Goal: Task Accomplishment & Management: Manage account settings

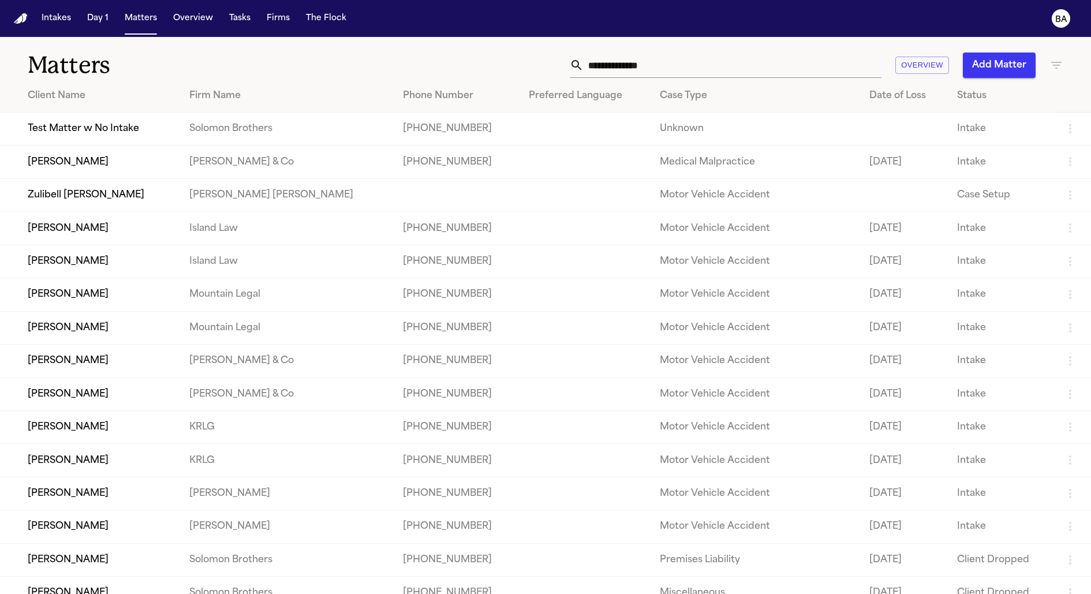
click at [267, 57] on h1 "Matters" at bounding box center [178, 65] width 301 height 29
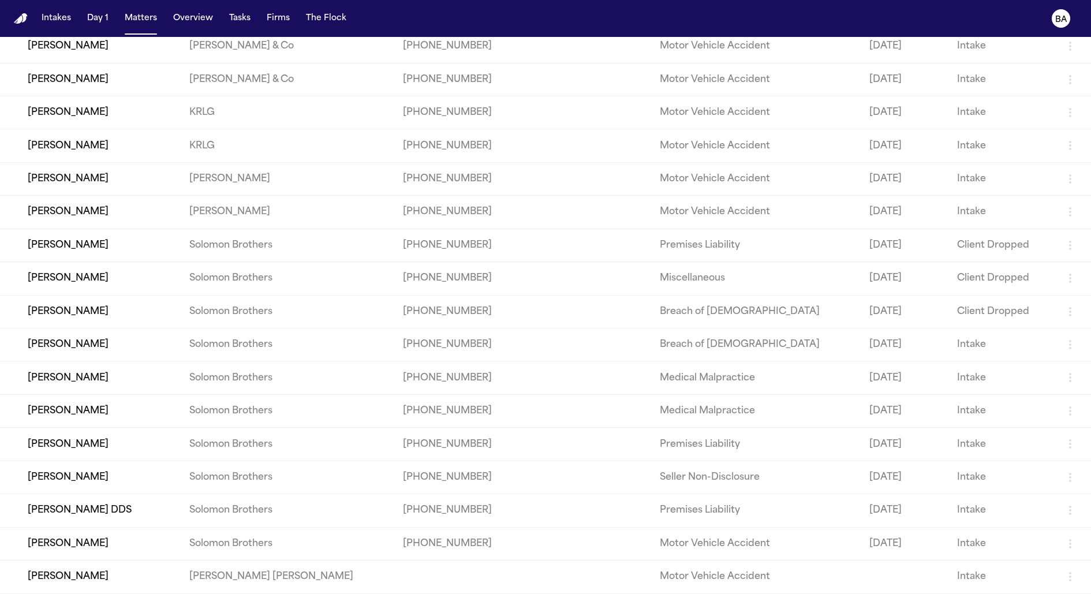
click at [92, 369] on td "[PERSON_NAME]" at bounding box center [90, 377] width 180 height 33
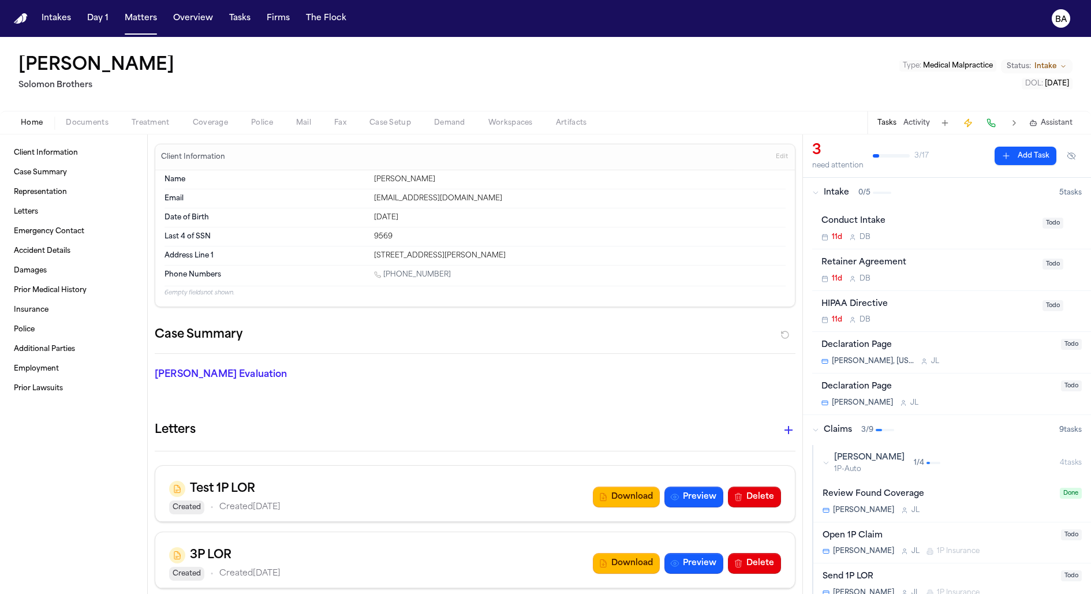
click at [220, 125] on span "Coverage" at bounding box center [210, 122] width 35 height 9
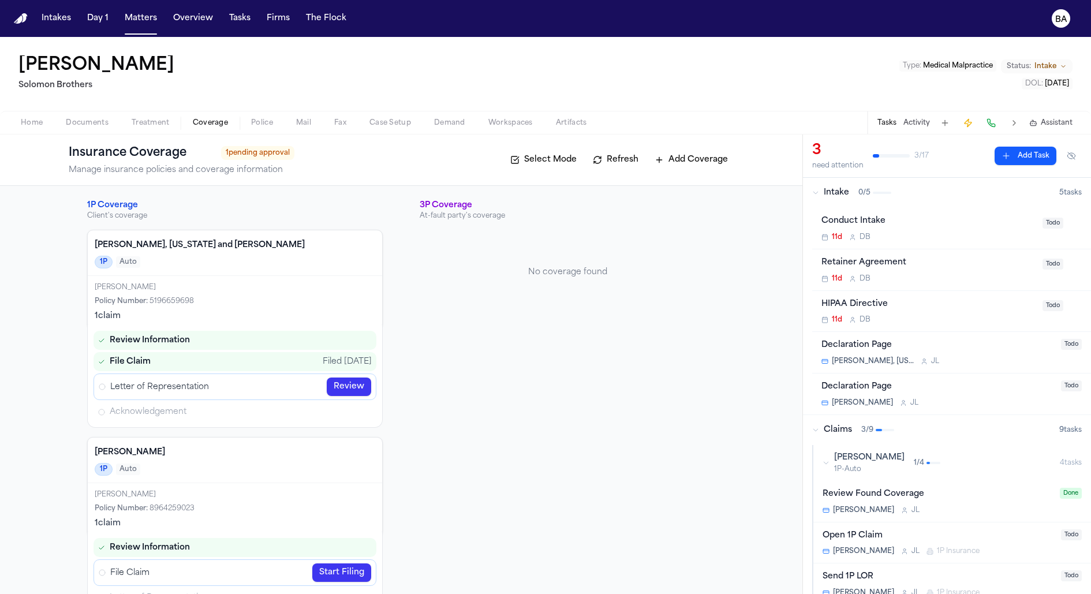
click at [242, 246] on h4 "[PERSON_NAME], [US_STATE] and [PERSON_NAME]" at bounding box center [235, 245] width 280 height 12
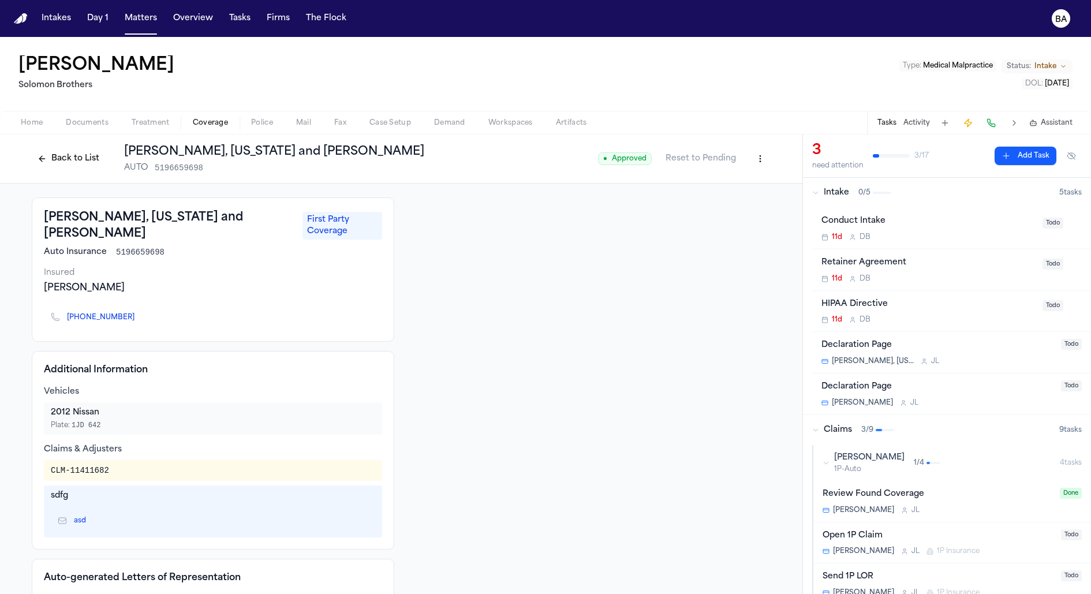
click at [700, 163] on html "Intakes Day 1 Matters Overview Tasks Firms The Flock BA [PERSON_NAME] [PERSON_N…" at bounding box center [545, 297] width 1091 height 594
click at [692, 191] on div "Edit Coverage" at bounding box center [715, 183] width 97 height 18
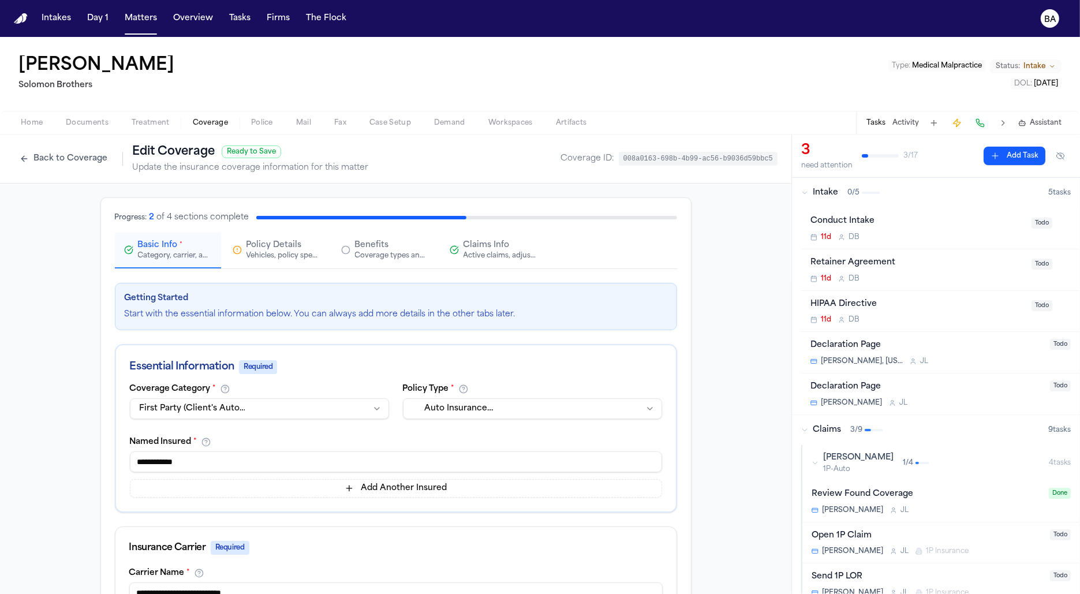
scroll to position [9, 0]
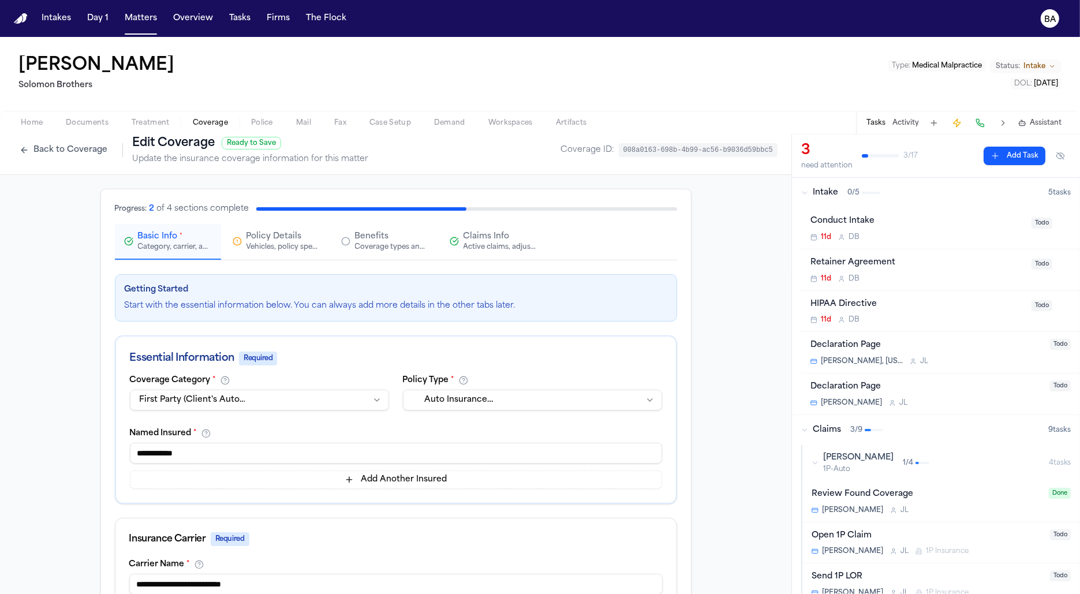
click at [259, 400] on html "**********" at bounding box center [540, 297] width 1080 height 594
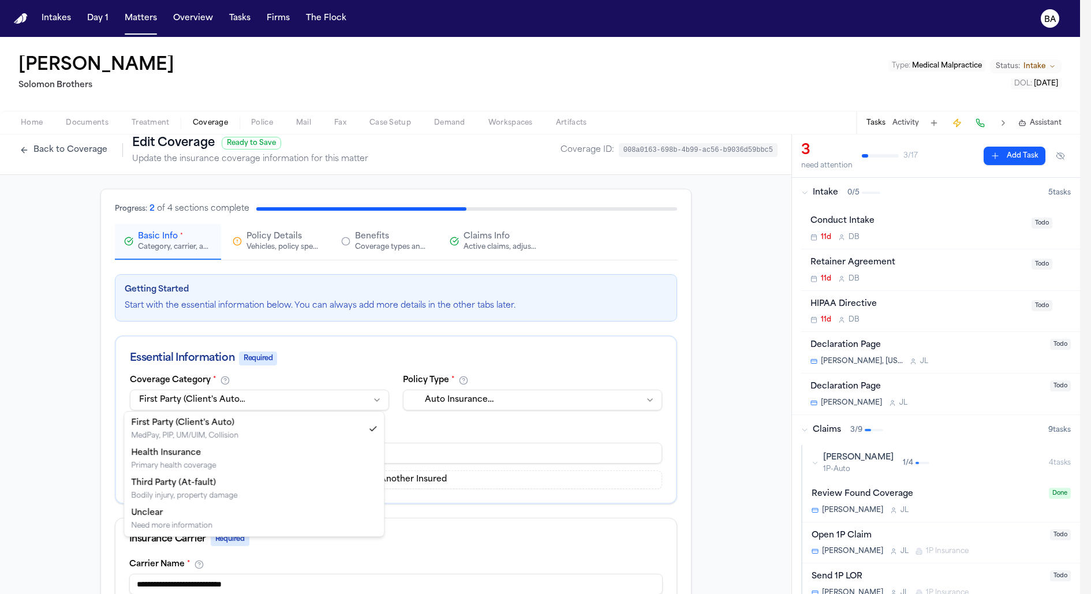
select select "**********"
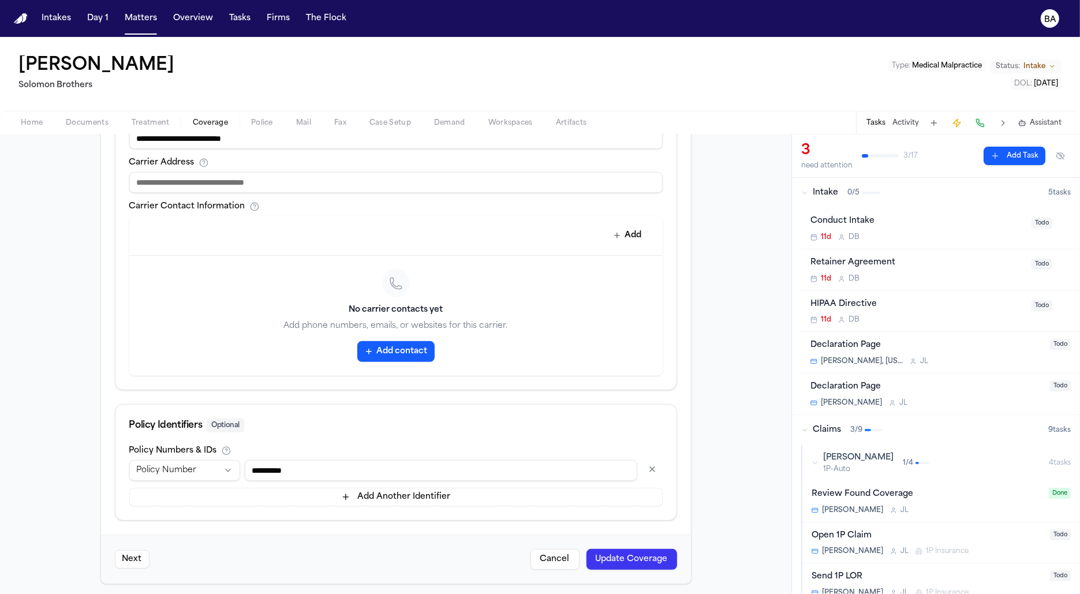
scroll to position [18, 0]
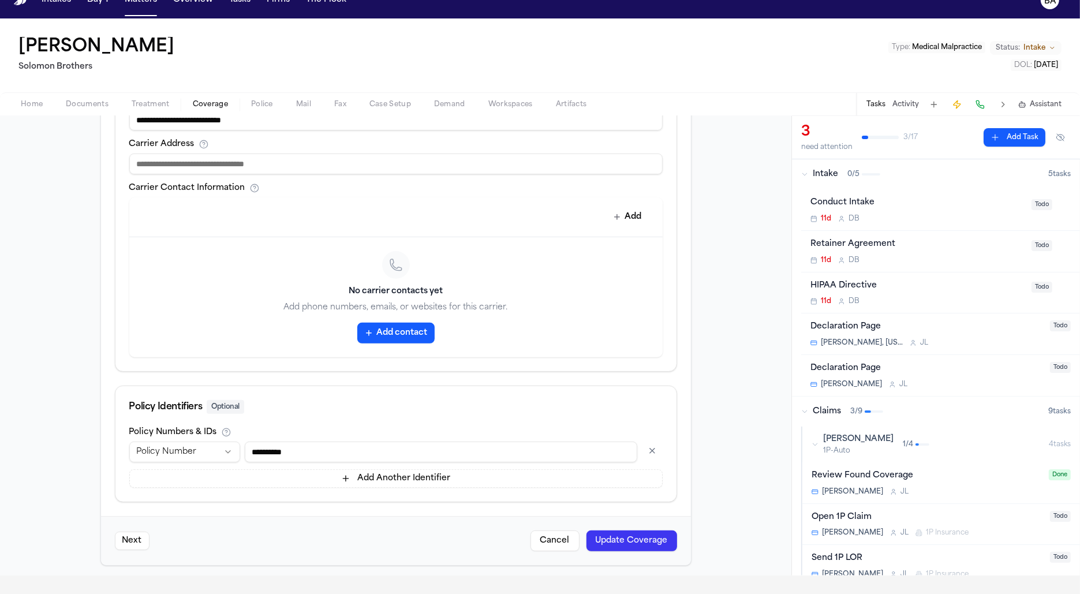
click at [625, 540] on button "Update Coverage" at bounding box center [631, 540] width 91 height 21
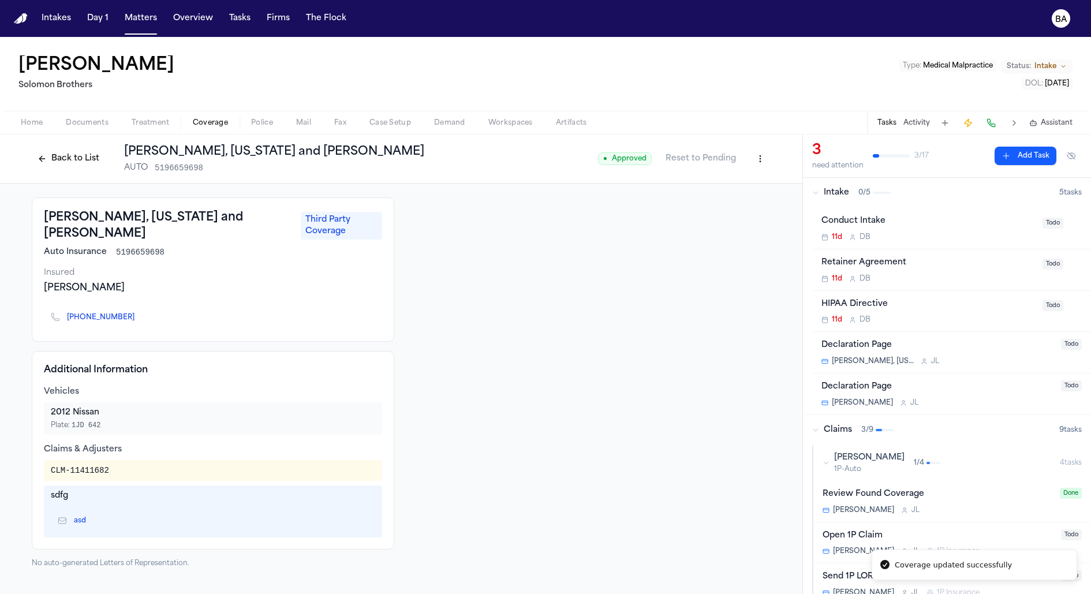
click at [67, 160] on button "Back to List" at bounding box center [68, 158] width 73 height 18
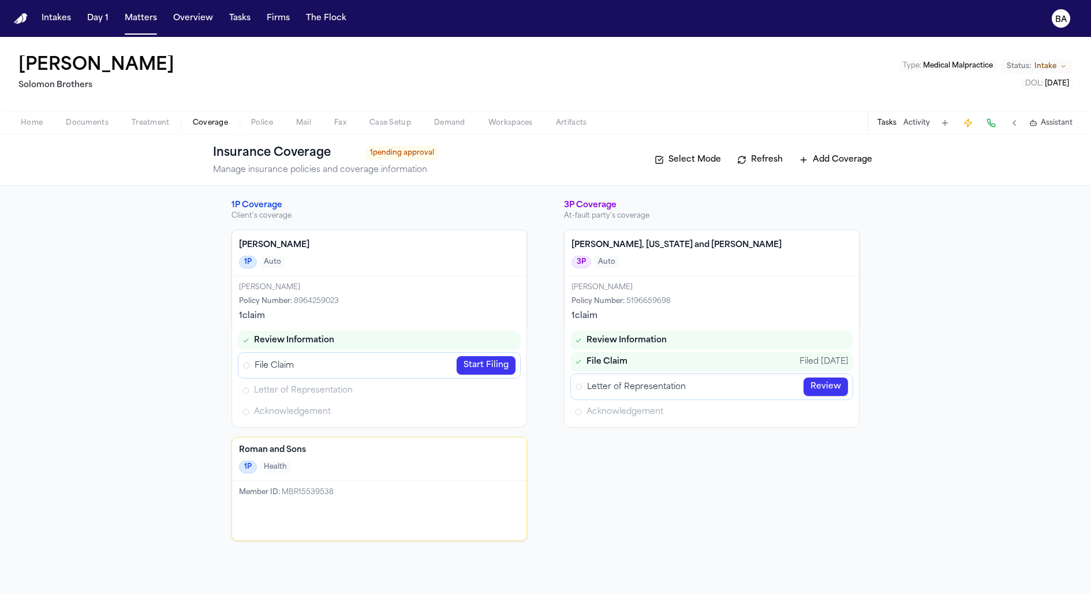
click at [473, 365] on link "Start Filing" at bounding box center [485, 365] width 59 height 18
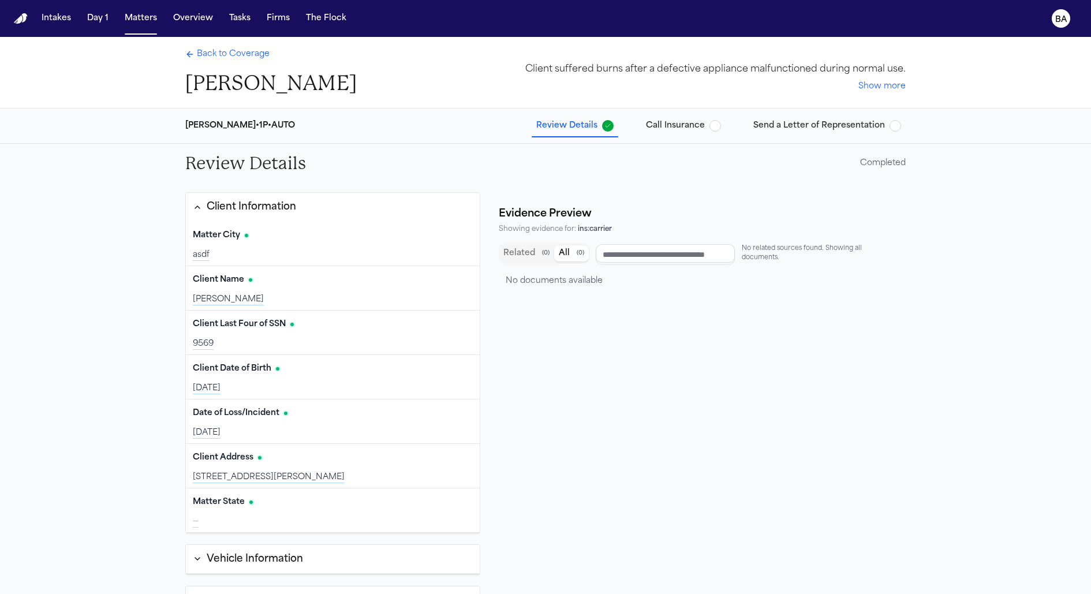
click at [671, 120] on span "Call Insurance" at bounding box center [675, 126] width 59 height 12
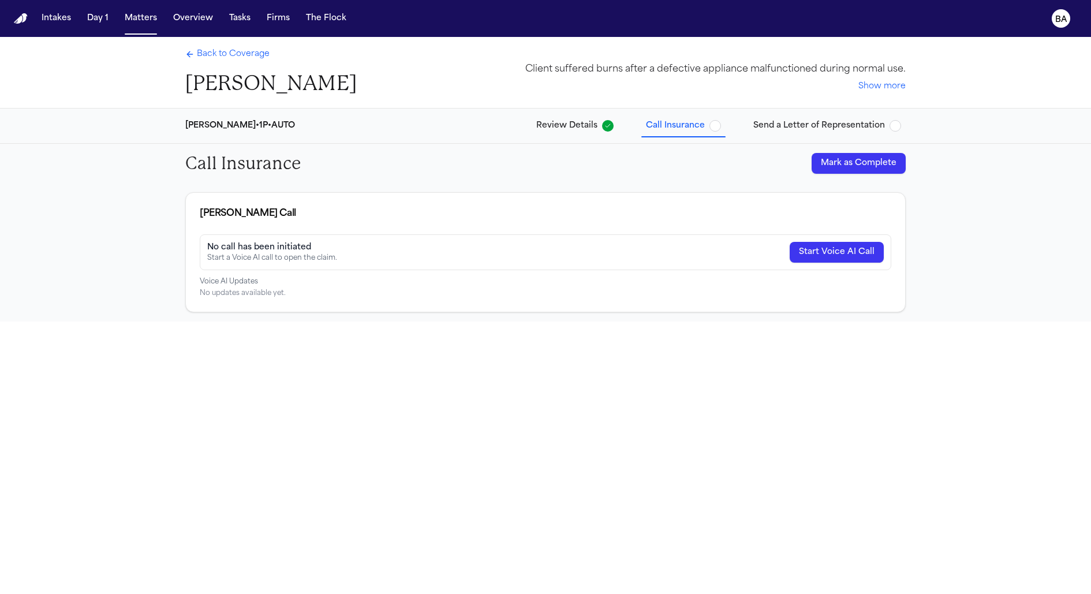
click at [700, 98] on div "Back to Coverage Alex Gomez Client suffered burns after a defective appliance m…" at bounding box center [545, 72] width 739 height 71
click at [700, 117] on button "Send a Letter of Representation" at bounding box center [826, 125] width 157 height 21
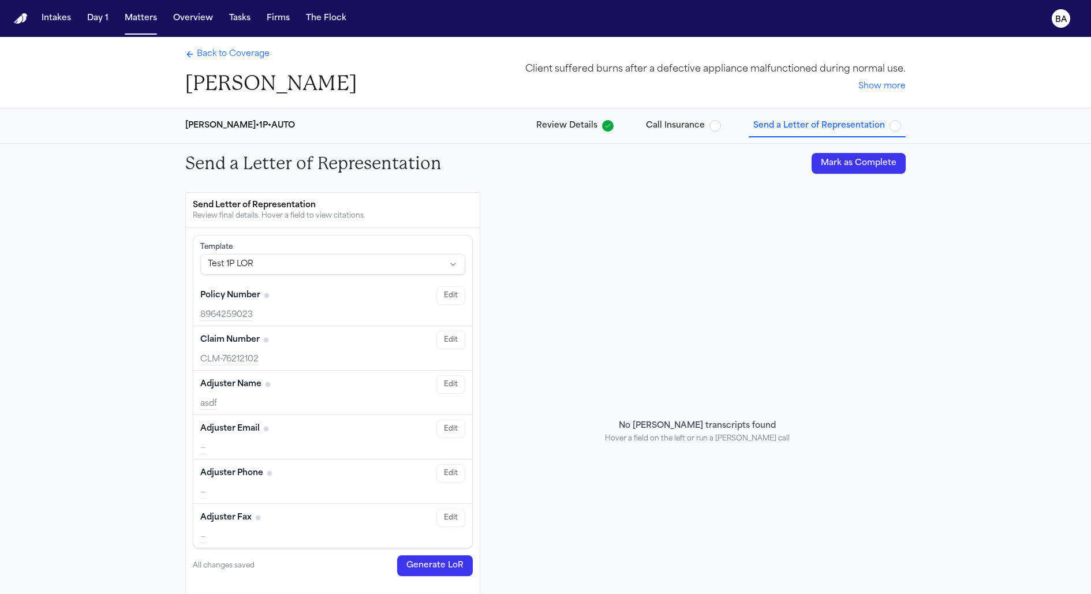
click at [592, 120] on span "Review Details" at bounding box center [566, 126] width 61 height 12
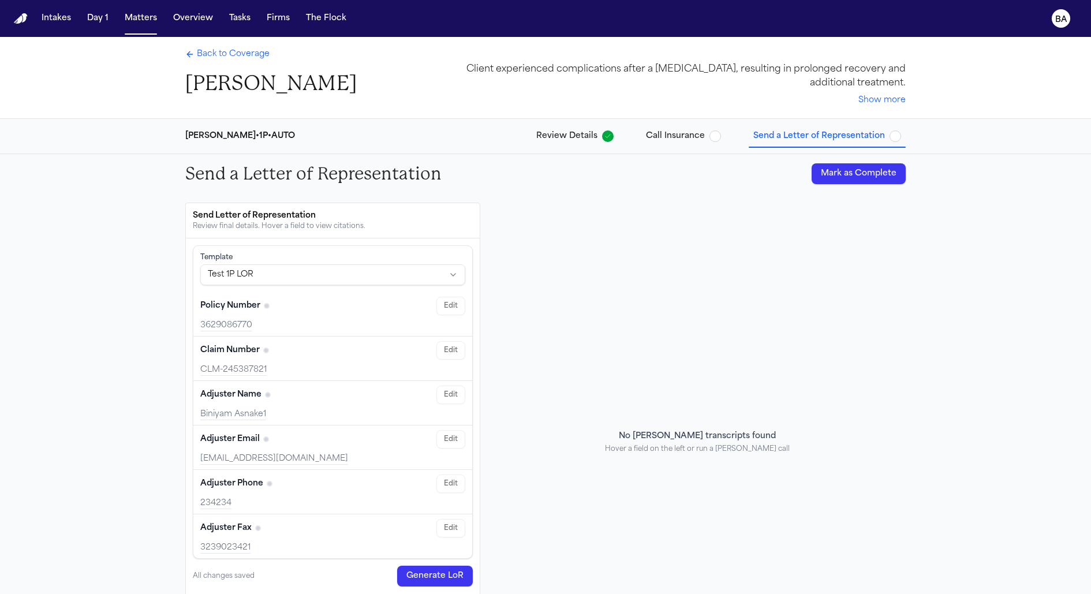
click at [504, 393] on div "No Bland transcripts found Hover a field on the left or run a Bland call" at bounding box center [697, 442] width 416 height 478
click at [584, 133] on span "Review Details" at bounding box center [566, 136] width 61 height 12
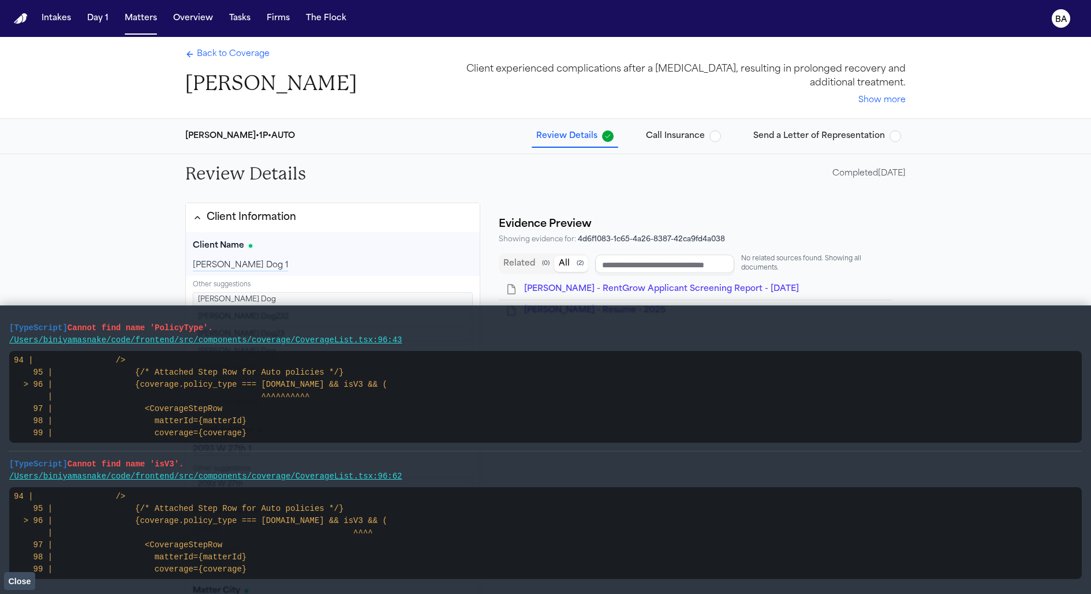
click at [14, 578] on span "Close" at bounding box center [19, 580] width 23 height 9
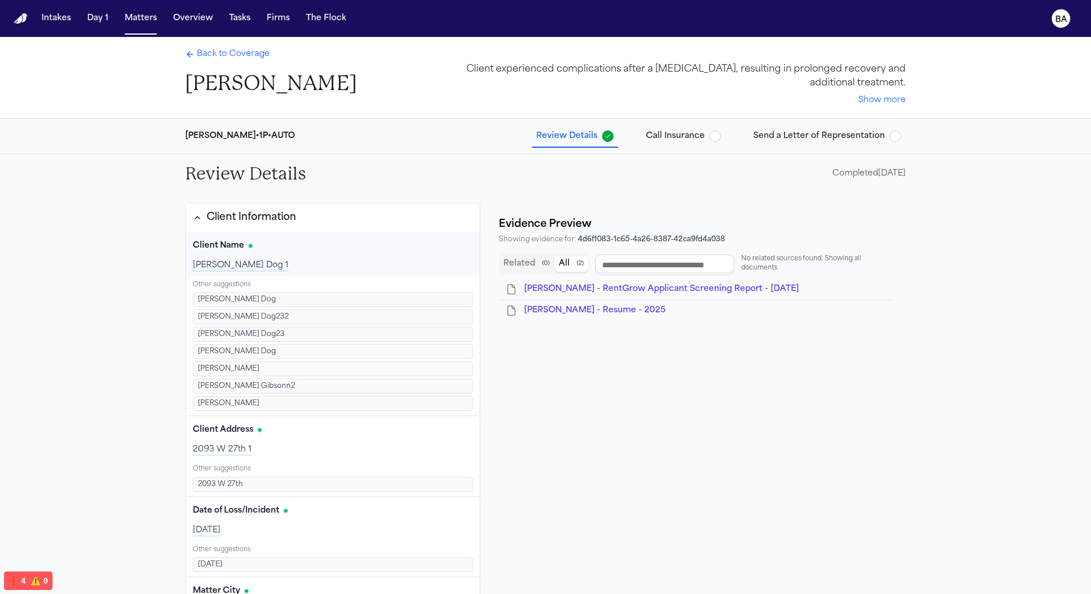
click at [814, 128] on button "Send a Letter of Representation" at bounding box center [826, 136] width 157 height 21
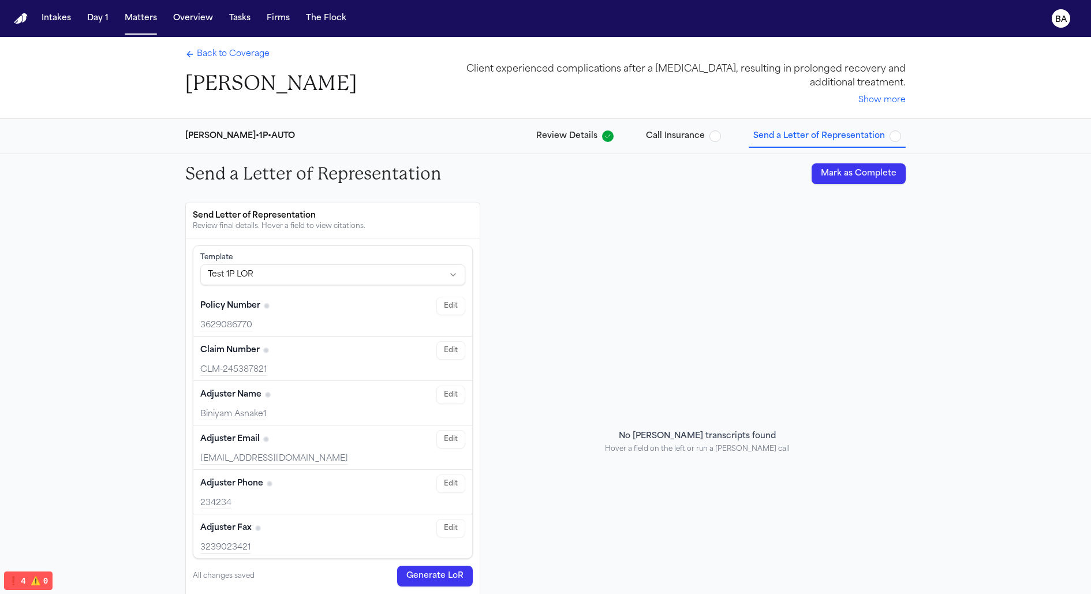
click at [258, 306] on div "Policy Number" at bounding box center [234, 306] width 68 height 12
click at [543, 137] on span "Review Details" at bounding box center [566, 136] width 61 height 12
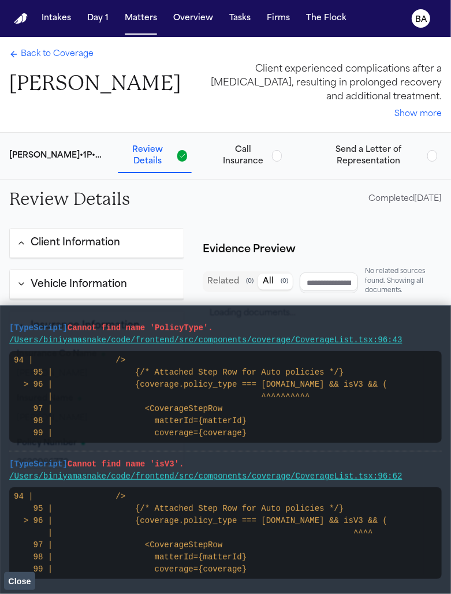
click at [6, 580] on button "Close" at bounding box center [19, 580] width 31 height 17
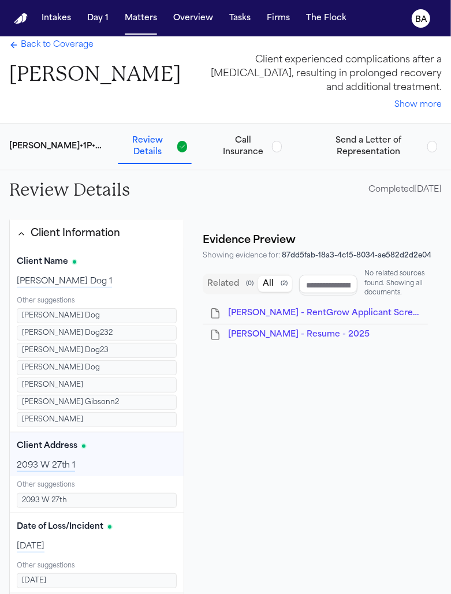
click at [72, 46] on span "Back to Coverage" at bounding box center [57, 45] width 73 height 12
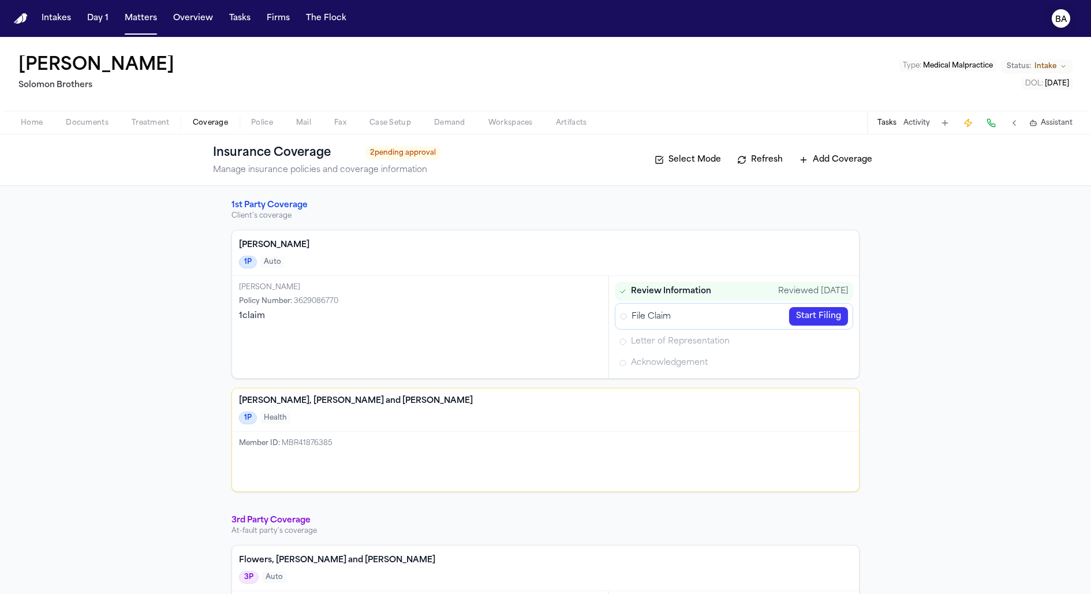
click at [450, 24] on text "BA" at bounding box center [1061, 20] width 12 height 8
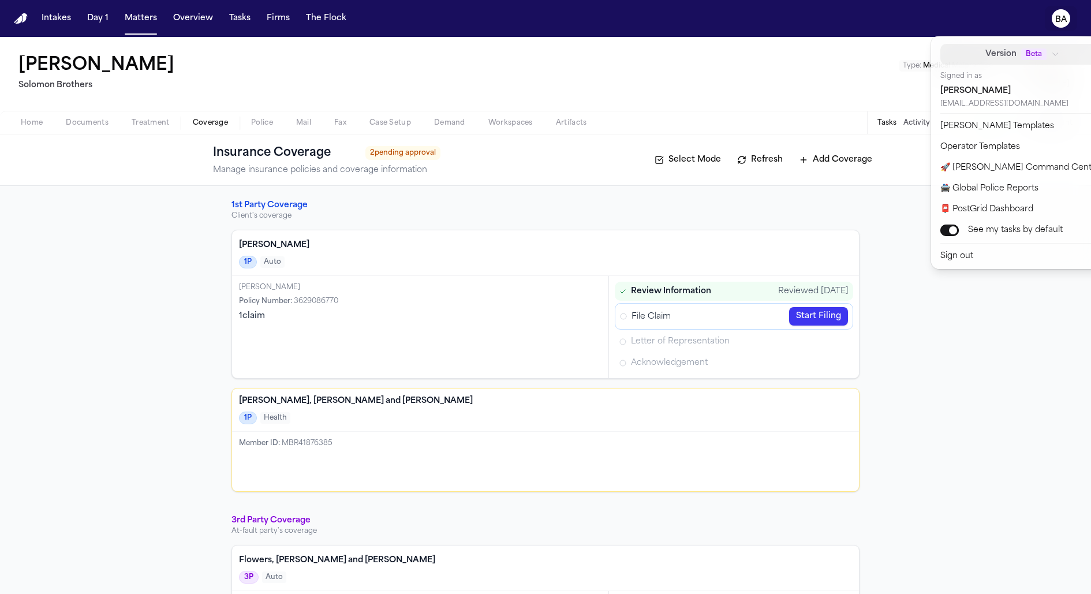
click at [450, 54] on icon "button" at bounding box center [1055, 54] width 8 height 8
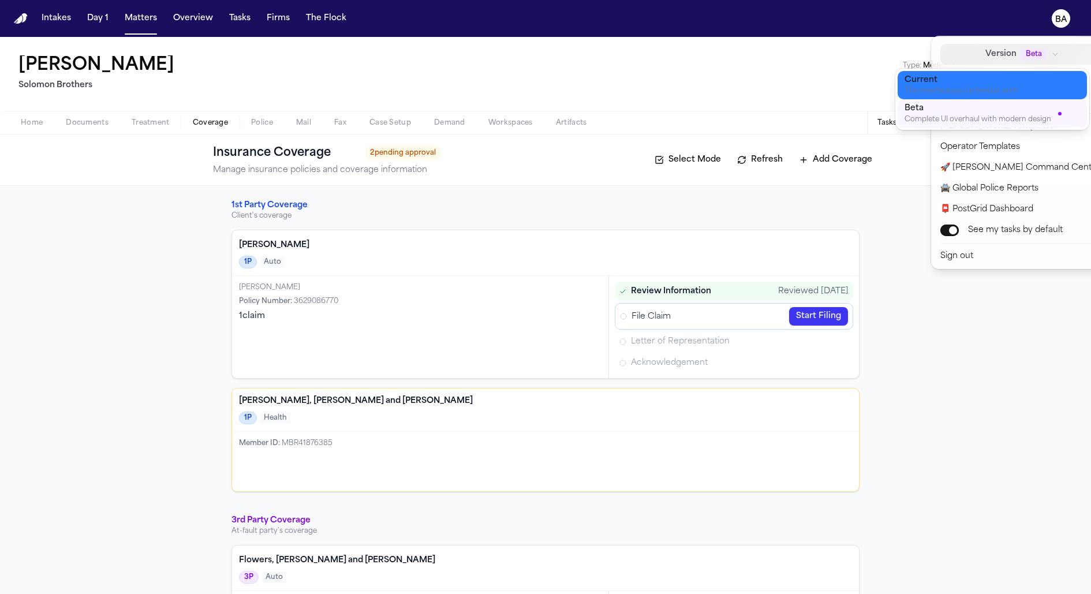
click at [450, 81] on div "Current" at bounding box center [982, 80] width 157 height 12
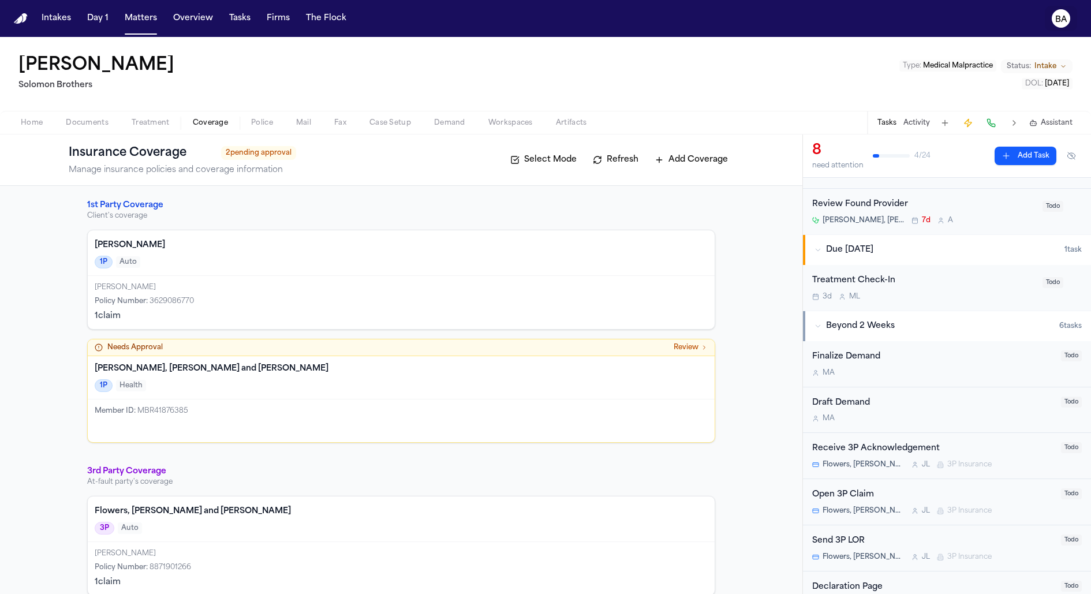
drag, startPoint x: 1056, startPoint y: 20, endPoint x: 1006, endPoint y: 35, distance: 51.8
click at [1056, 20] on text "BA" at bounding box center [1061, 20] width 12 height 8
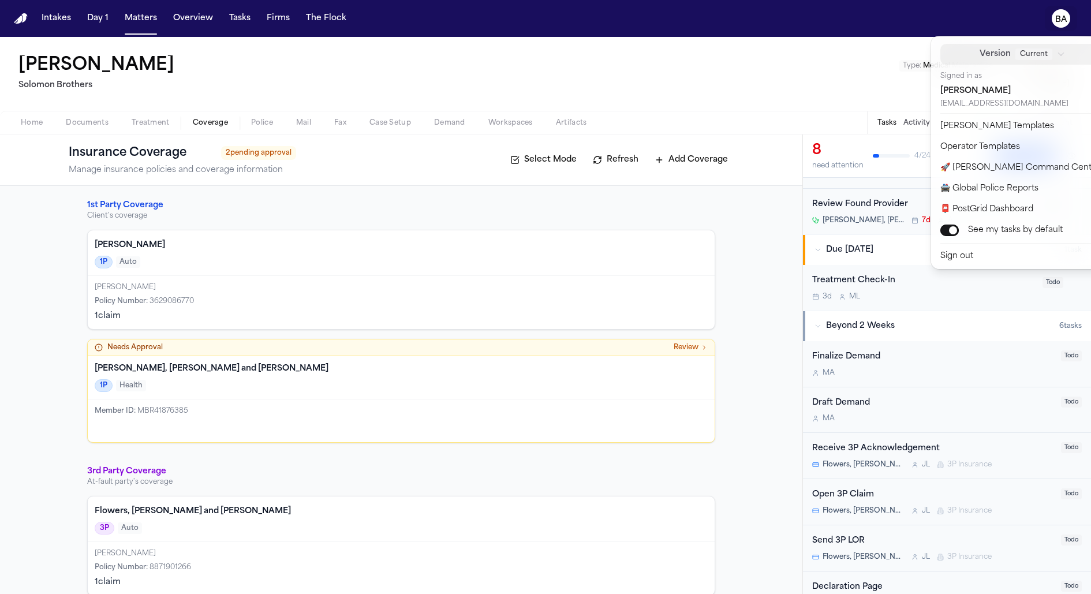
click at [1015, 57] on span "Current" at bounding box center [1033, 54] width 37 height 12
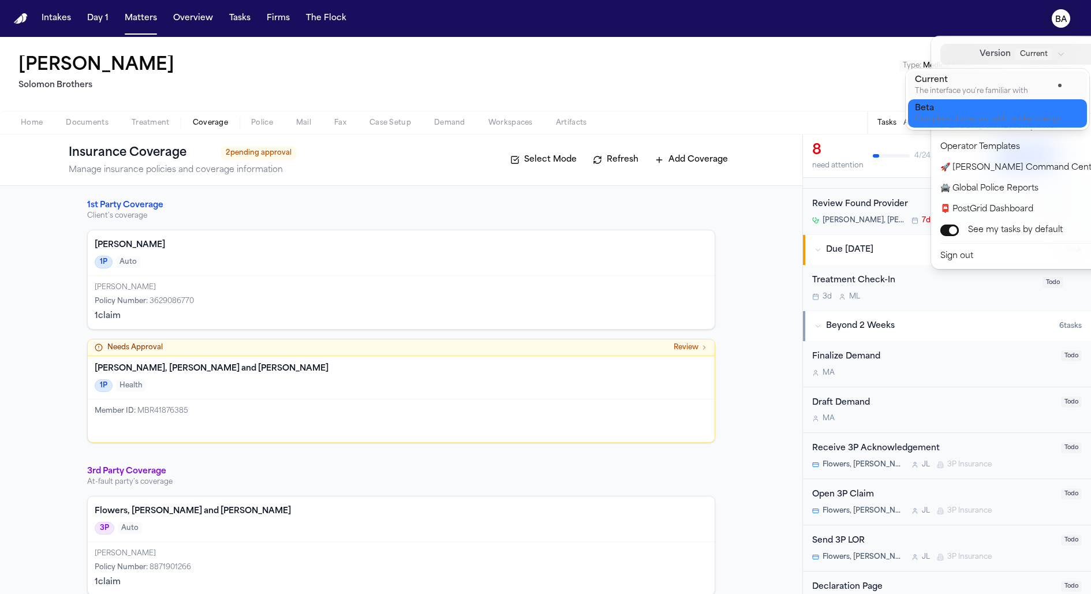
click at [960, 111] on div "Beta" at bounding box center [988, 109] width 147 height 12
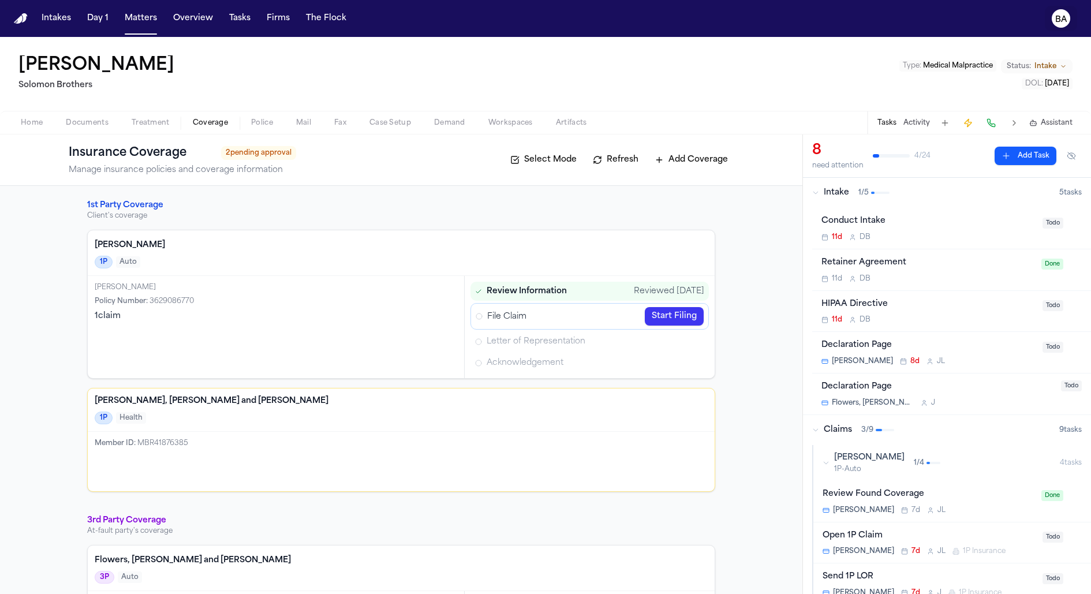
click at [1056, 16] on text "BA" at bounding box center [1061, 20] width 12 height 8
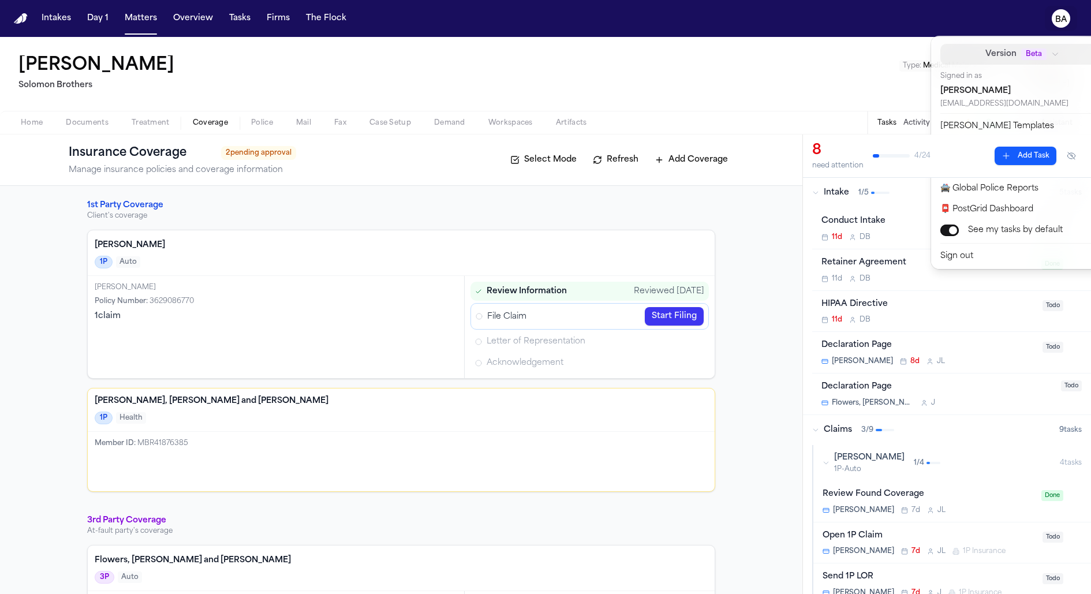
click at [1027, 60] on button "Version Beta" at bounding box center [1022, 54] width 164 height 21
click at [878, 47] on div "[PERSON_NAME] [PERSON_NAME] Type : Medical Malpractice Status: Intake DOL : [DA…" at bounding box center [545, 74] width 1091 height 74
click at [876, 52] on div "Intakes Day 1 Matters Overview Tasks Firms The Flock BA Jimmy Gibson Solomon Br…" at bounding box center [545, 297] width 1091 height 594
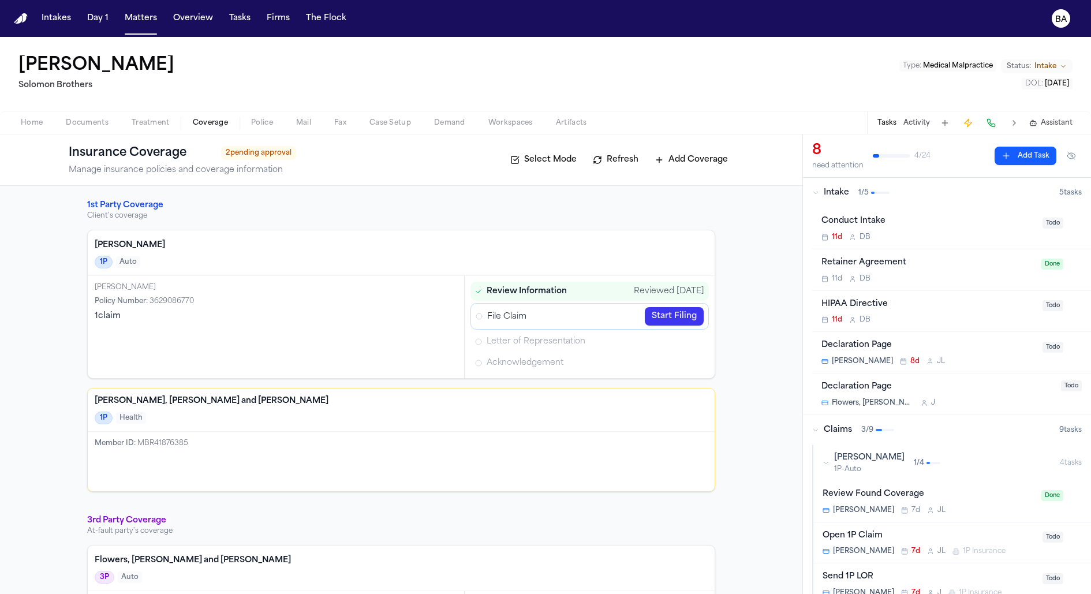
click at [1028, 49] on div "[PERSON_NAME] [PERSON_NAME] Type : Medical Malpractice Status: Intake DOL : [DA…" at bounding box center [545, 74] width 1091 height 74
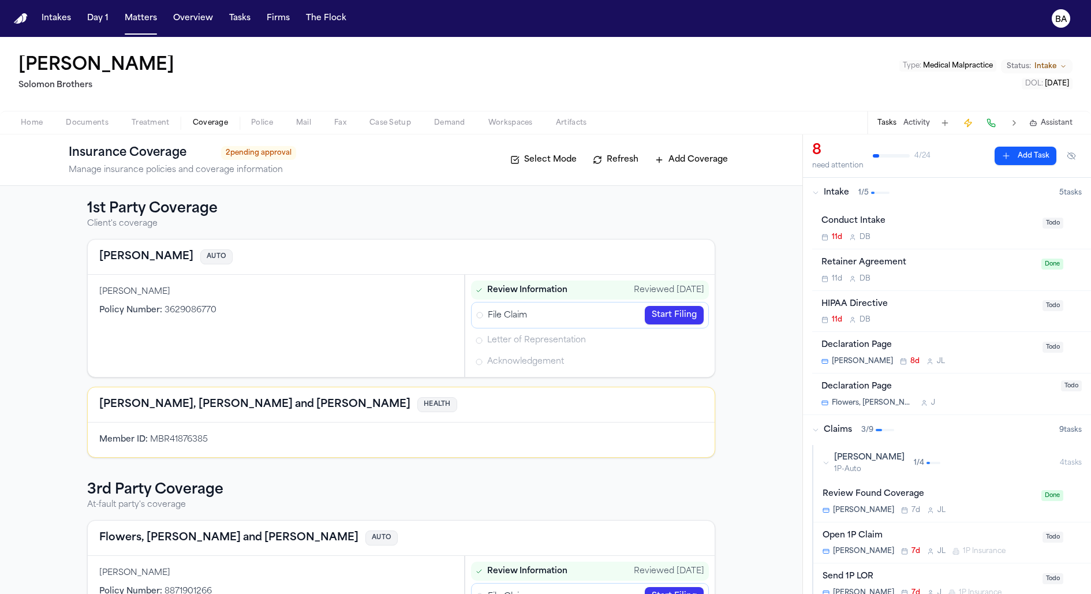
click at [960, 488] on div "Review Found Coverage" at bounding box center [928, 494] width 212 height 13
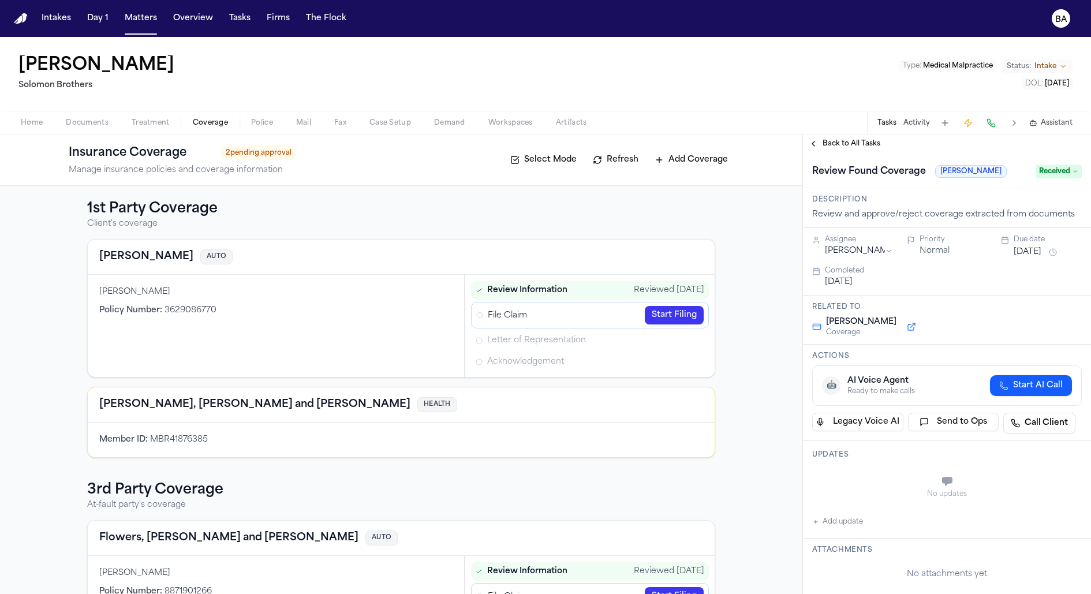
click at [931, 418] on button "Send to Ops" at bounding box center [953, 422] width 91 height 18
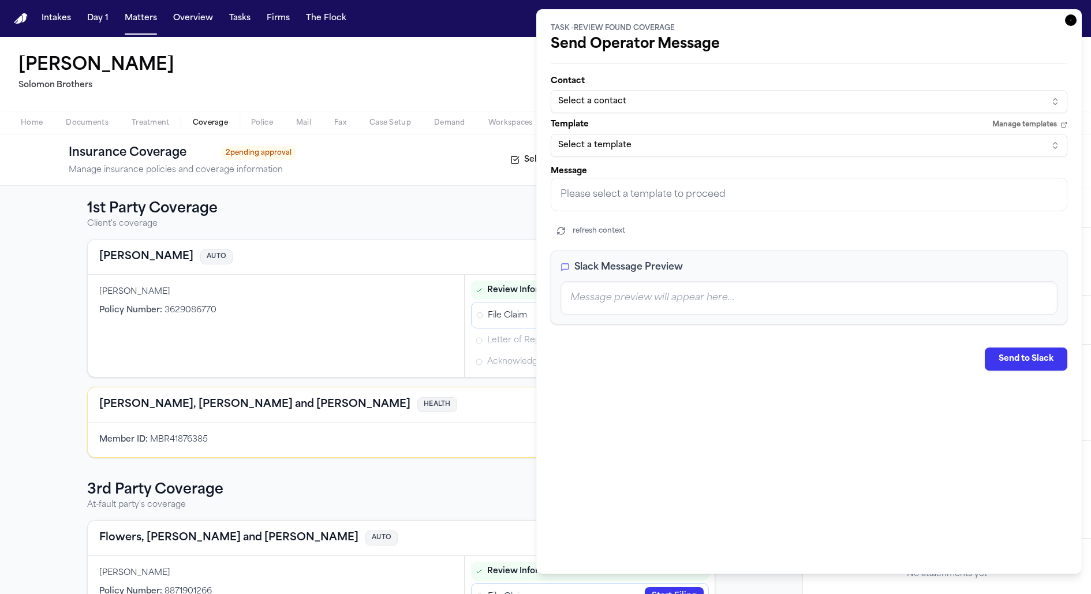
click at [1065, 20] on icon "button" at bounding box center [1071, 20] width 12 height 12
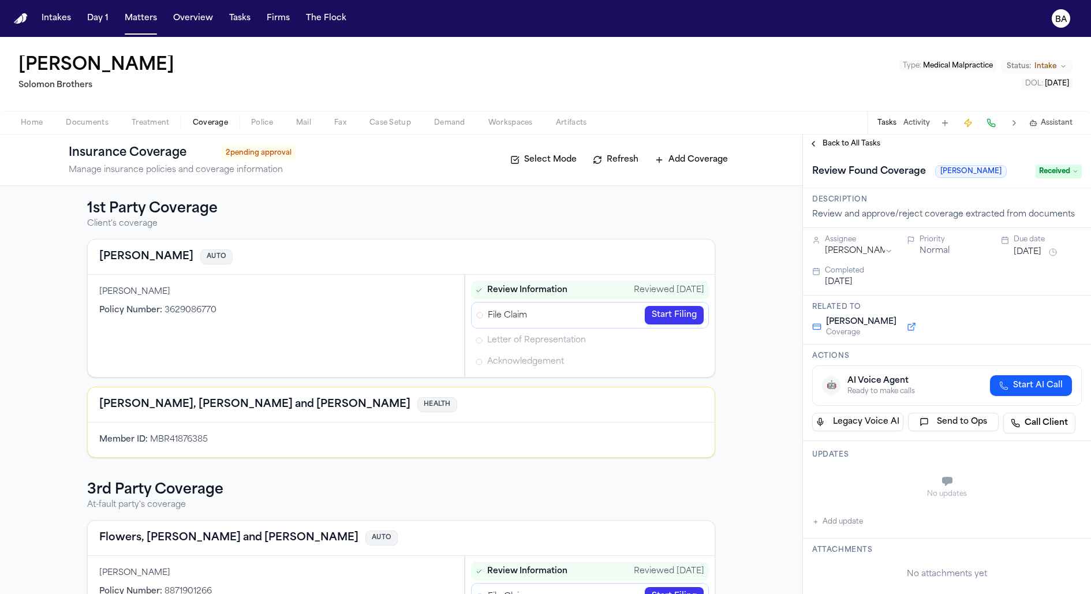
click at [871, 422] on button "Legacy Voice AI" at bounding box center [857, 422] width 91 height 18
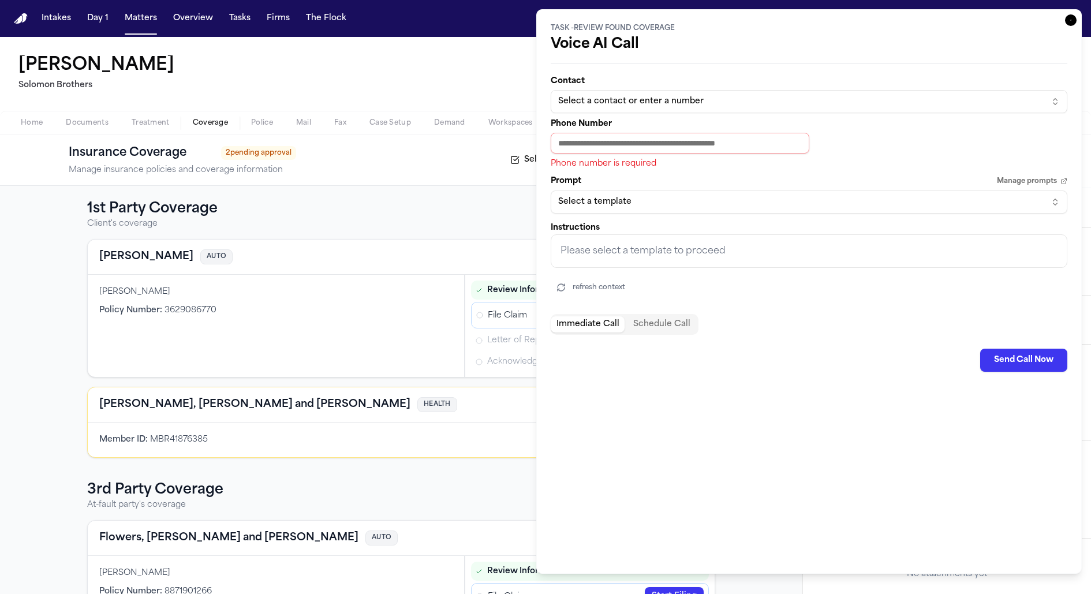
click at [1065, 21] on icon "button" at bounding box center [1071, 20] width 12 height 12
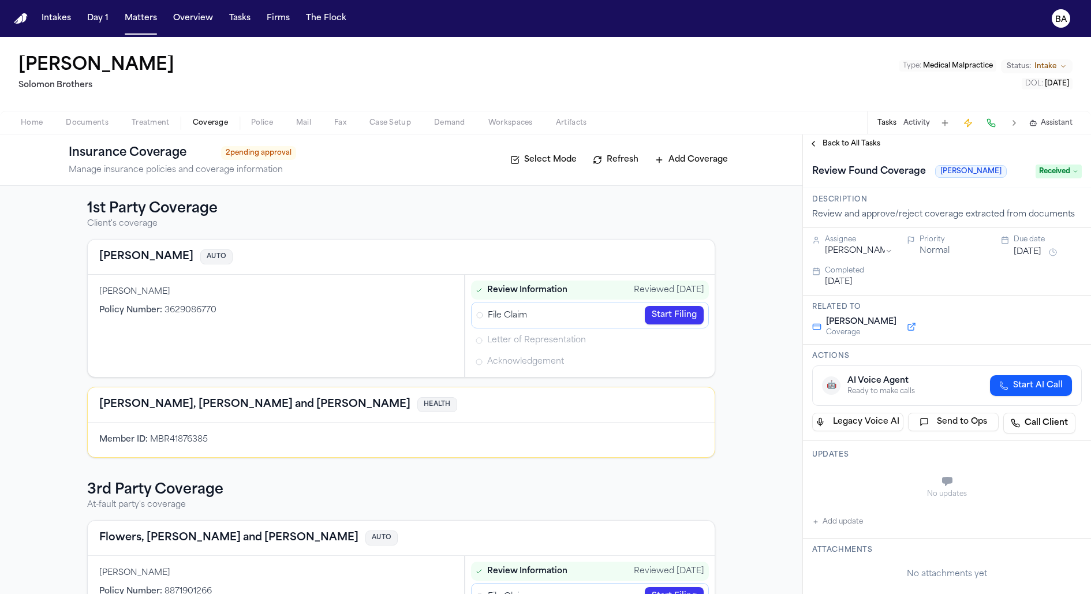
click at [1026, 421] on link "Call Client" at bounding box center [1039, 423] width 72 height 21
click at [910, 320] on button at bounding box center [911, 327] width 21 height 14
click at [663, 316] on link "Start Filing" at bounding box center [673, 315] width 59 height 18
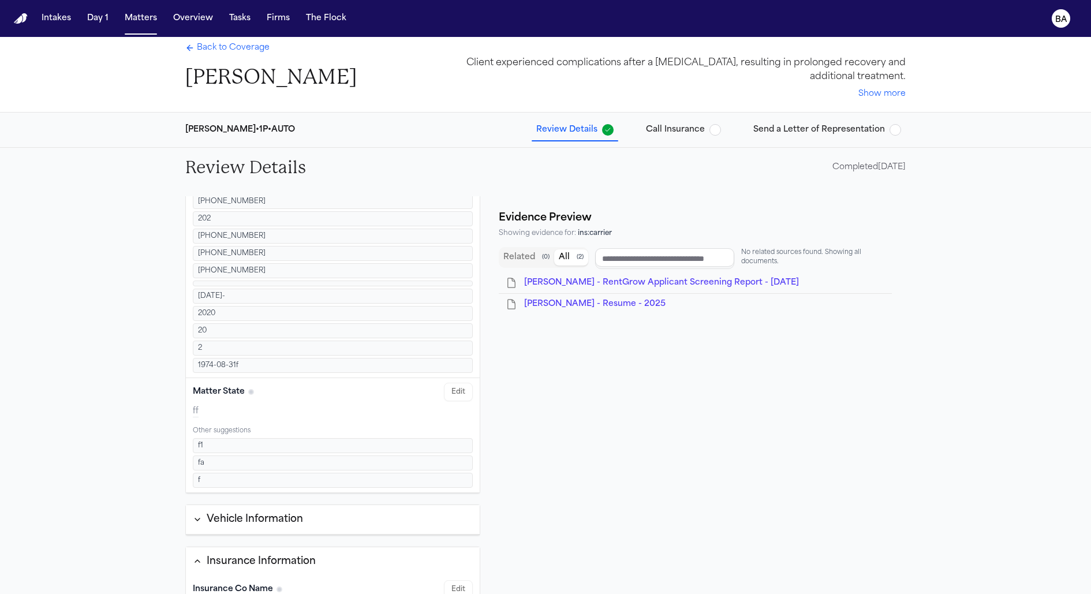
scroll to position [479, 0]
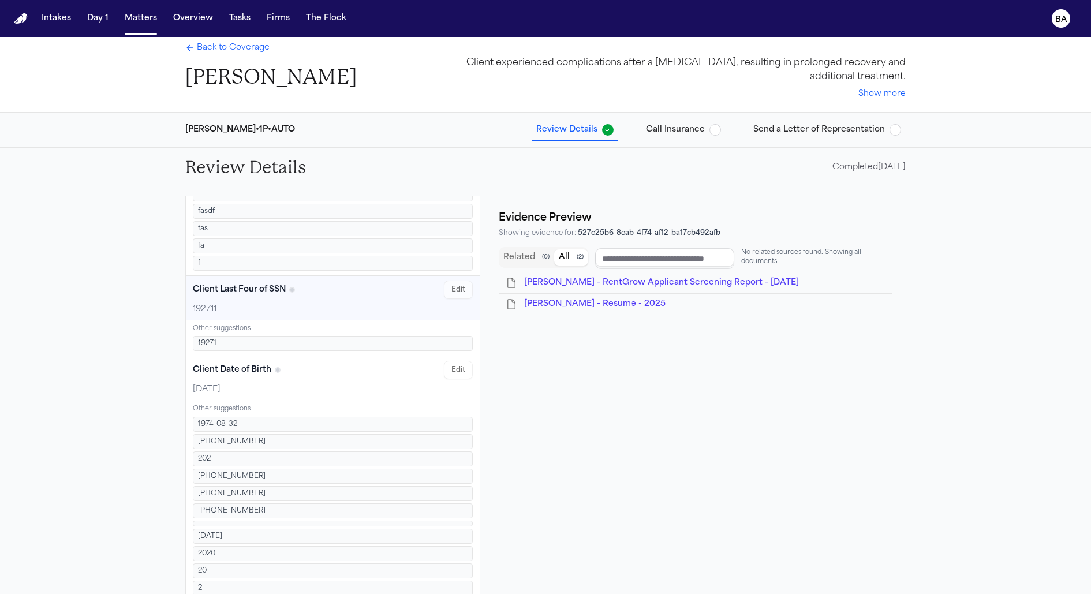
click at [804, 134] on span "Send a Letter of Representation" at bounding box center [819, 130] width 132 height 12
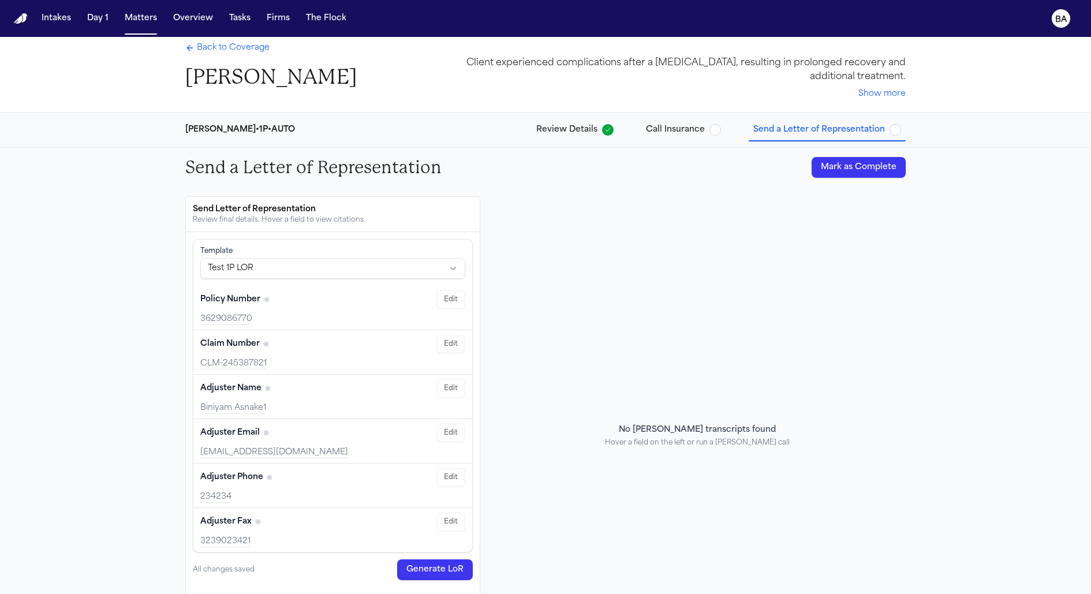
click at [564, 127] on span "Review Details" at bounding box center [566, 130] width 61 height 12
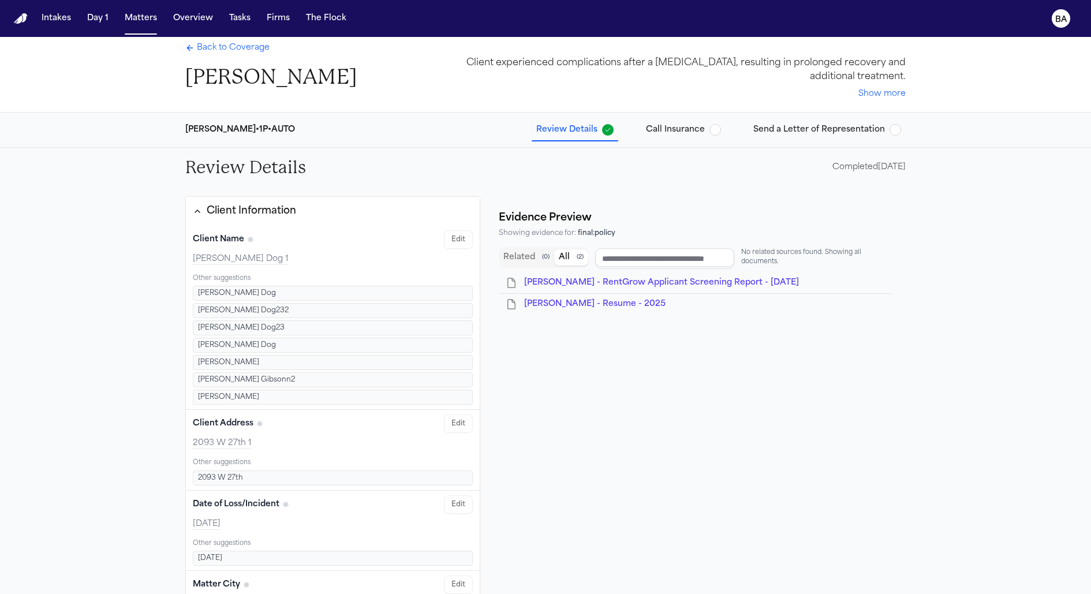
click at [522, 254] on button "Related ( 0 )" at bounding box center [526, 257] width 55 height 16
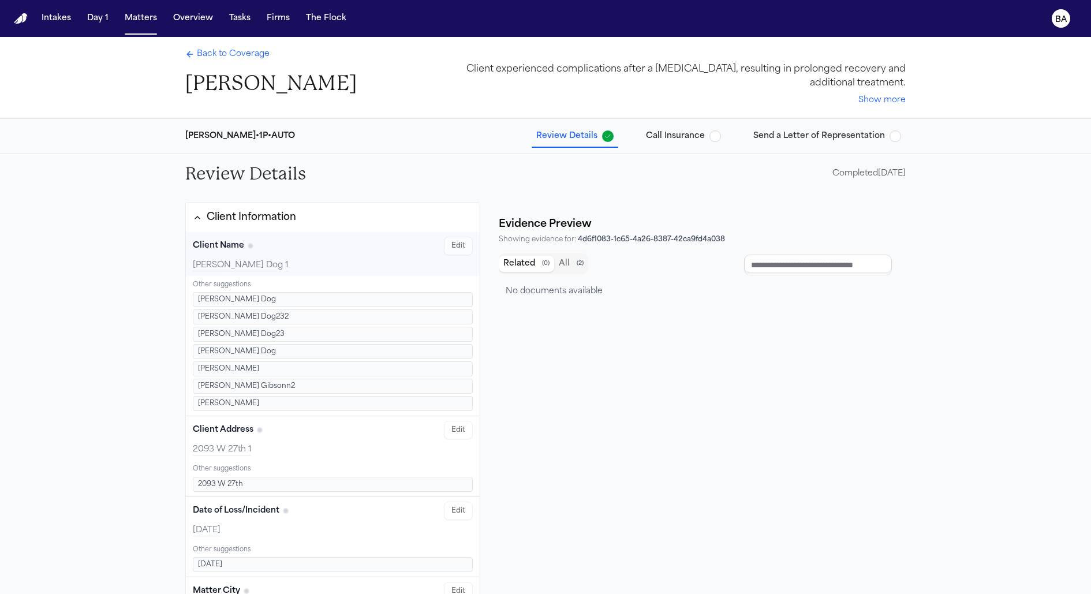
click at [299, 253] on div "Client Name Edit" at bounding box center [333, 246] width 280 height 18
click at [558, 262] on button "All ( 2 )" at bounding box center [571, 264] width 34 height 16
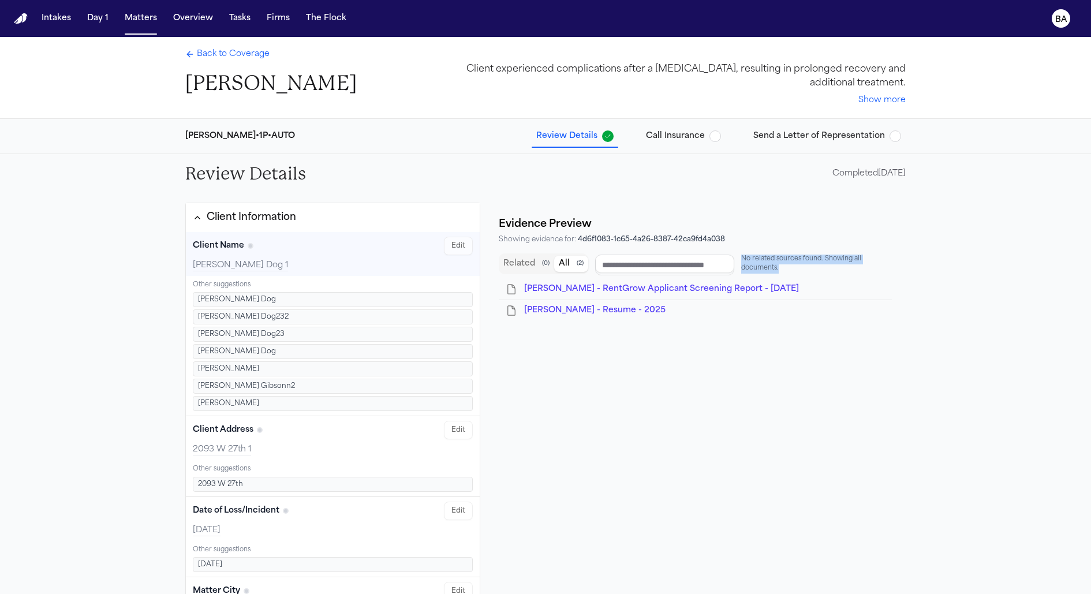
drag, startPoint x: 783, startPoint y: 268, endPoint x: 736, endPoint y: 261, distance: 47.8
click at [741, 261] on span "No related sources found. Showing all documents." at bounding box center [816, 263] width 151 height 19
copy span "No related sources found. Showing all documents."
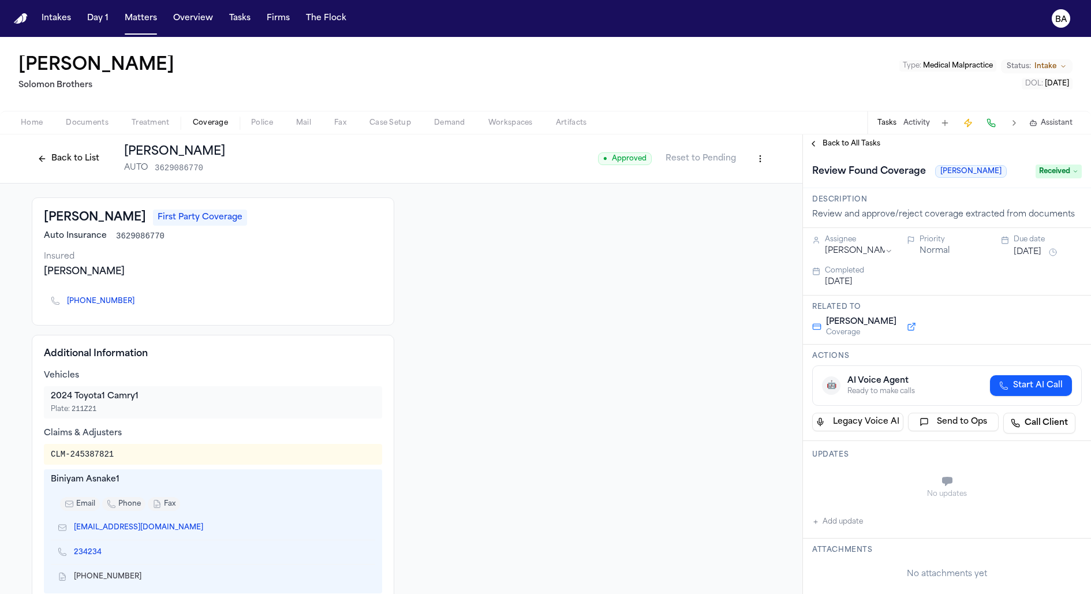
click at [47, 160] on button "Back to List" at bounding box center [68, 158] width 73 height 18
click at [844, 144] on span "Back to All Tasks" at bounding box center [851, 143] width 58 height 9
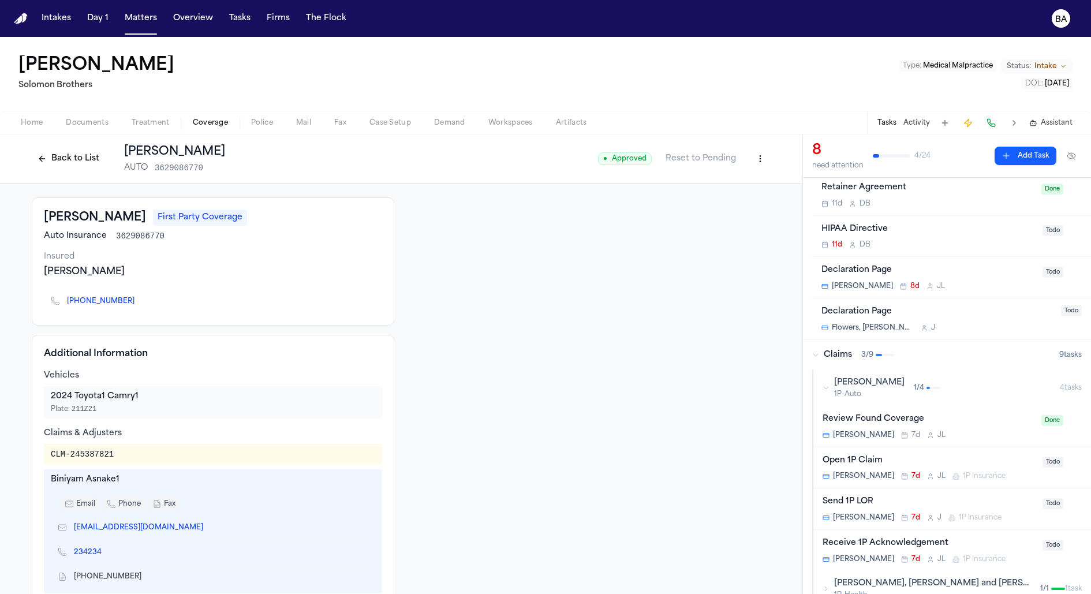
scroll to position [106, 0]
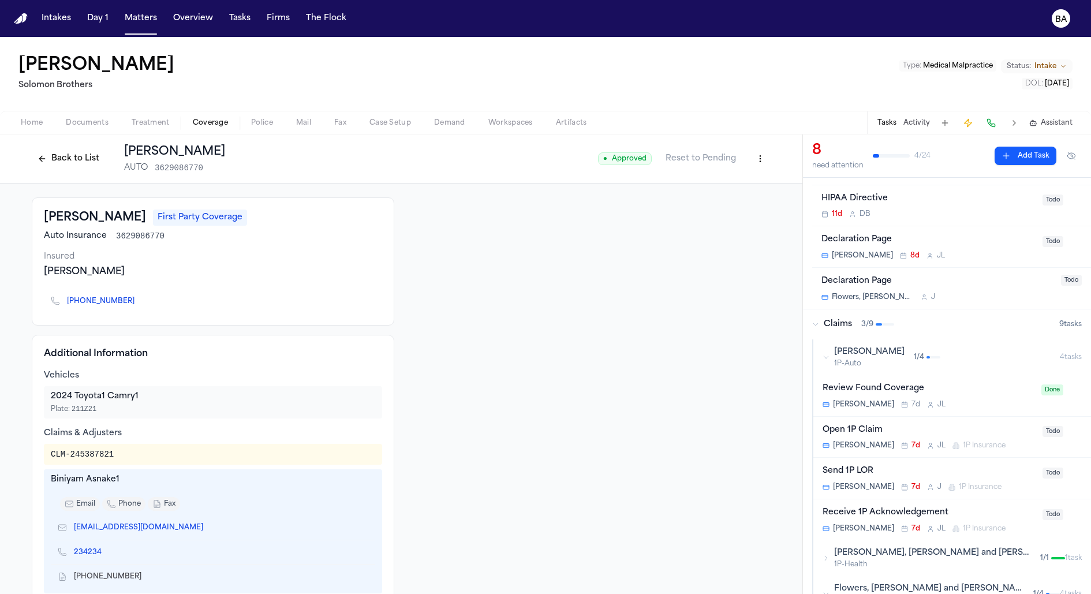
click at [949, 424] on div "Open 1P Claim" at bounding box center [928, 430] width 213 height 13
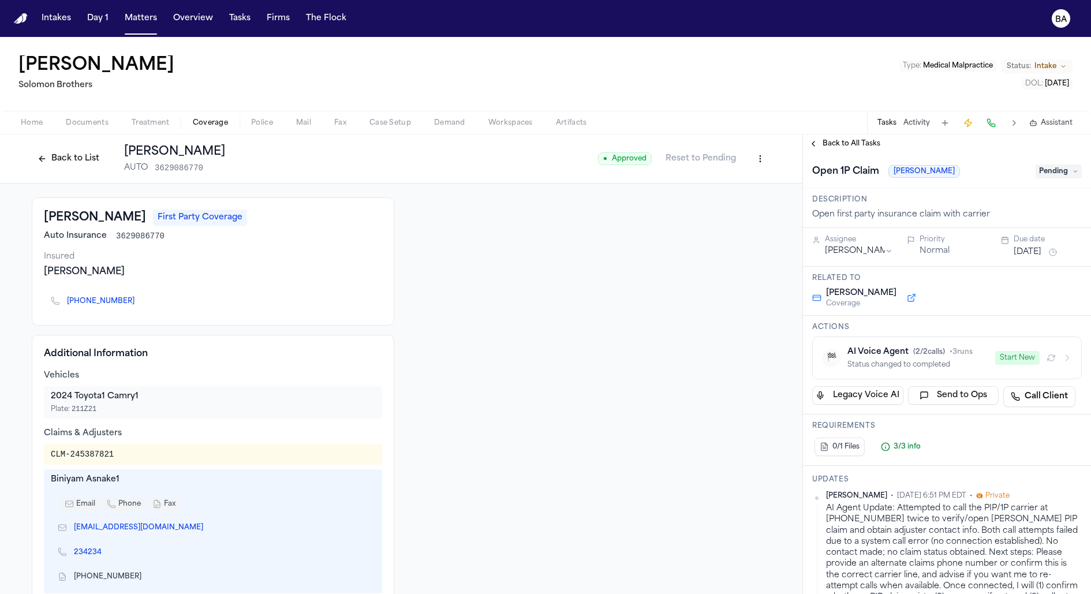
click at [830, 324] on h3 "Actions" at bounding box center [946, 327] width 269 height 9
click at [830, 325] on h3 "Actions" at bounding box center [946, 327] width 269 height 9
click at [61, 165] on button "Back to List" at bounding box center [68, 158] width 73 height 18
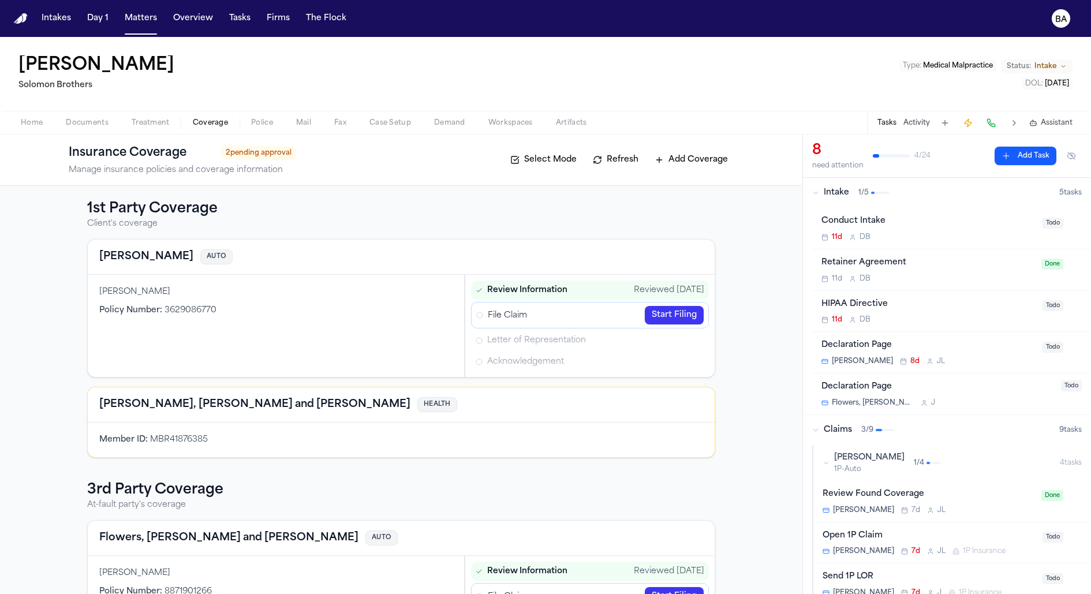
scroll to position [28, 0]
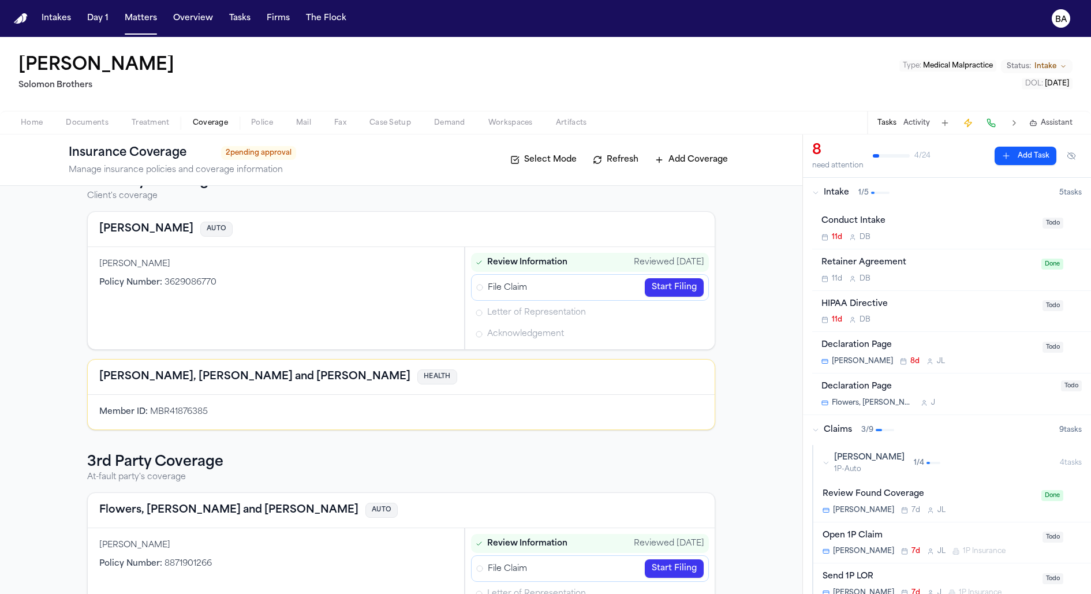
click at [674, 289] on link "Start Filing" at bounding box center [673, 287] width 59 height 18
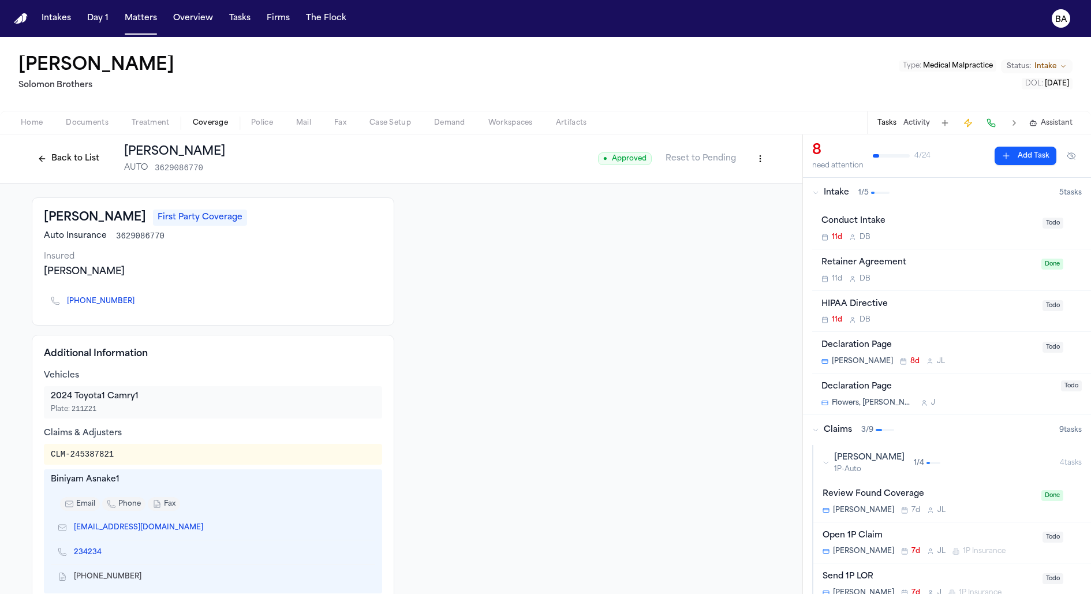
click at [46, 162] on button "Back to List" at bounding box center [68, 158] width 73 height 18
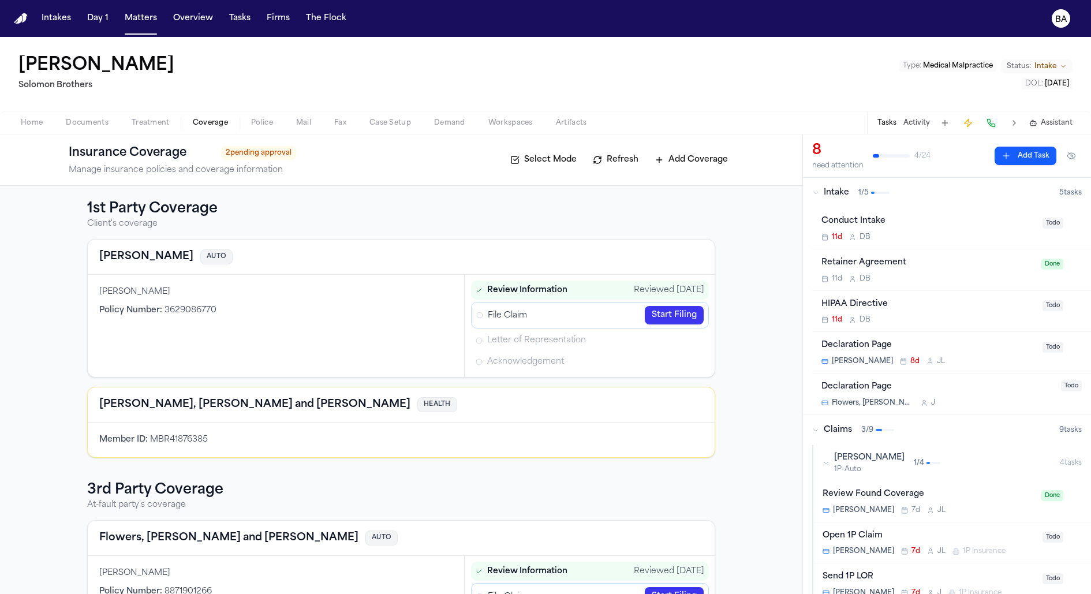
click at [683, 316] on link "Start Filing" at bounding box center [673, 315] width 59 height 18
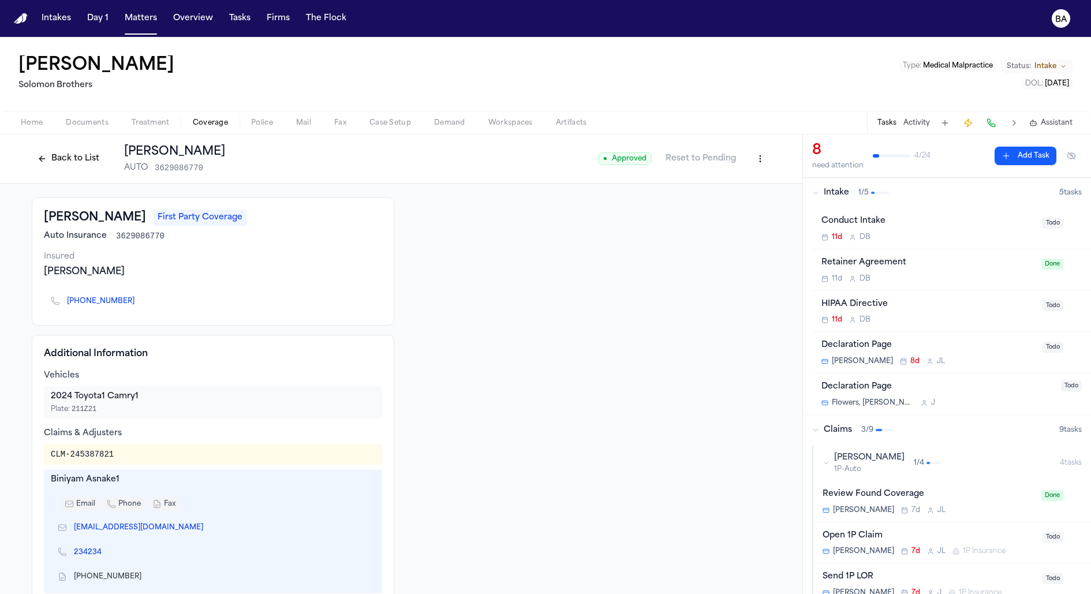
click at [38, 168] on div "Back to List Mcbride-Gordonn AUTO 3629086770" at bounding box center [128, 159] width 193 height 30
click at [43, 163] on button "Back to List" at bounding box center [68, 158] width 73 height 18
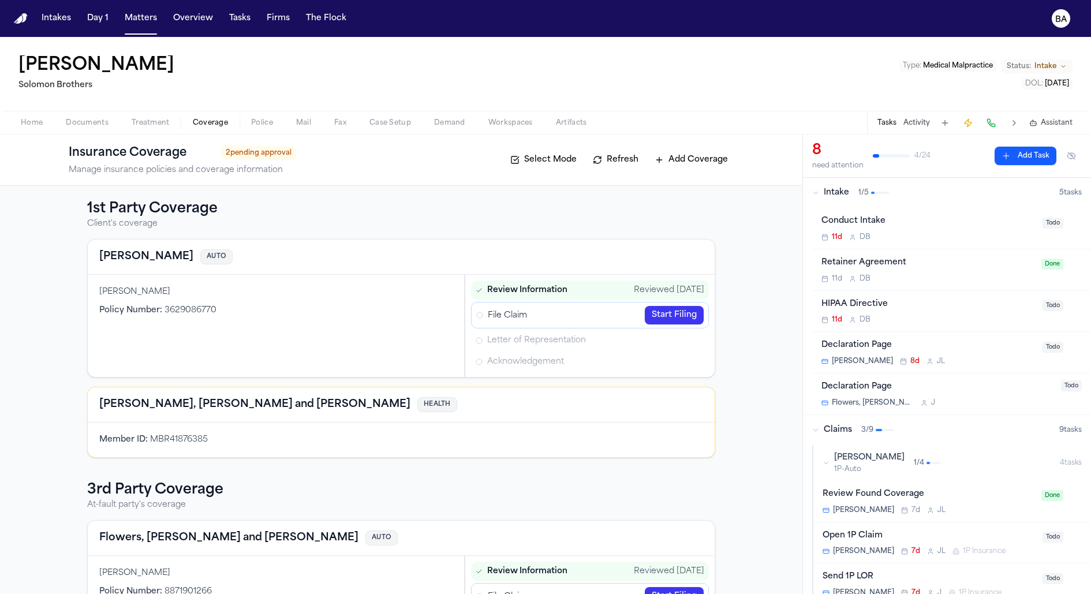
scroll to position [75, 0]
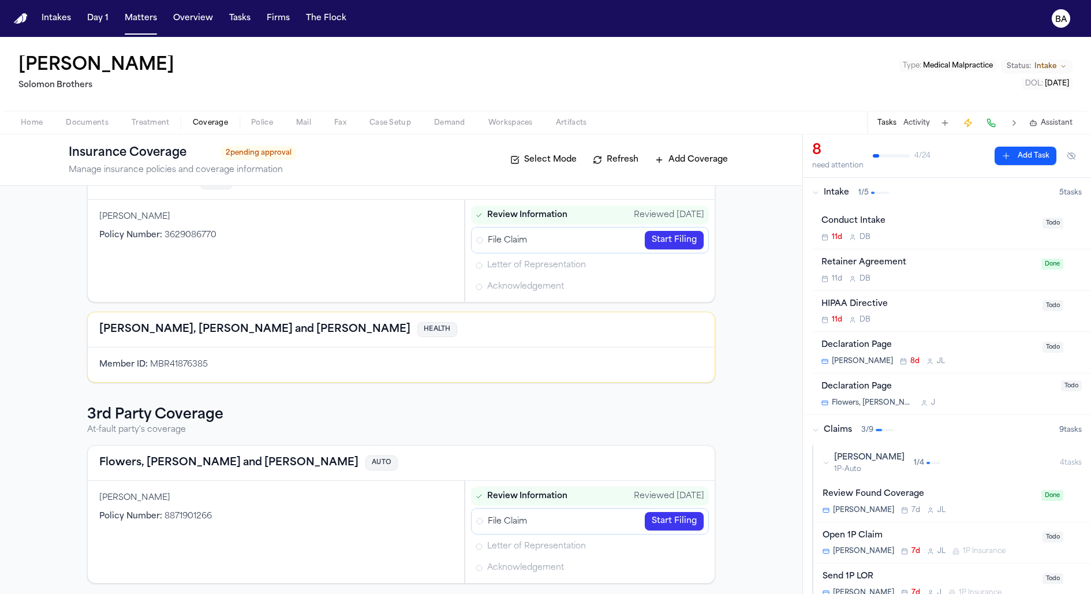
click at [668, 512] on link "Start Filing" at bounding box center [673, 521] width 59 height 18
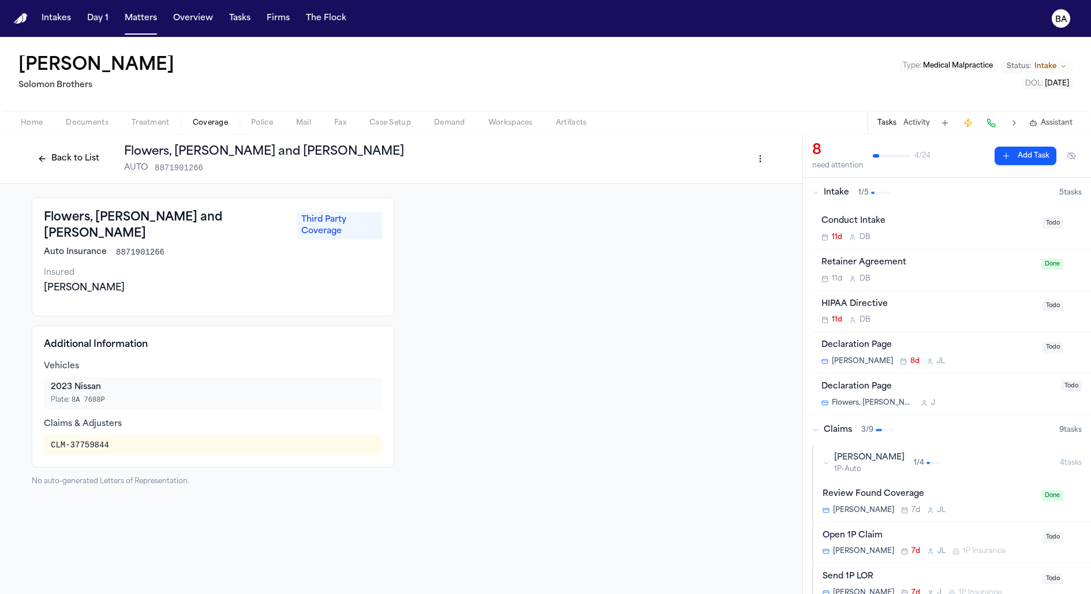
click at [949, 463] on div "Mcbride-Gordonn 1P-Auto 1 / 4" at bounding box center [940, 463] width 237 height 22
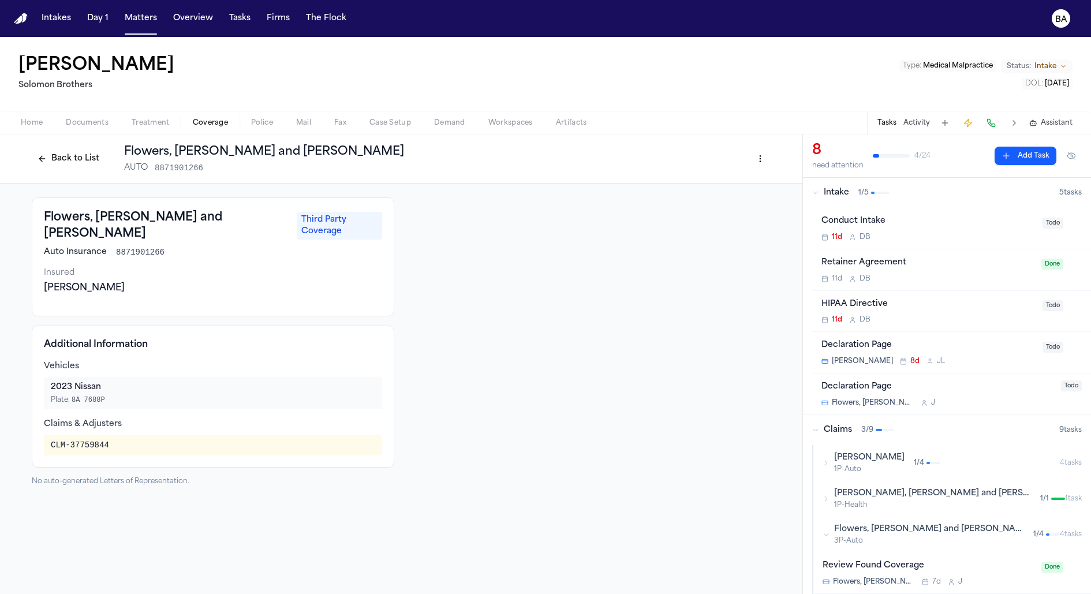
click at [948, 464] on div "Mcbride-Gordonn 1P-Auto 1 / 4" at bounding box center [940, 463] width 237 height 22
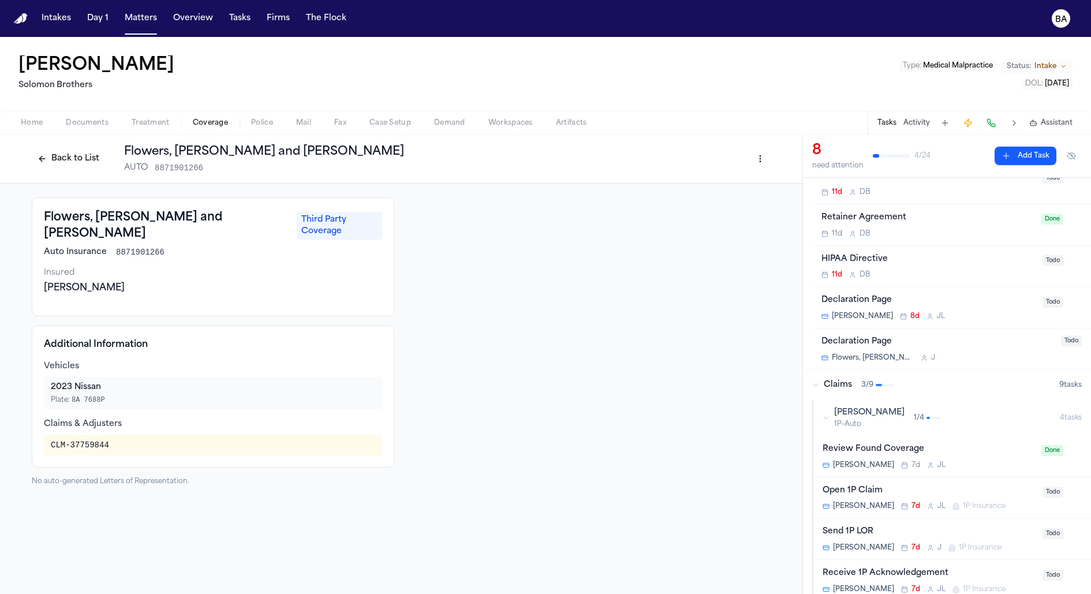
scroll to position [87, 0]
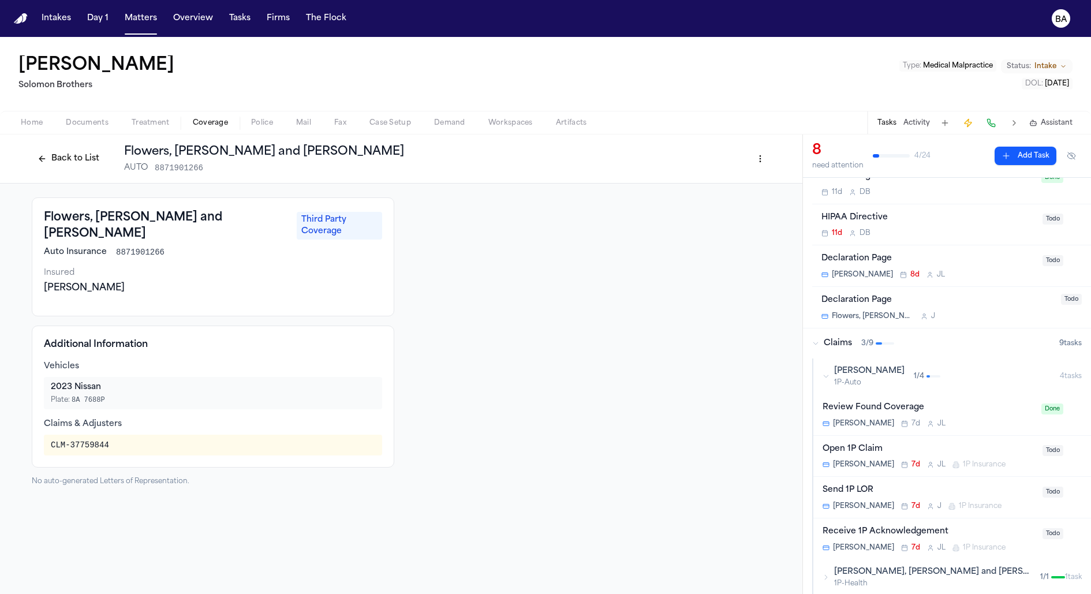
click at [965, 398] on div "Review Found Coverage Mcbride-Gordonn 7d J L Done" at bounding box center [952, 415] width 278 height 42
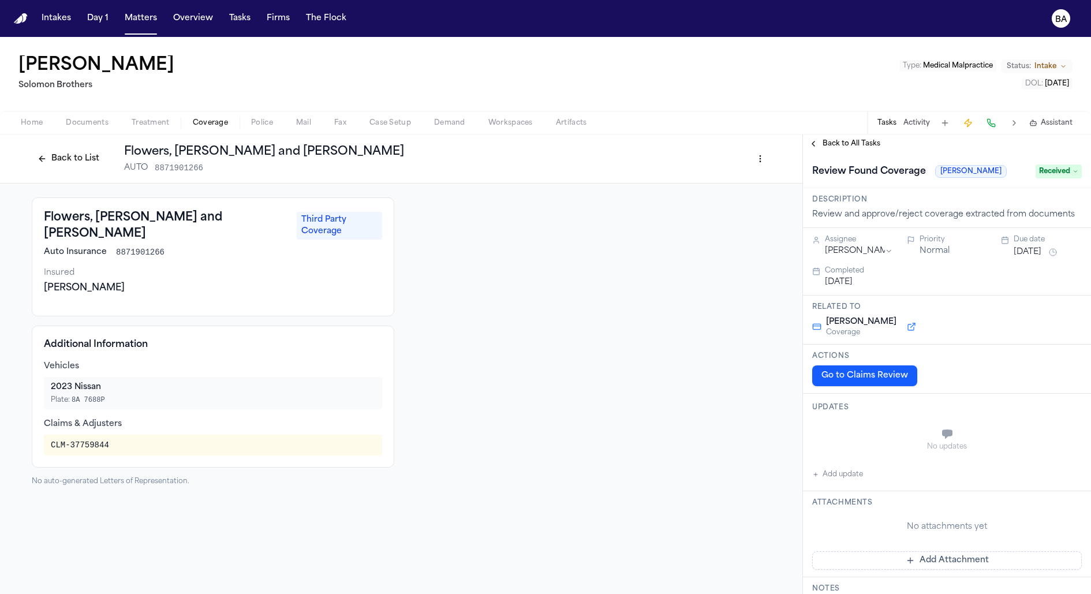
click at [883, 380] on button "Go to Claims Review" at bounding box center [864, 375] width 105 height 21
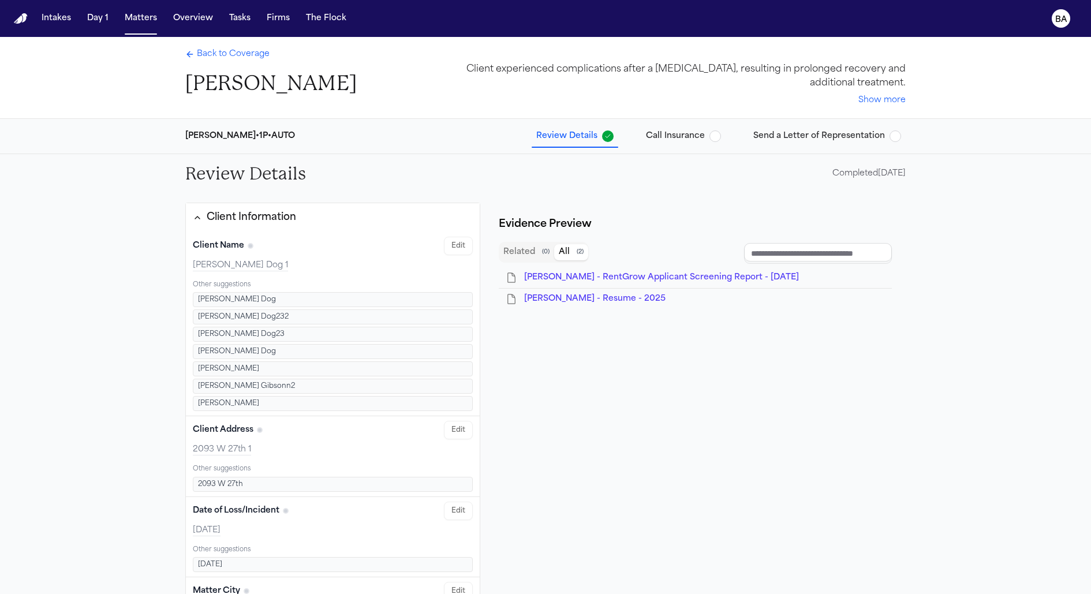
click at [223, 50] on span "Back to Coverage" at bounding box center [233, 54] width 73 height 12
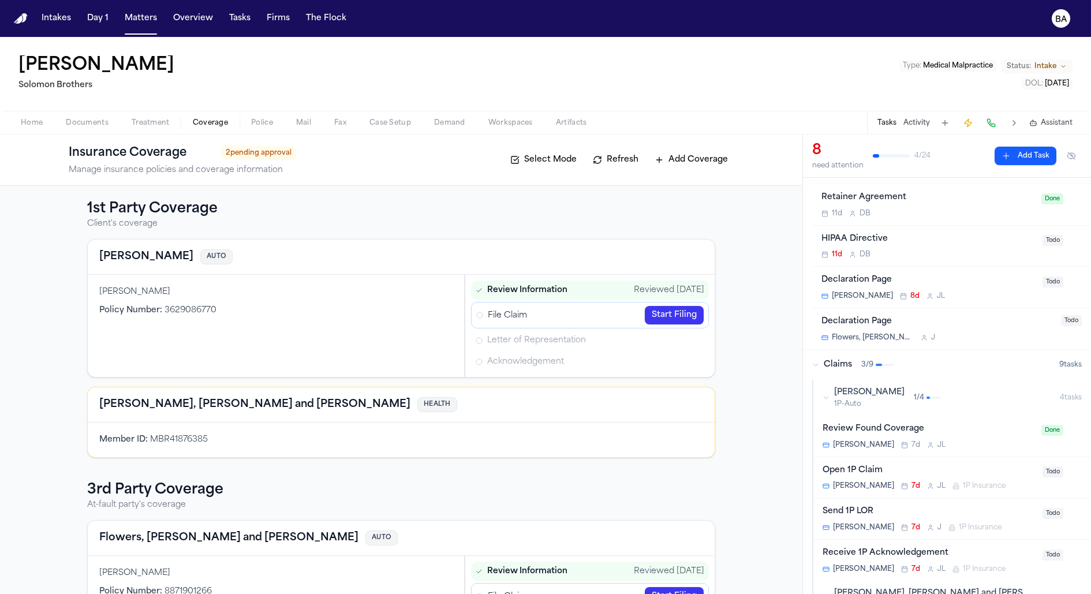
scroll to position [94, 0]
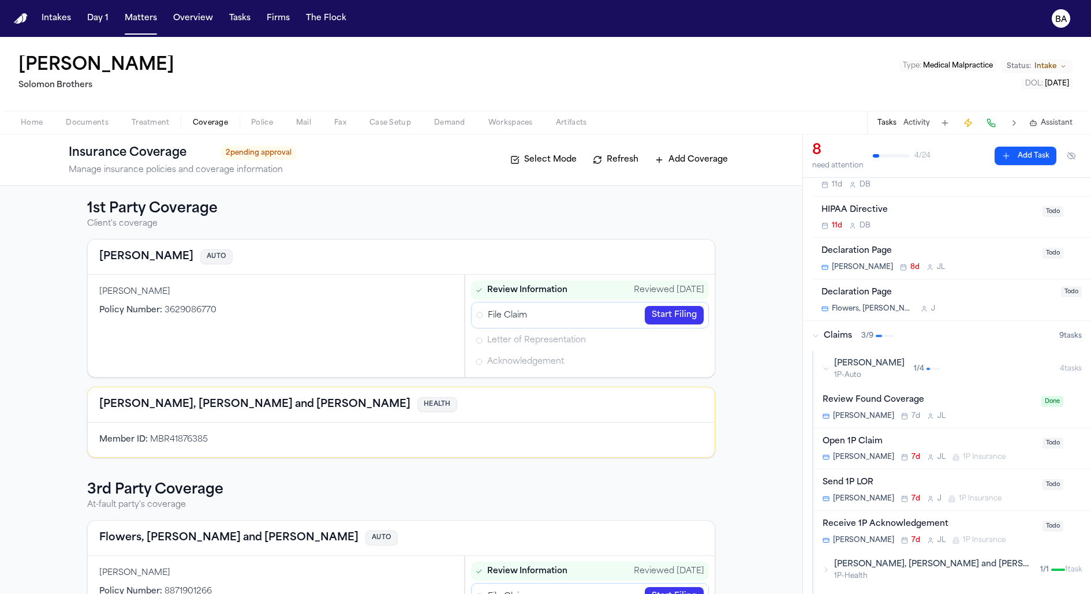
click at [950, 435] on div "Open 1P Claim" at bounding box center [928, 441] width 213 height 13
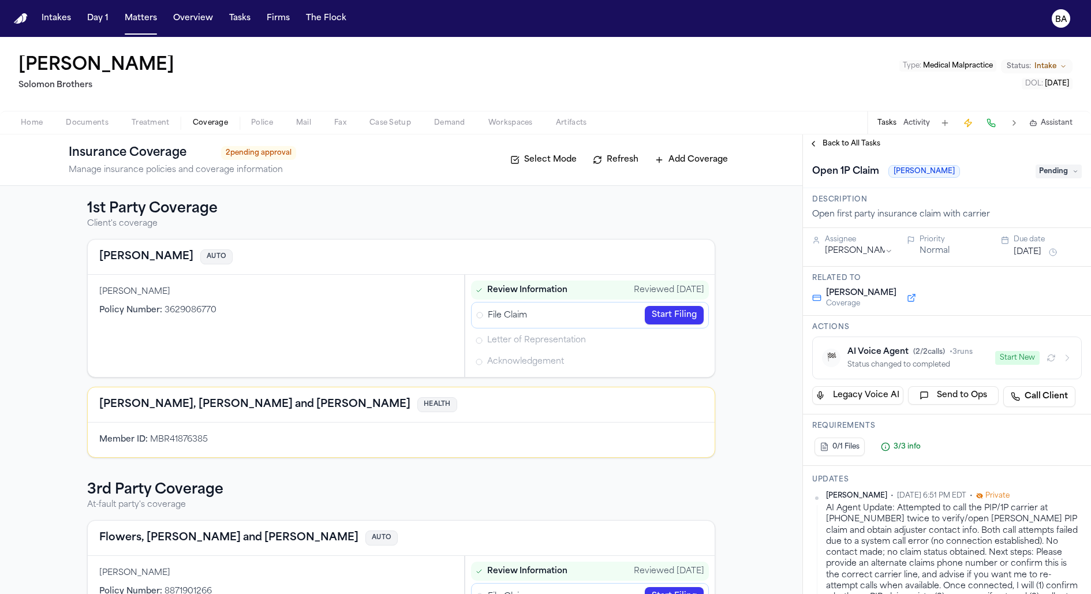
click at [839, 145] on span "Back to All Tasks" at bounding box center [851, 143] width 58 height 9
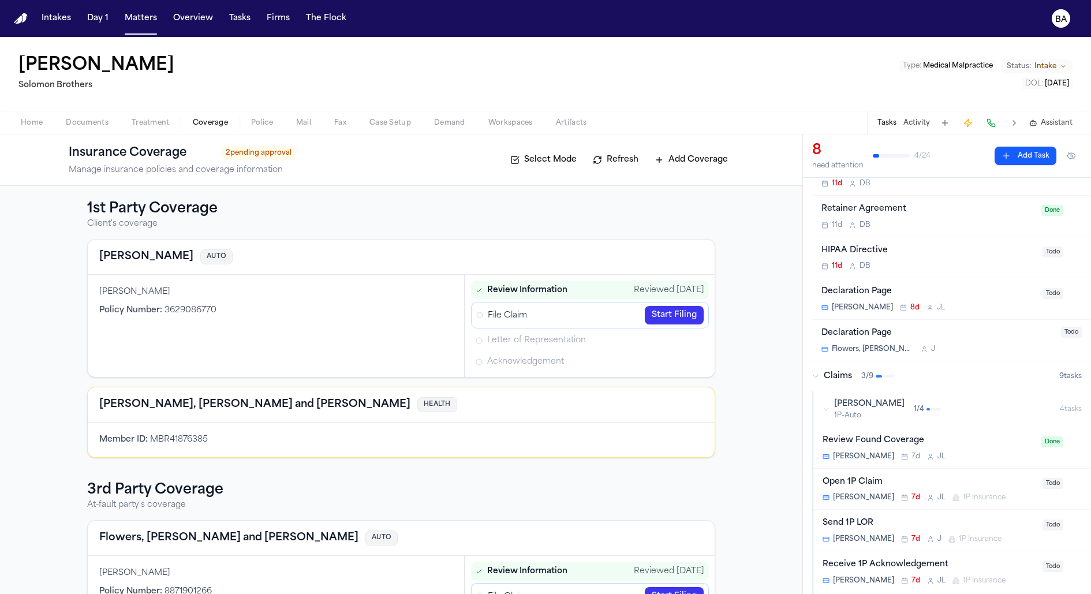
scroll to position [96, 0]
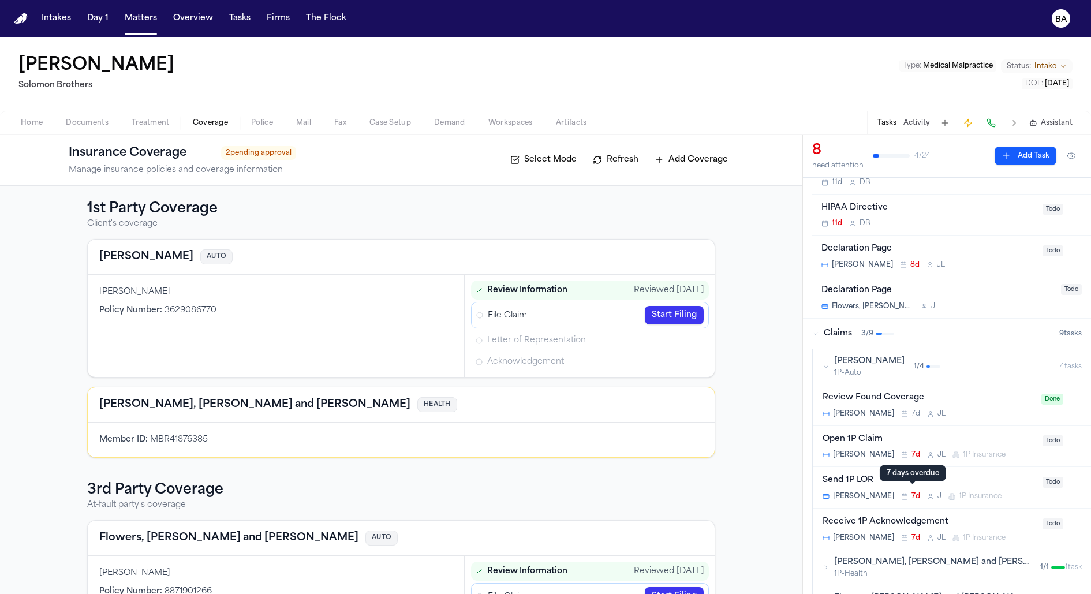
drag, startPoint x: 906, startPoint y: 485, endPoint x: 914, endPoint y: 470, distance: 17.3
click at [914, 470] on div "7 days overdue 7 days overdue" at bounding box center [912, 473] width 66 height 16
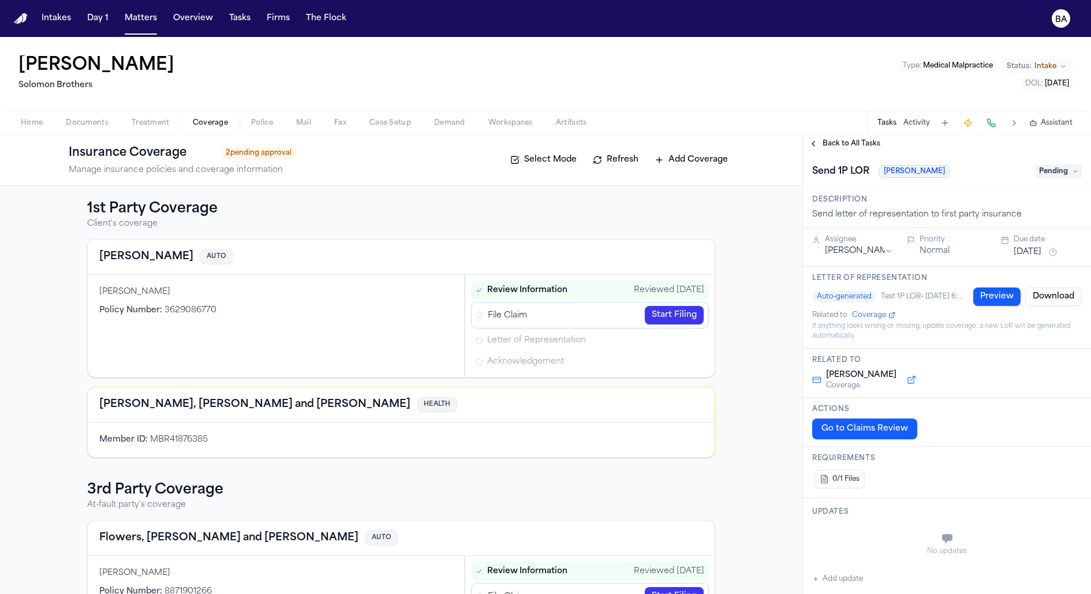
click at [834, 147] on span "Back to All Tasks" at bounding box center [851, 143] width 58 height 9
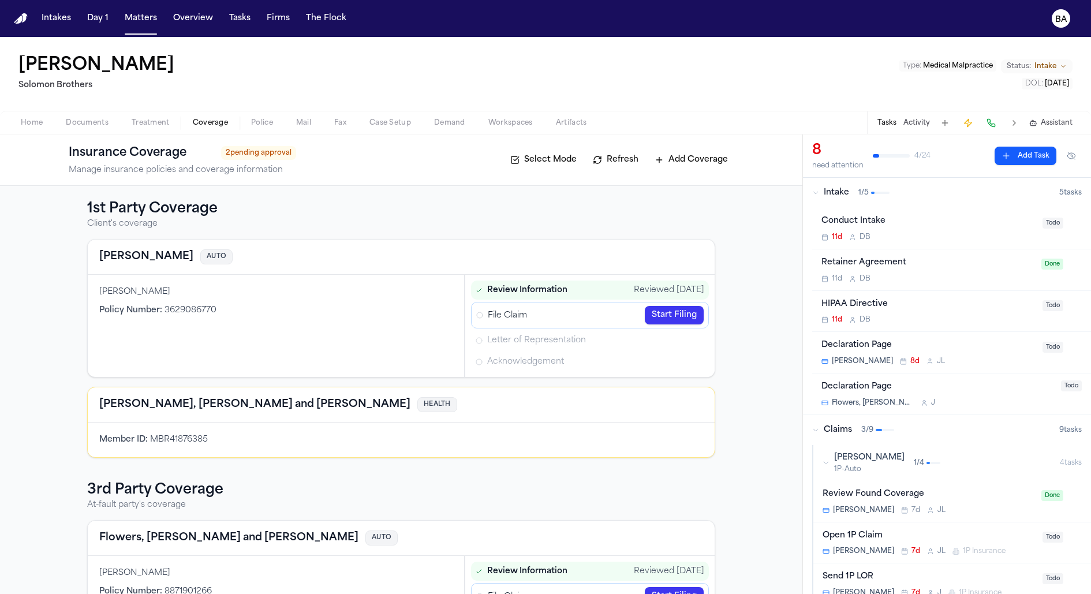
scroll to position [55, 0]
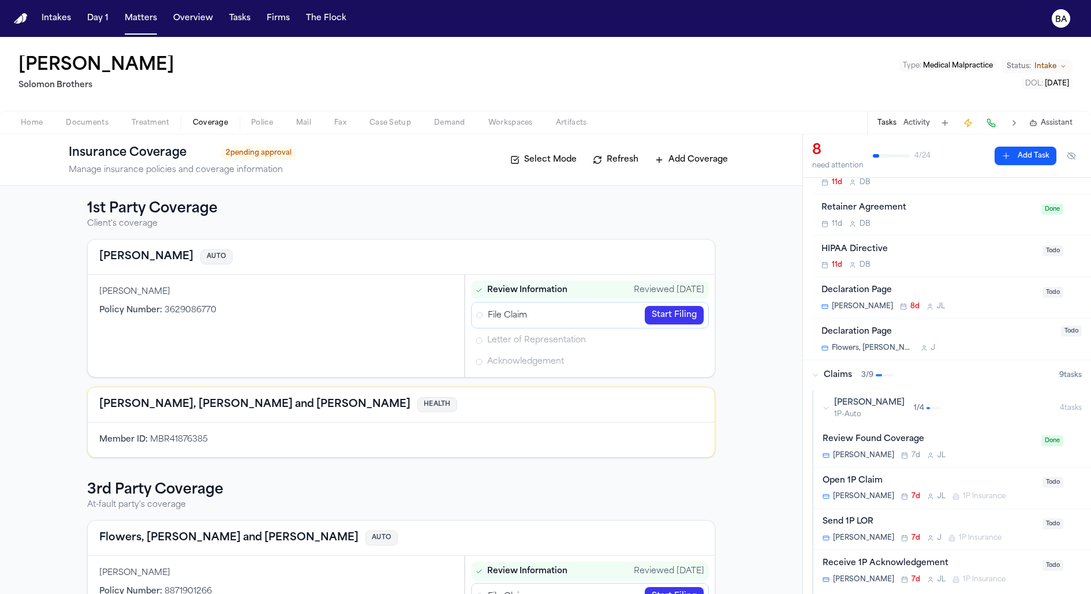
click at [979, 557] on div "Receive 1P Acknowledgement" at bounding box center [928, 563] width 213 height 13
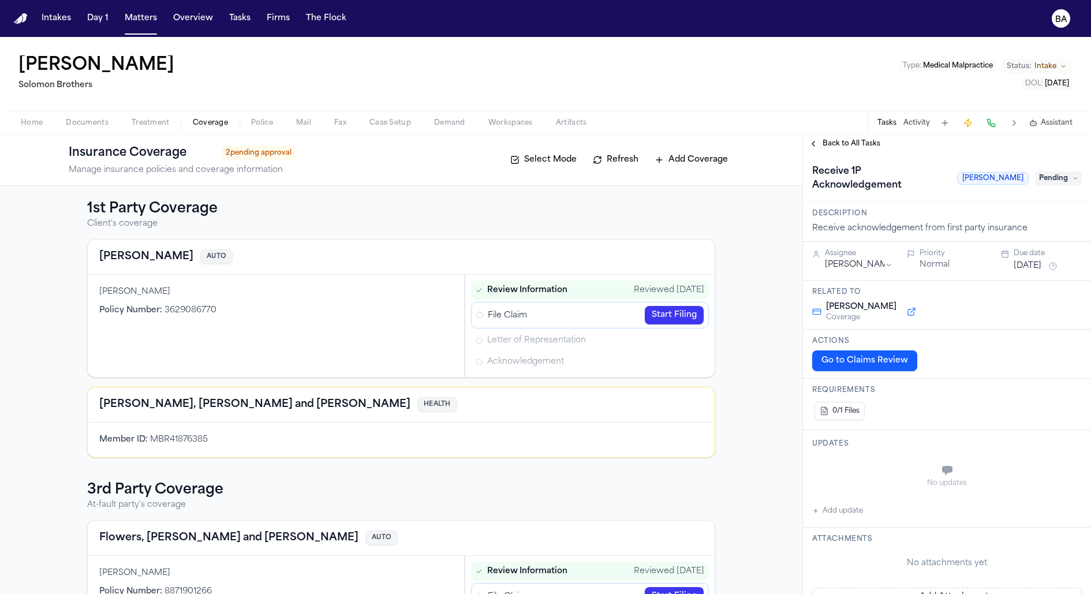
click at [845, 144] on span "Back to All Tasks" at bounding box center [851, 143] width 58 height 9
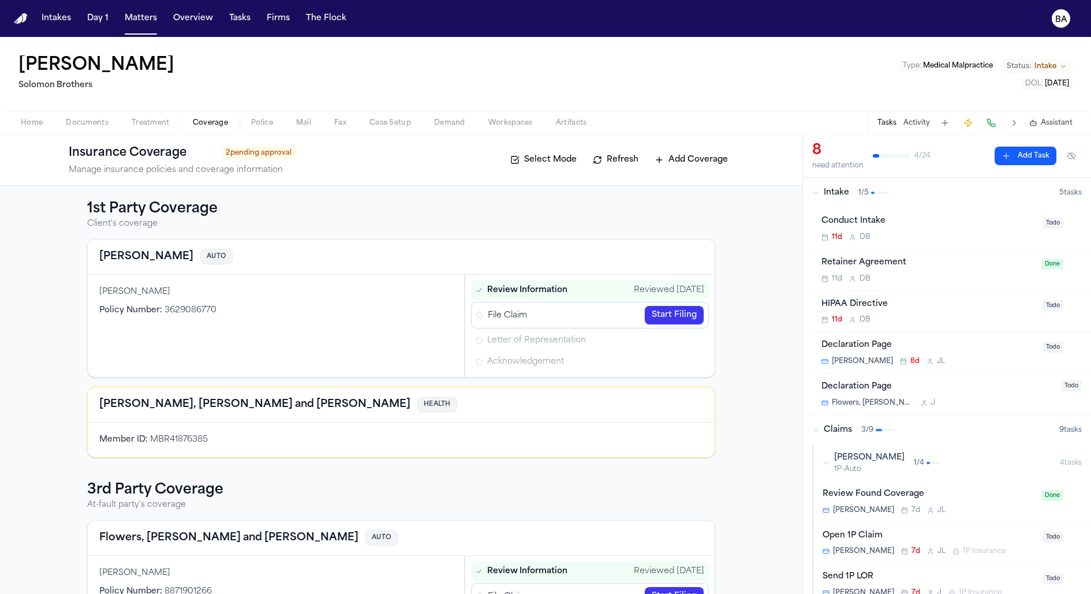
click at [947, 533] on div "Open 1P Claim" at bounding box center [928, 535] width 213 height 13
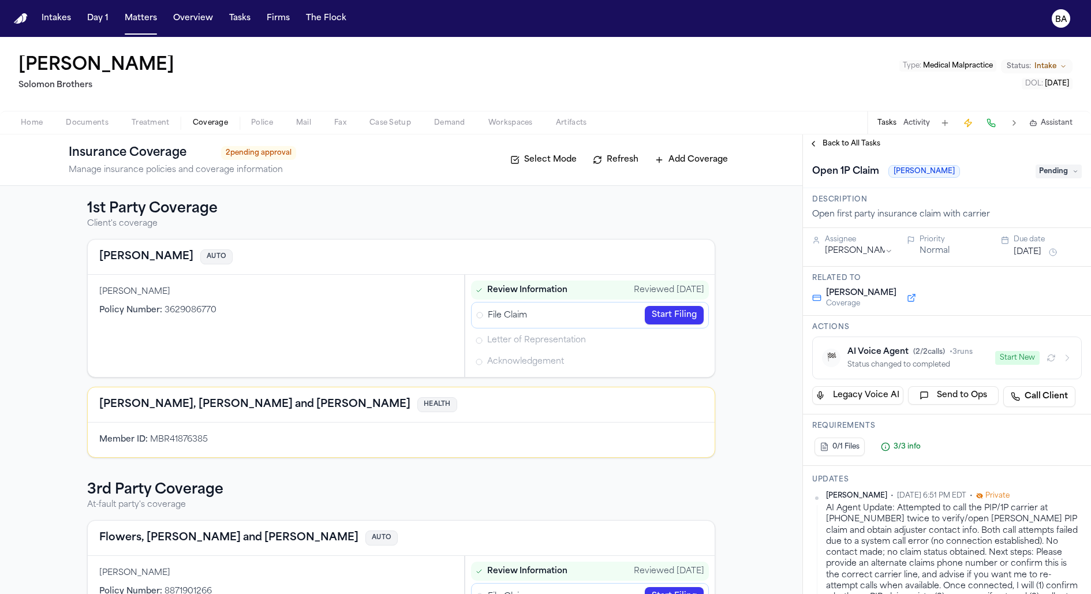
click at [857, 140] on span "Back to All Tasks" at bounding box center [851, 143] width 58 height 9
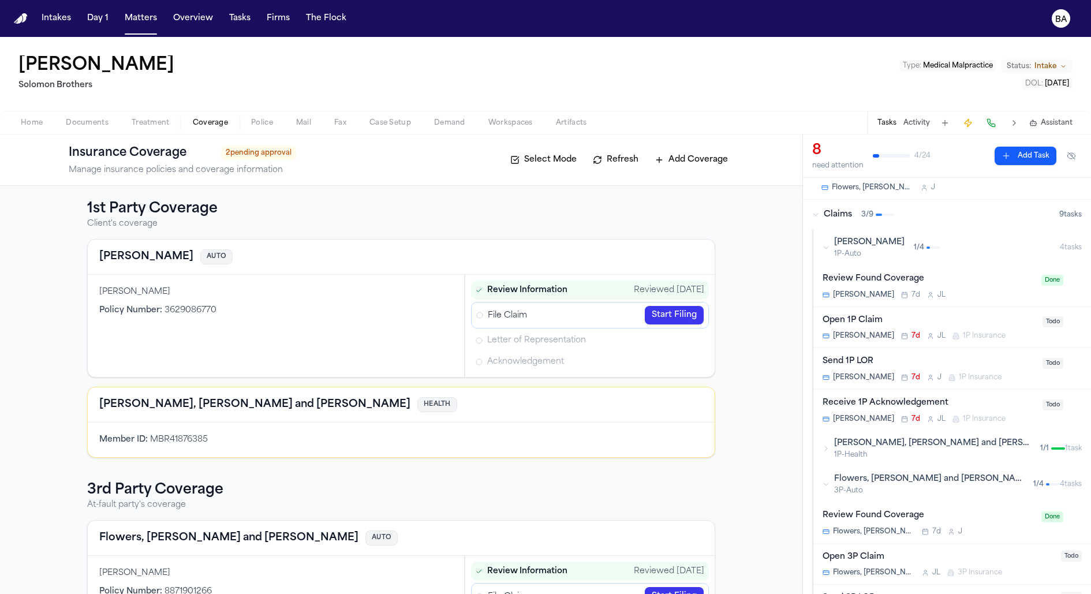
scroll to position [279, 0]
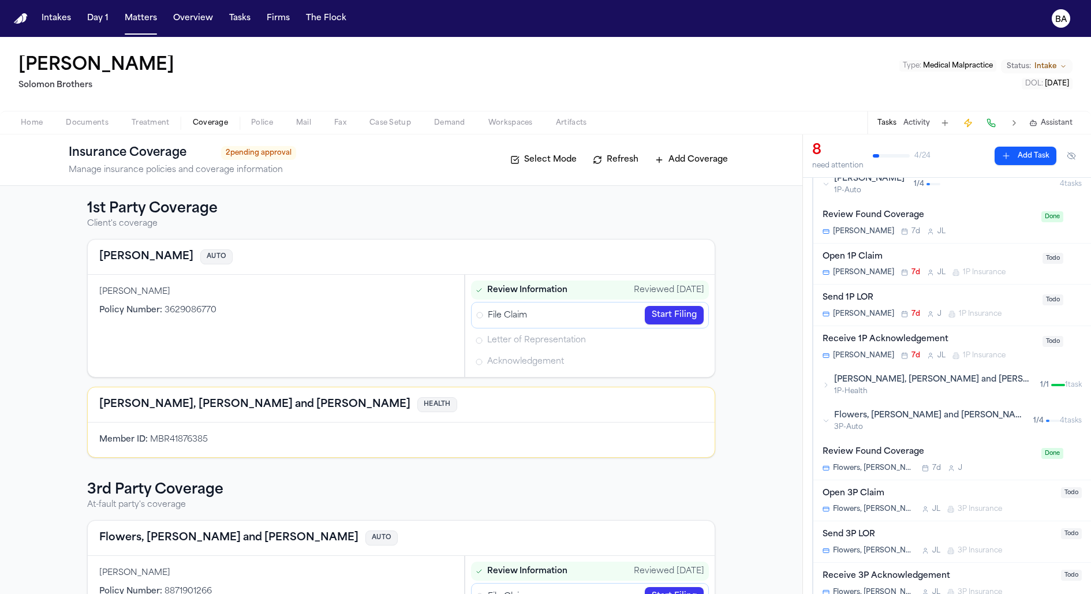
click at [827, 417] on icon "button" at bounding box center [825, 420] width 7 height 7
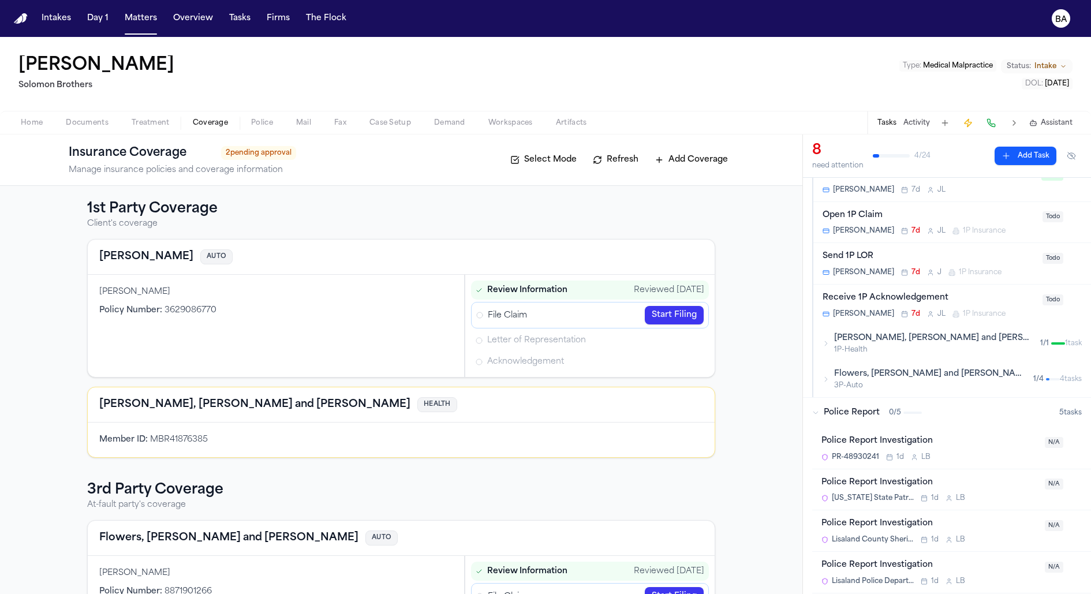
scroll to position [354, 0]
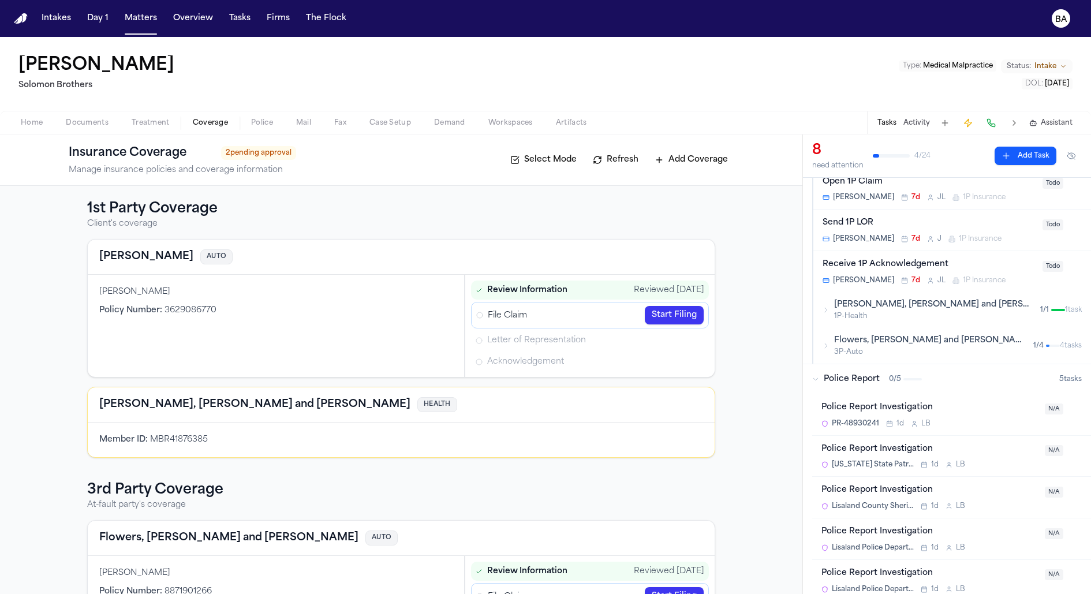
click at [831, 346] on div "Flowers, Schmidt and Bell 3P-Auto 1 / 4" at bounding box center [940, 346] width 237 height 22
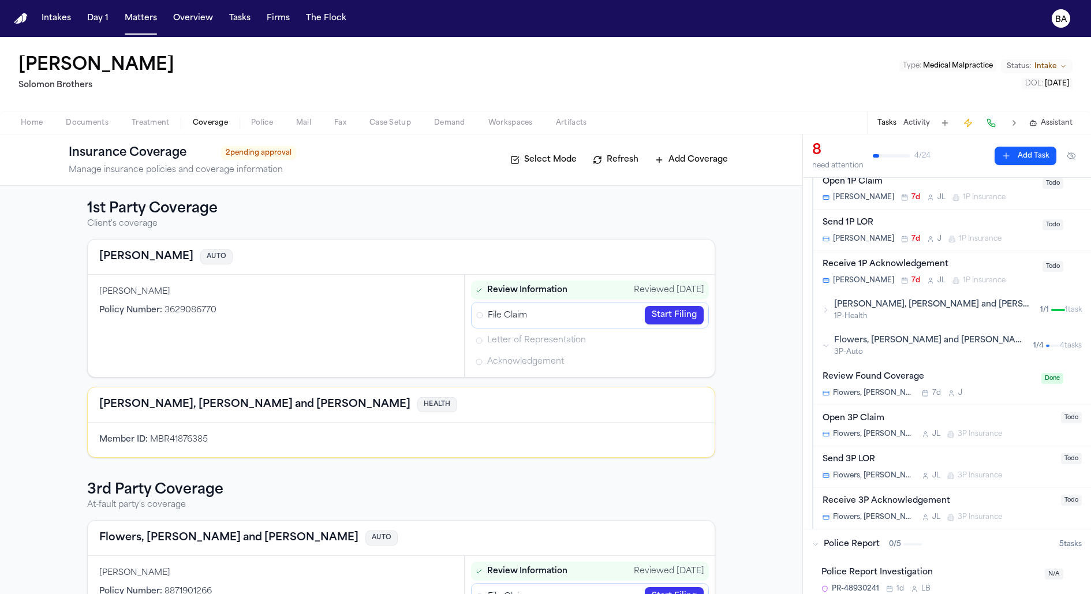
click at [663, 314] on link "Start Filing" at bounding box center [673, 315] width 59 height 18
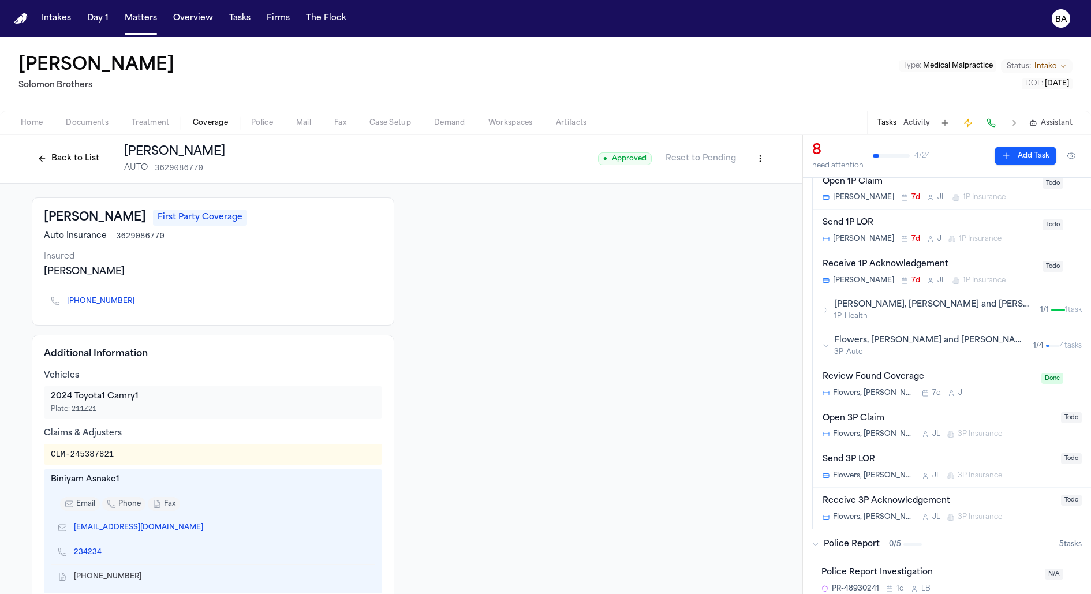
click at [73, 165] on button "Back to List" at bounding box center [68, 158] width 73 height 18
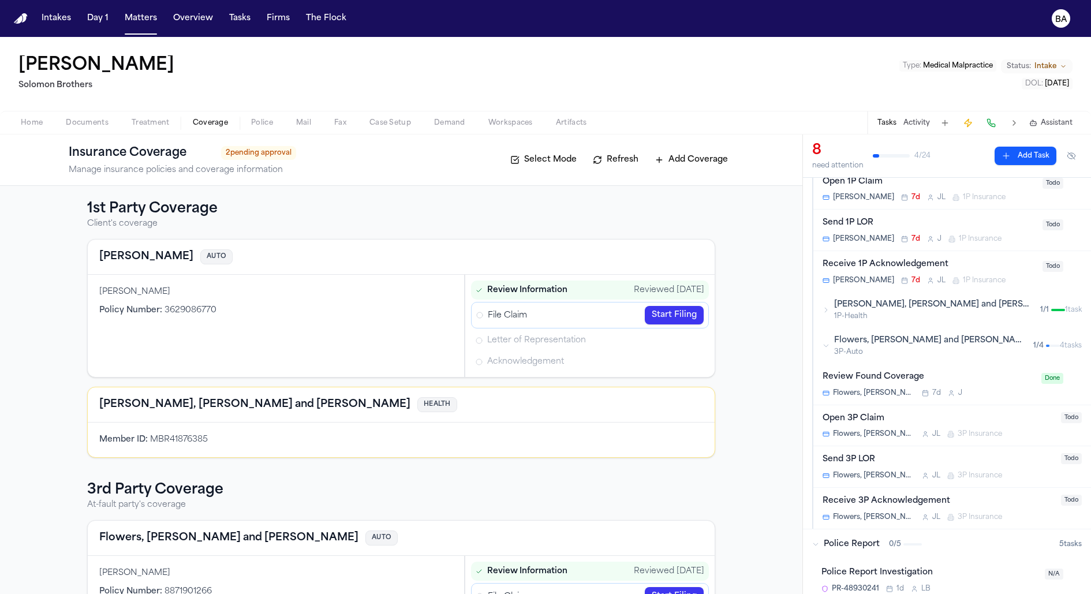
click at [967, 388] on div "Flowers, Schmidt and Bell 7d J" at bounding box center [928, 392] width 212 height 9
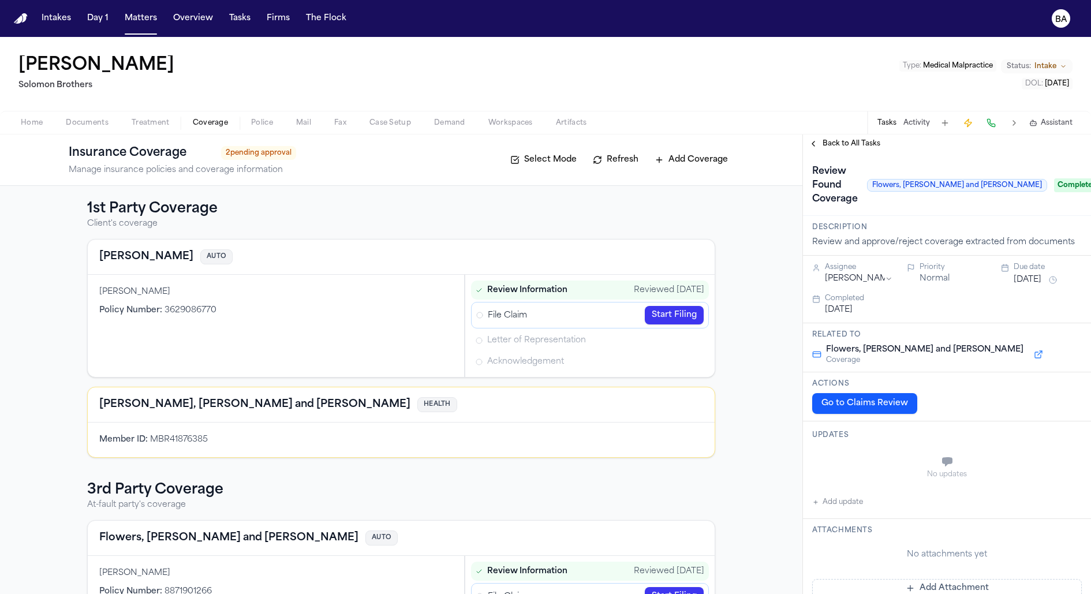
click at [858, 393] on button "Go to Claims Review" at bounding box center [864, 403] width 105 height 21
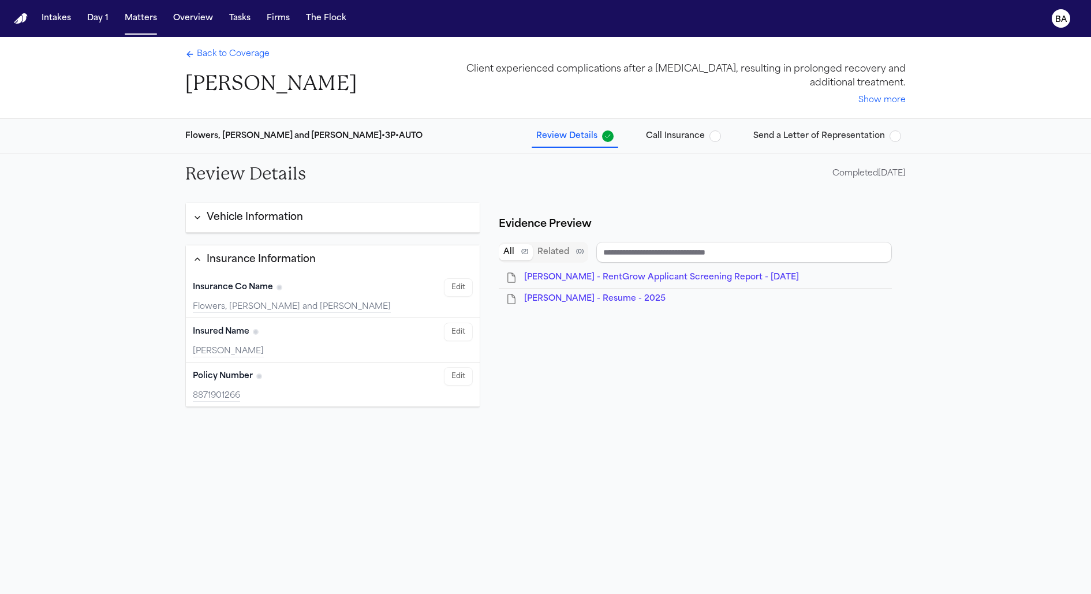
click at [664, 135] on span "Call Insurance" at bounding box center [675, 136] width 59 height 12
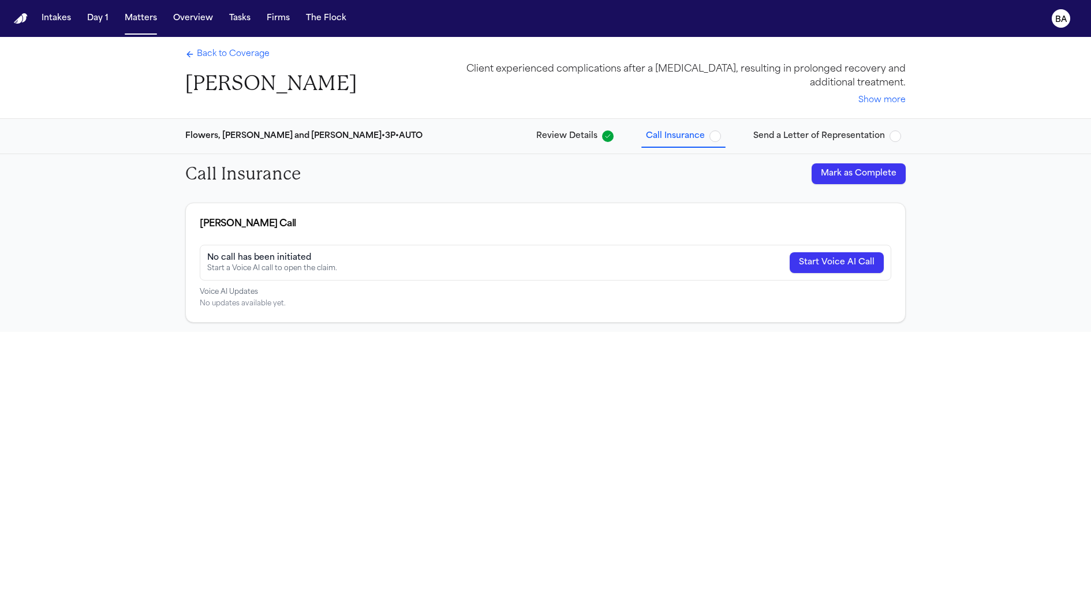
click at [594, 141] on span "Review Details" at bounding box center [566, 136] width 61 height 12
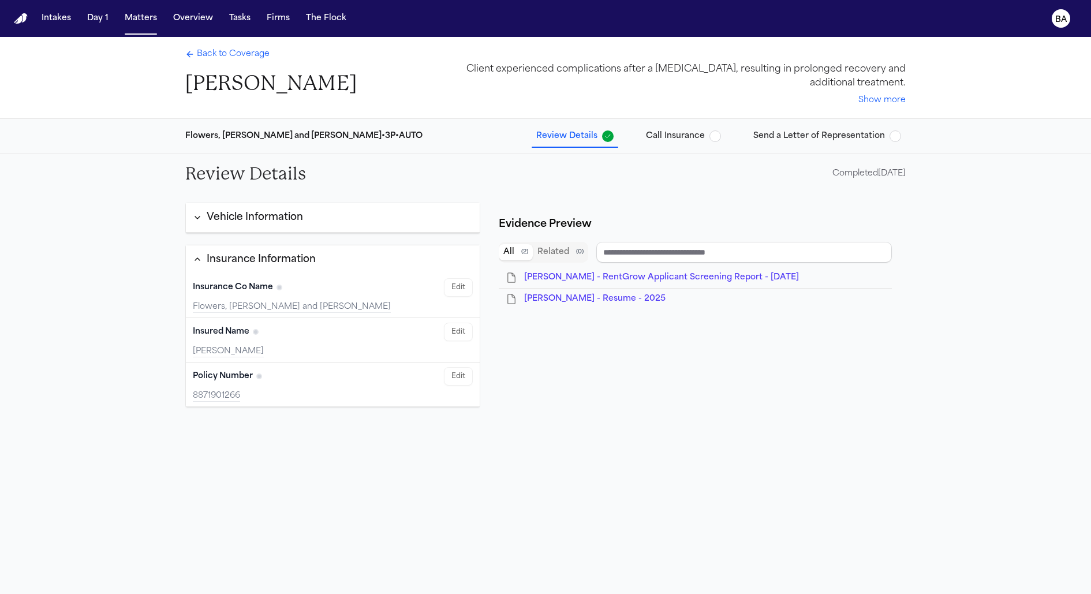
click at [648, 138] on span "Call Insurance" at bounding box center [675, 136] width 59 height 12
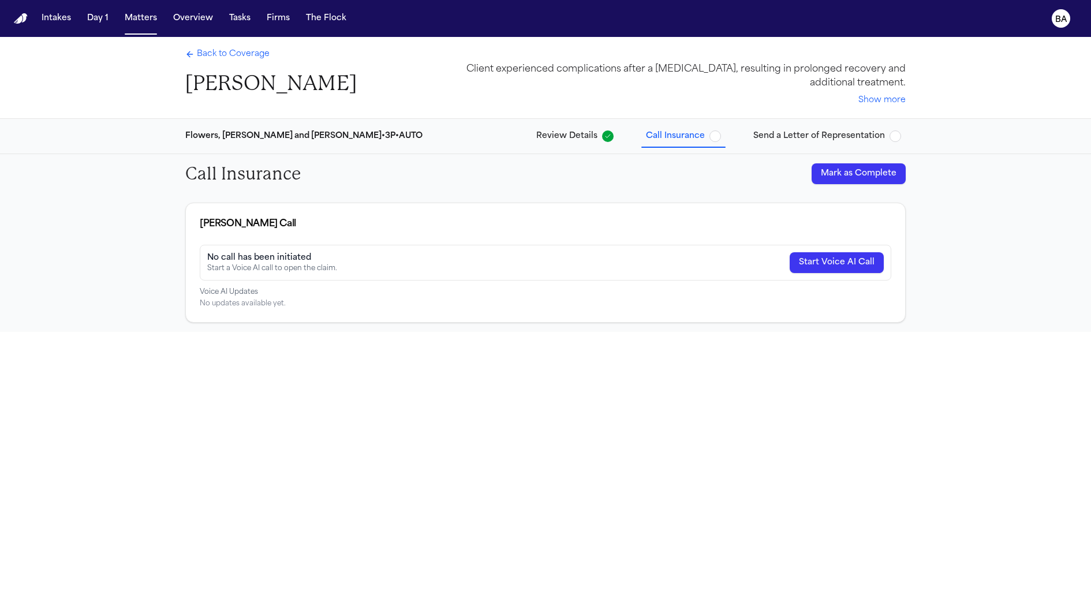
click at [784, 133] on span "Send a Letter of Representation" at bounding box center [819, 136] width 132 height 12
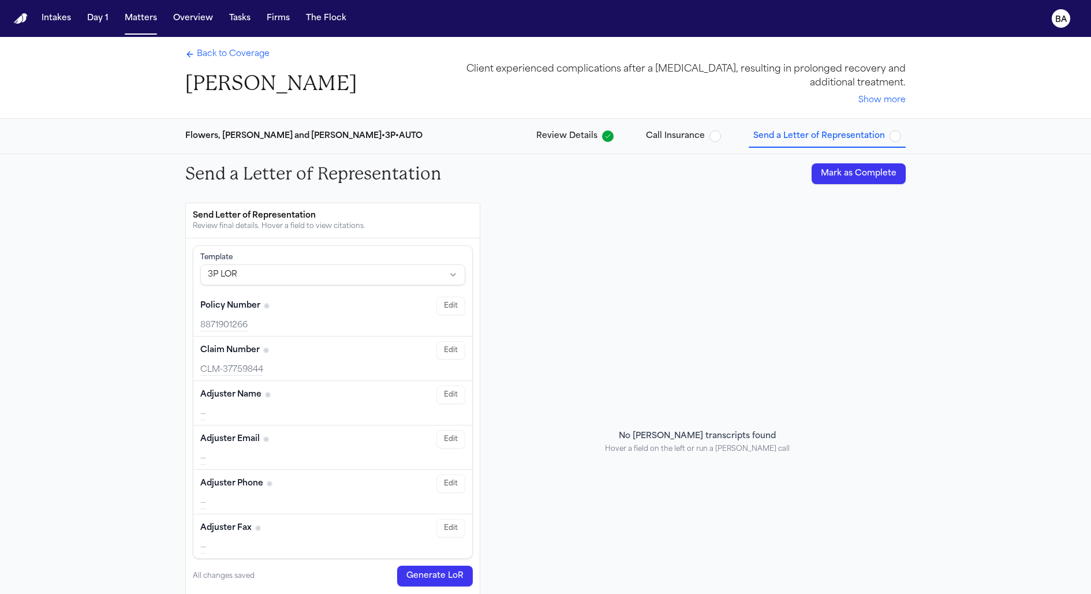
click at [233, 51] on span "Back to Coverage" at bounding box center [233, 54] width 73 height 12
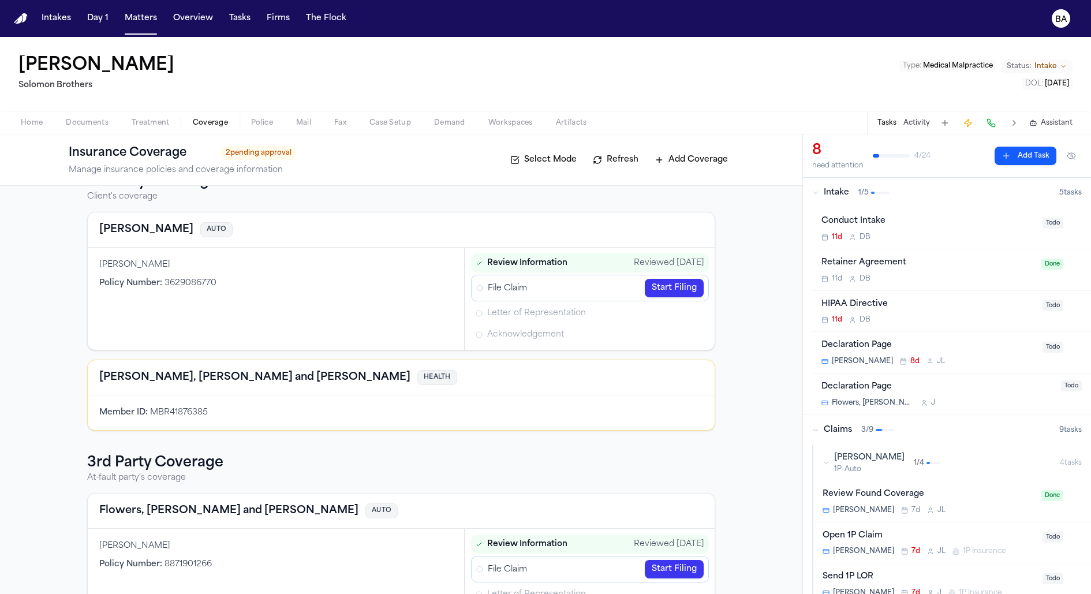
scroll to position [44, 0]
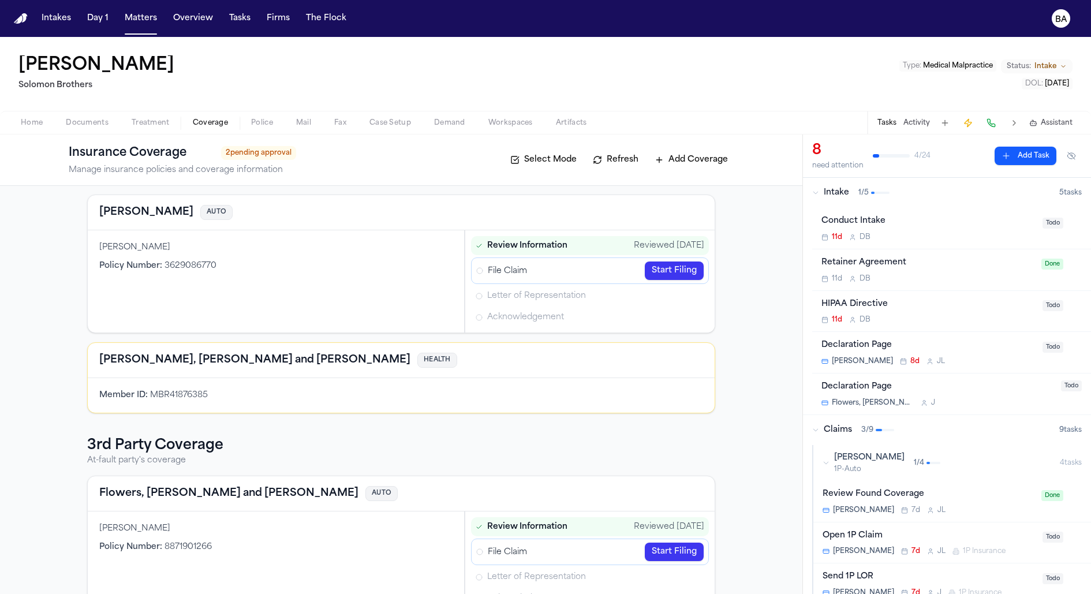
click at [956, 465] on div "[PERSON_NAME] 1P-Auto 1 / 4" at bounding box center [940, 463] width 237 height 22
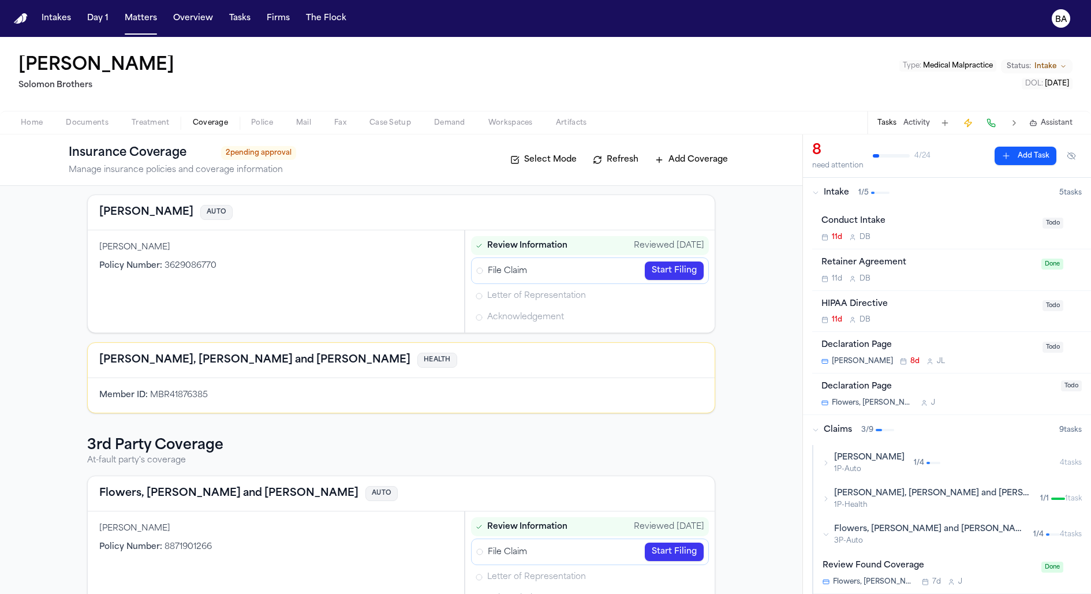
drag, startPoint x: 956, startPoint y: 465, endPoint x: 952, endPoint y: 478, distance: 13.9
click at [956, 466] on div "[PERSON_NAME] 1P-Auto 1 / 4" at bounding box center [940, 463] width 237 height 22
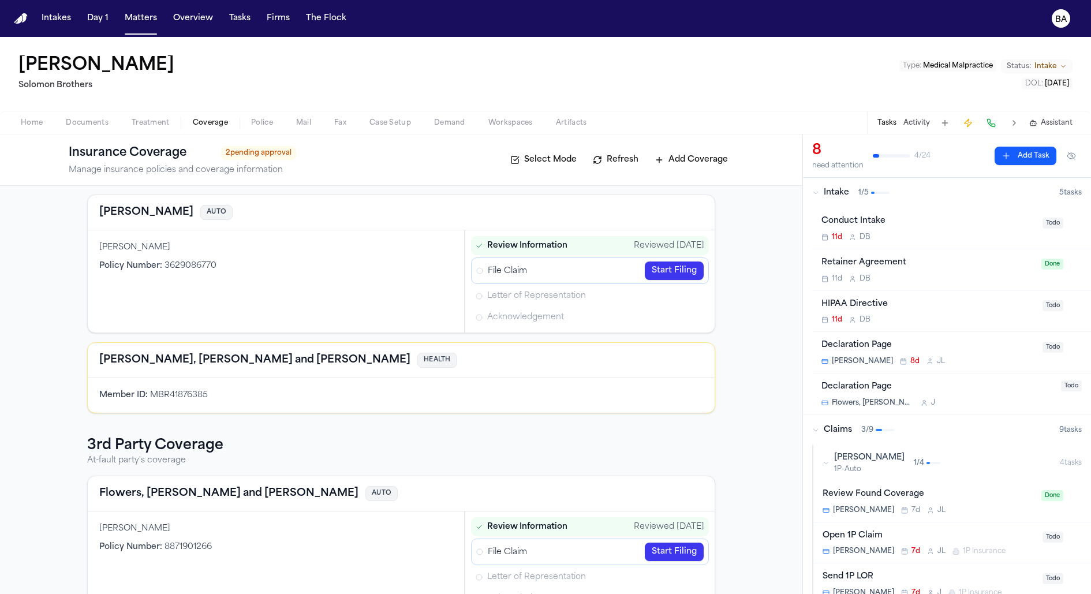
click at [961, 501] on div "Review Found Coverage [PERSON_NAME] 7d [PERSON_NAME]" at bounding box center [928, 501] width 212 height 27
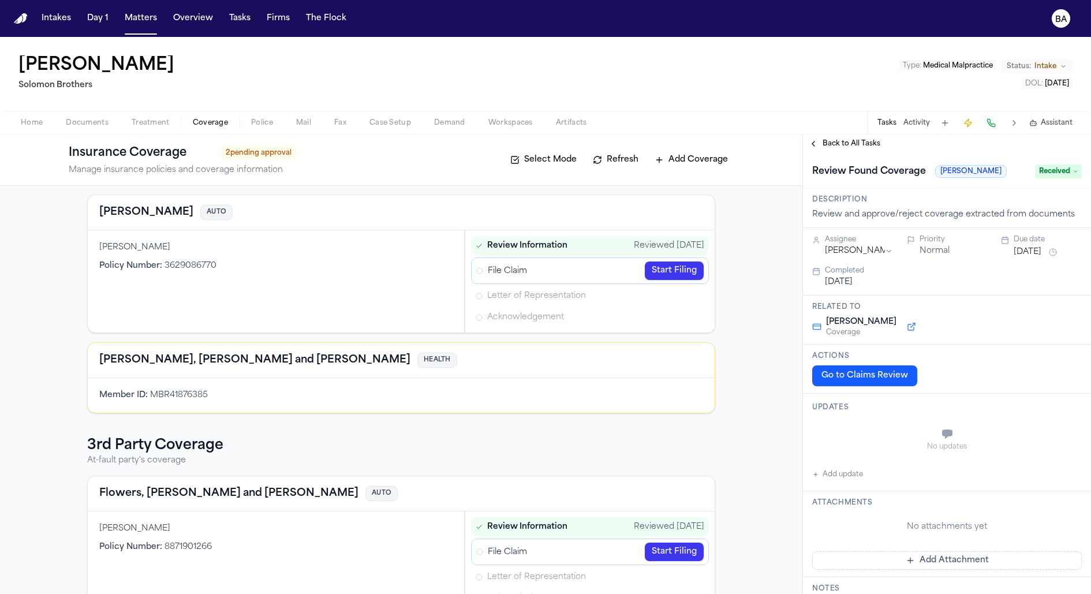
click at [879, 374] on button "Go to Claims Review" at bounding box center [864, 375] width 105 height 21
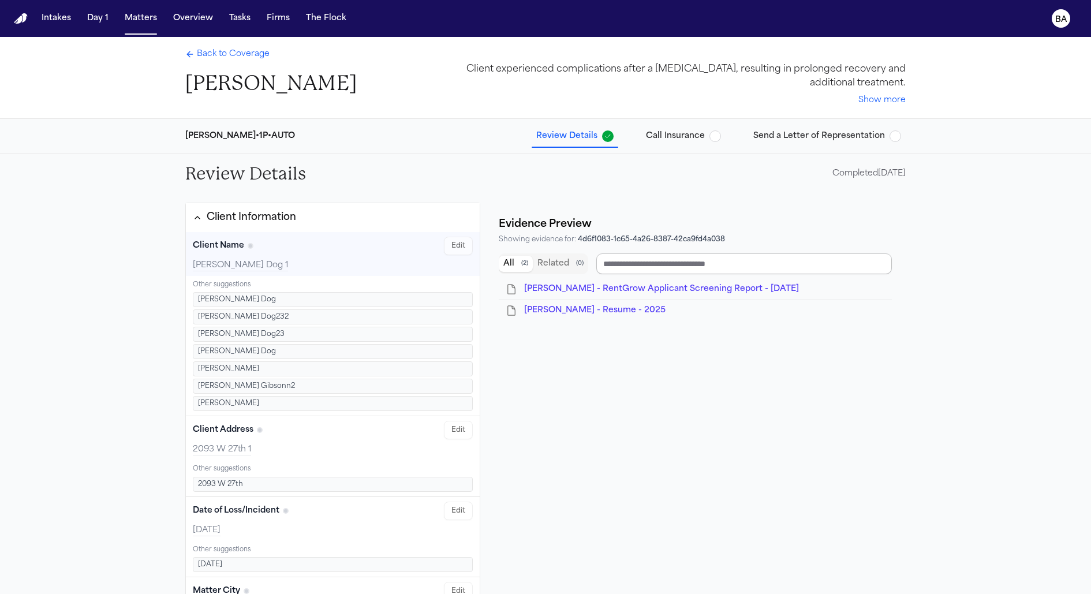
click at [662, 263] on input "Document browser" at bounding box center [743, 263] width 295 height 21
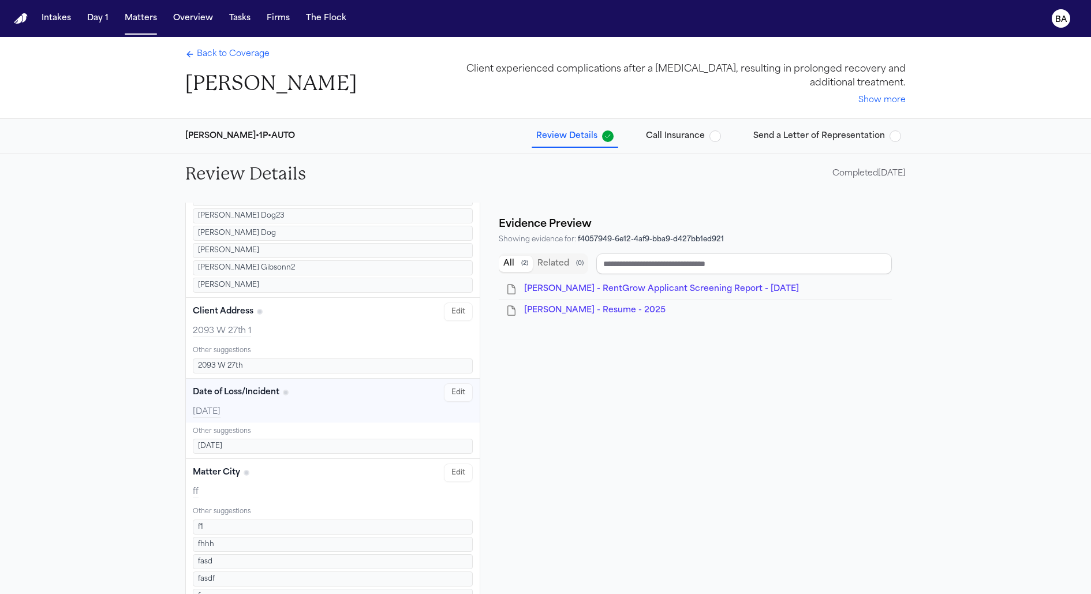
scroll to position [183, 0]
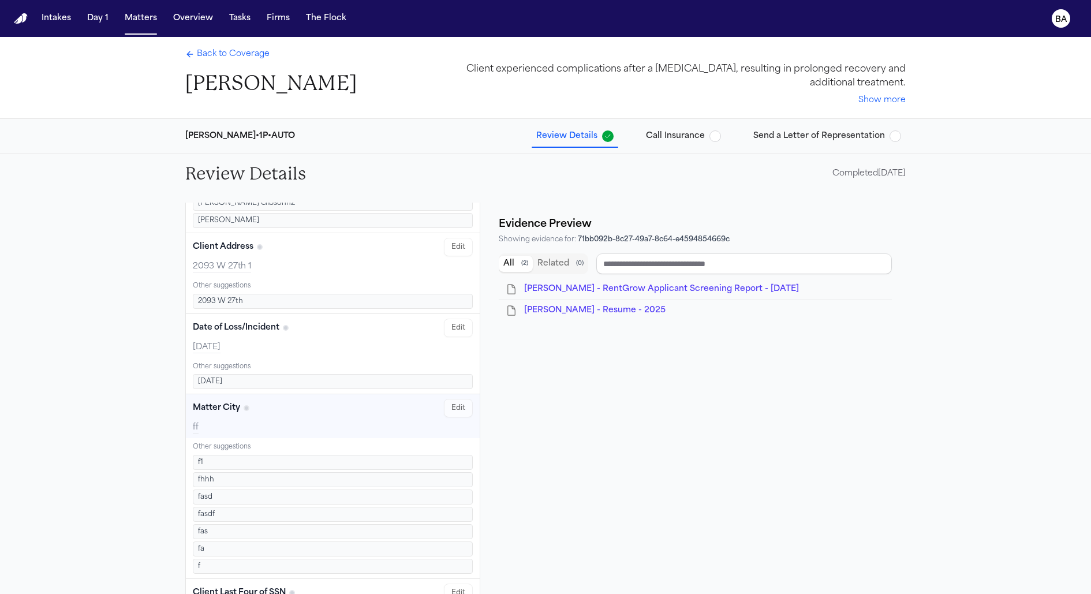
click at [225, 54] on span "Back to Coverage" at bounding box center [233, 54] width 73 height 12
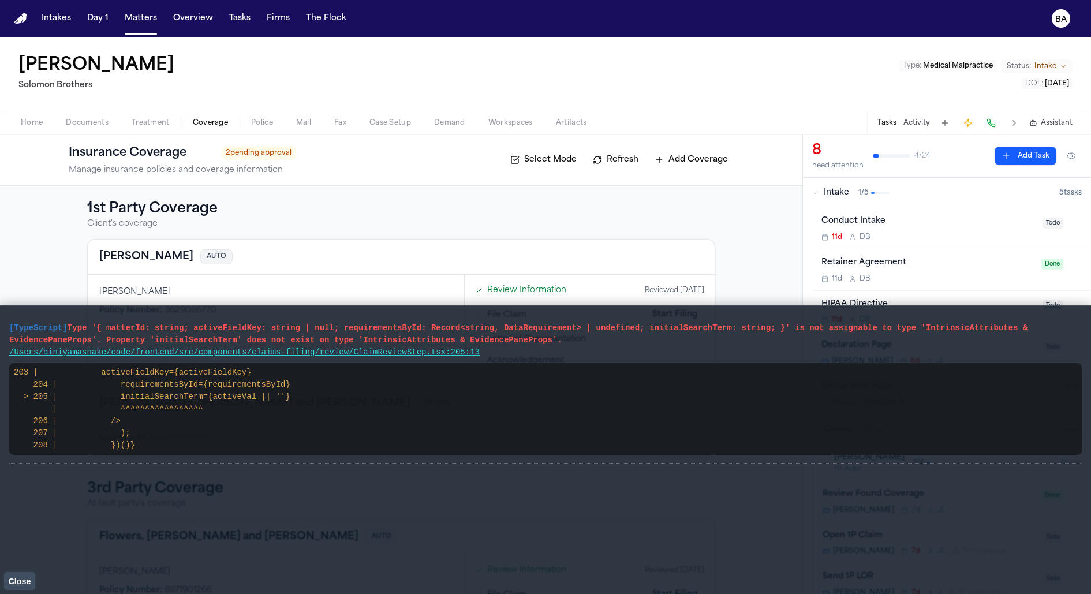
click at [24, 581] on span "Close" at bounding box center [19, 580] width 23 height 9
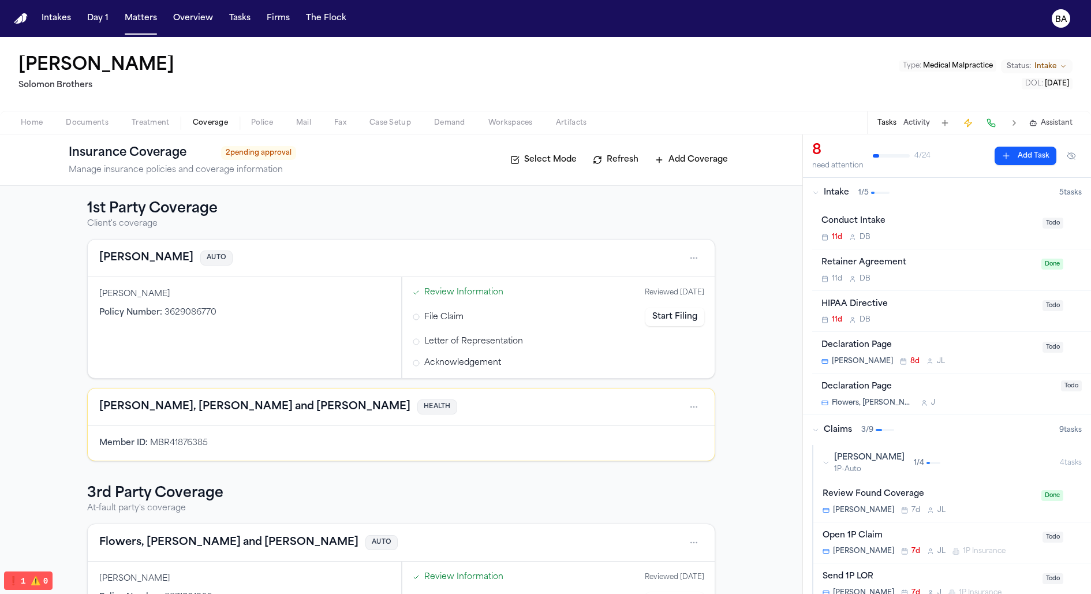
click at [955, 454] on div "Mcbride-Gordonn 1P-Auto 1 / 4" at bounding box center [940, 463] width 237 height 22
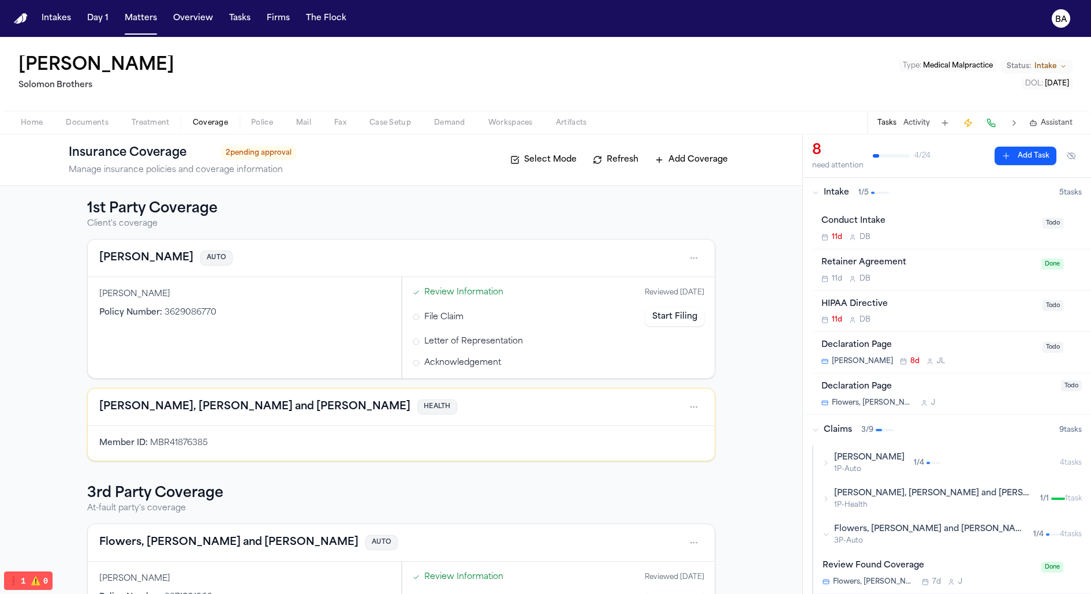
click at [955, 454] on div "Mcbride-Gordonn 1P-Auto 1 / 4" at bounding box center [940, 463] width 237 height 22
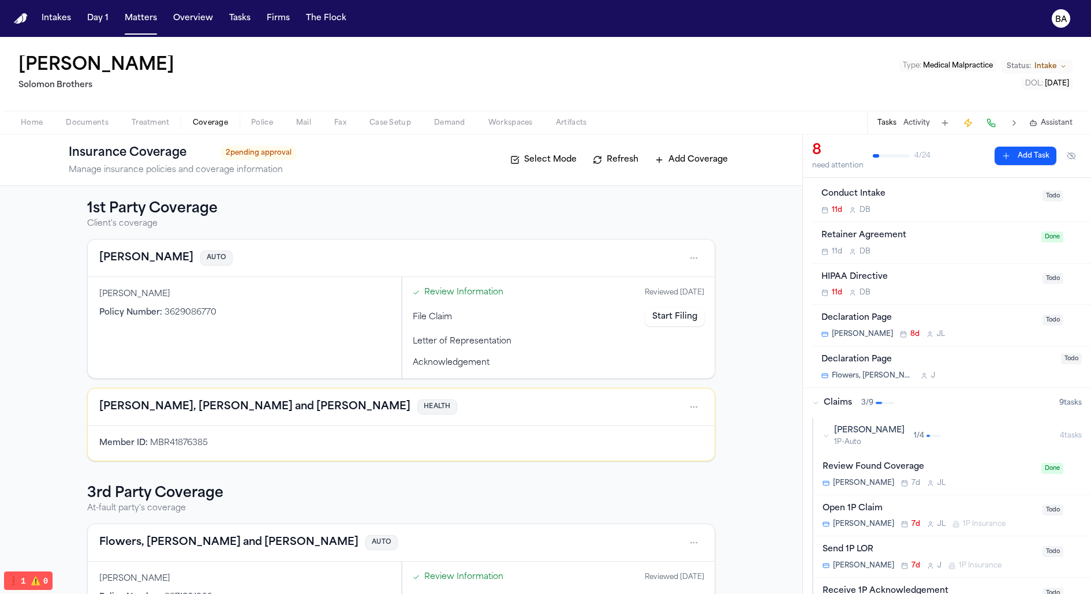
scroll to position [36, 0]
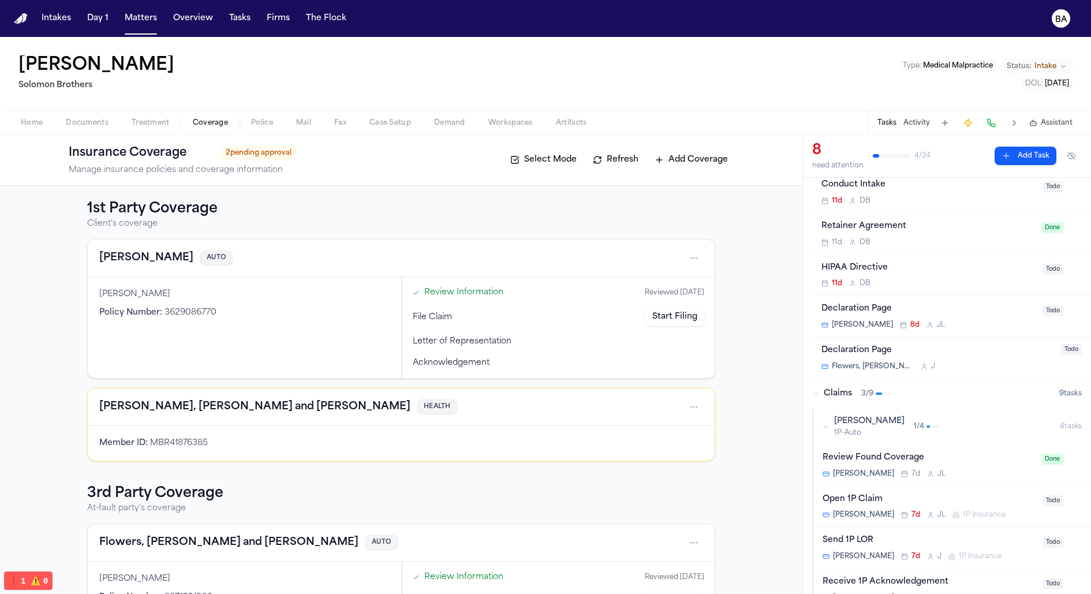
click at [967, 469] on div "Mcbride-Gordonn 7d J L" at bounding box center [928, 473] width 212 height 9
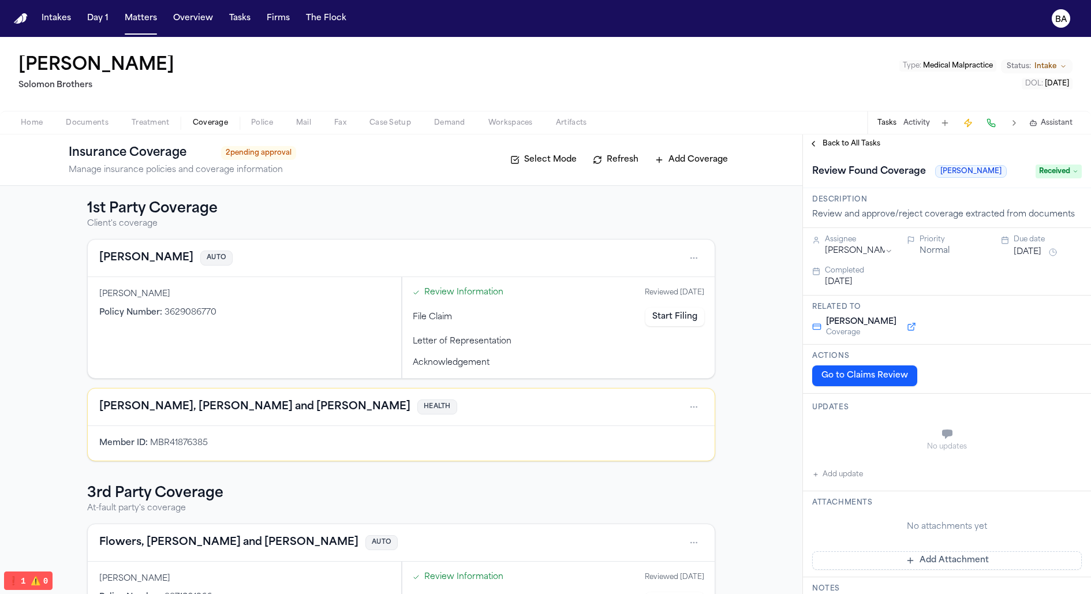
click at [876, 377] on button "Go to Claims Review" at bounding box center [864, 375] width 105 height 21
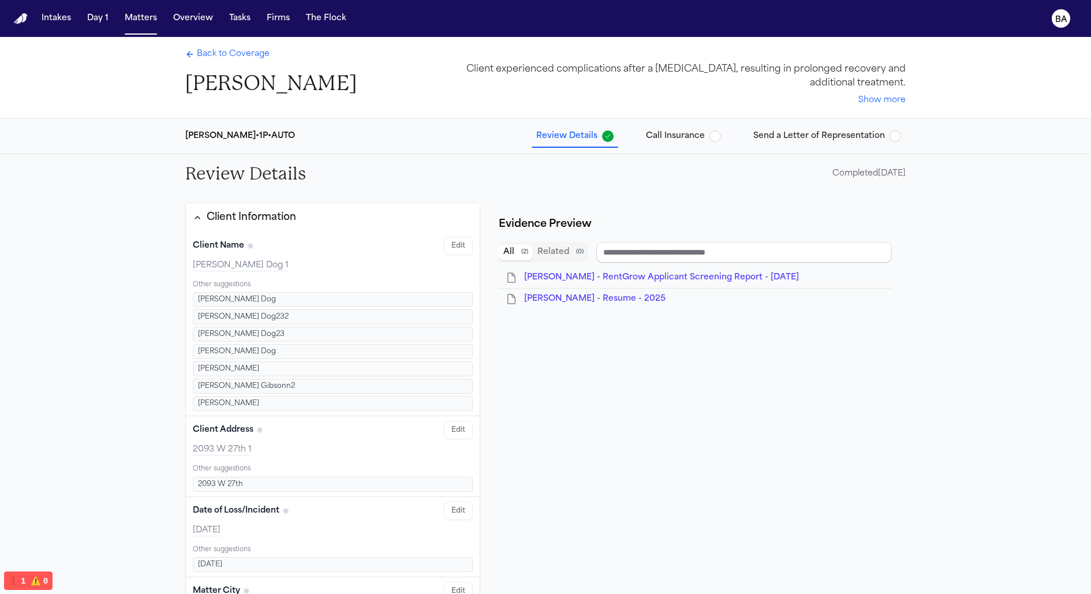
click at [238, 54] on span "Back to Coverage" at bounding box center [233, 54] width 73 height 12
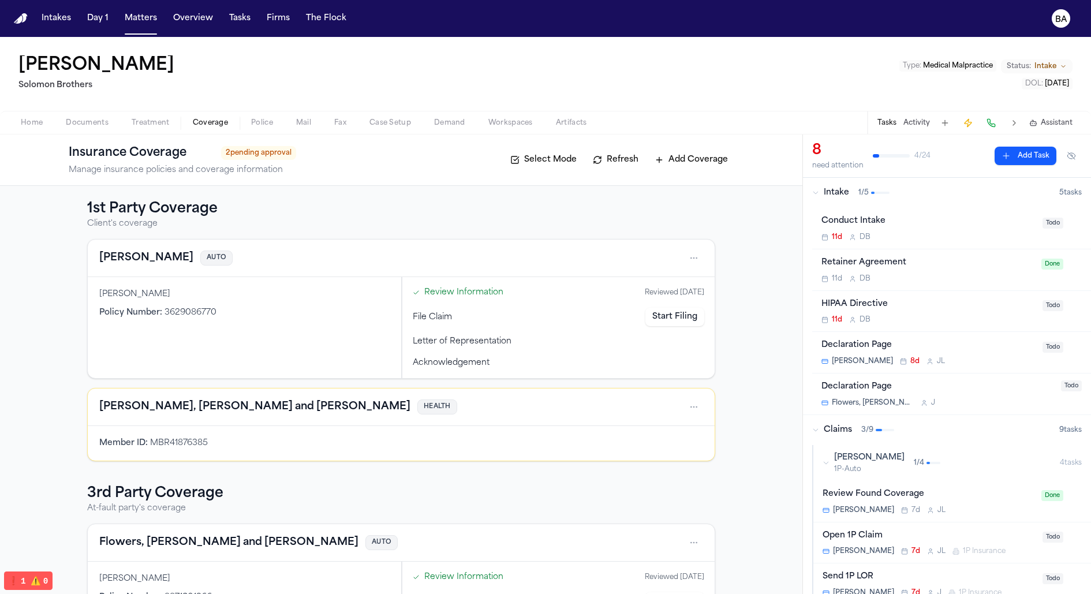
click at [954, 542] on div "Open 1P Claim Mcbride-Gordonn 7d J L 1P Insurance" at bounding box center [928, 542] width 213 height 27
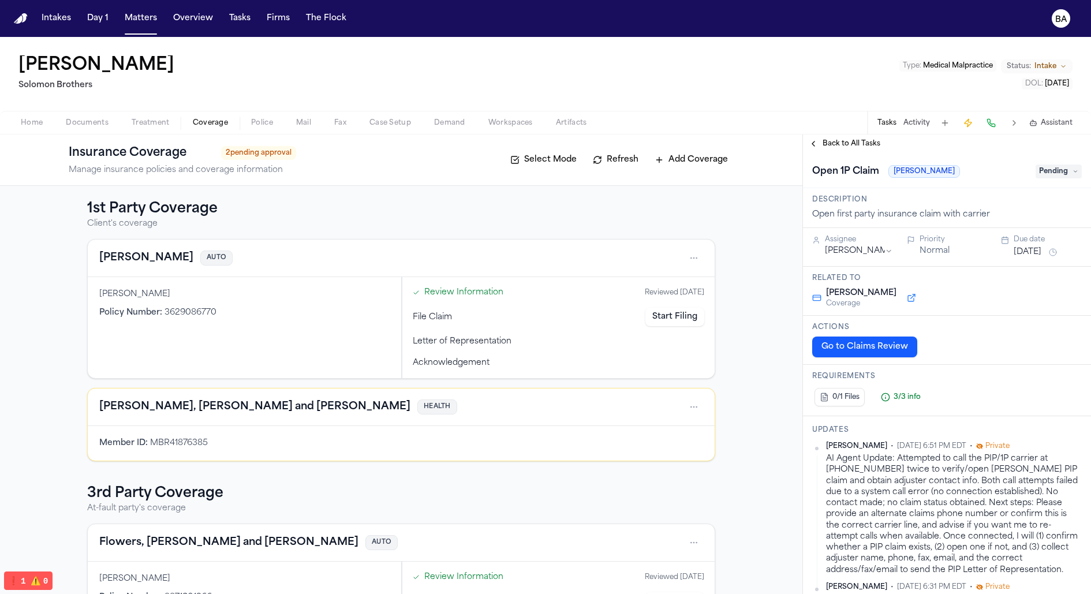
click at [896, 347] on button "Go to Claims Review" at bounding box center [864, 346] width 105 height 21
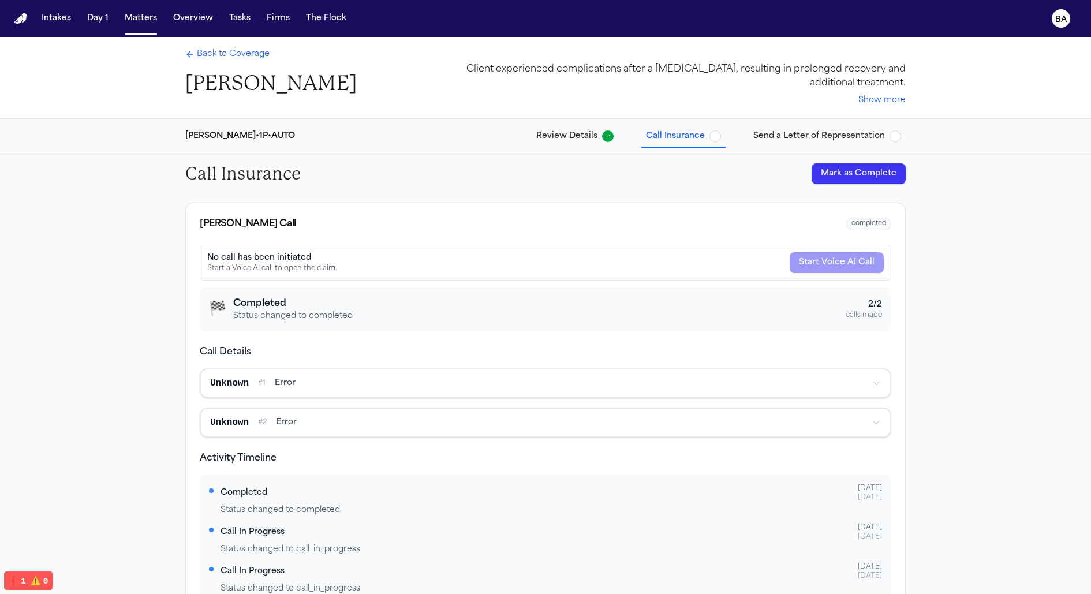
click at [244, 63] on div "Back to Coverage Jimmy Gibson" at bounding box center [270, 72] width 171 height 48
click at [244, 59] on span "Back to Coverage" at bounding box center [233, 54] width 73 height 12
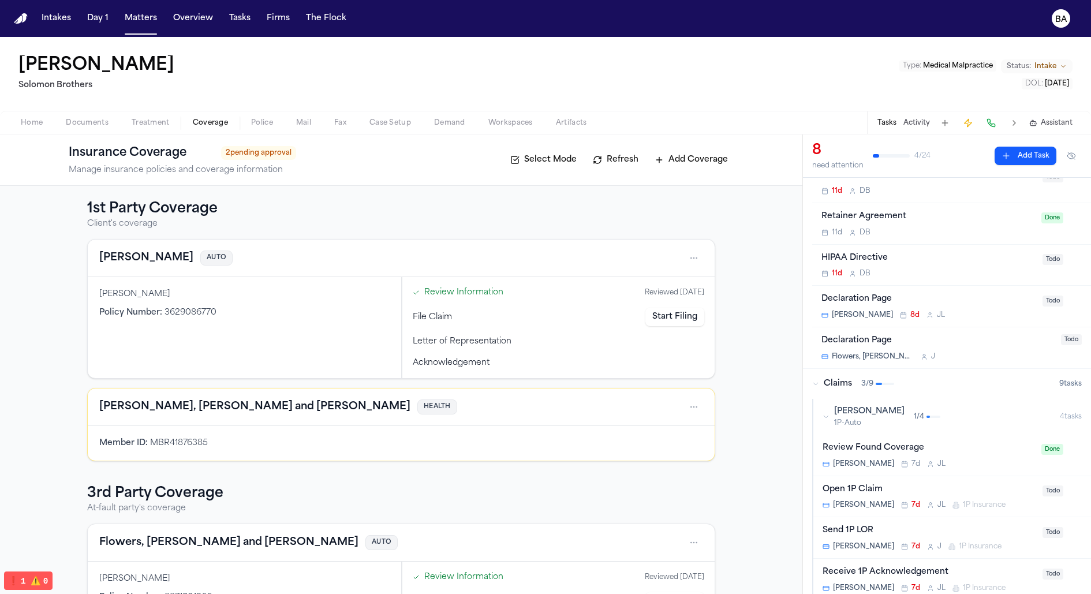
scroll to position [55, 0]
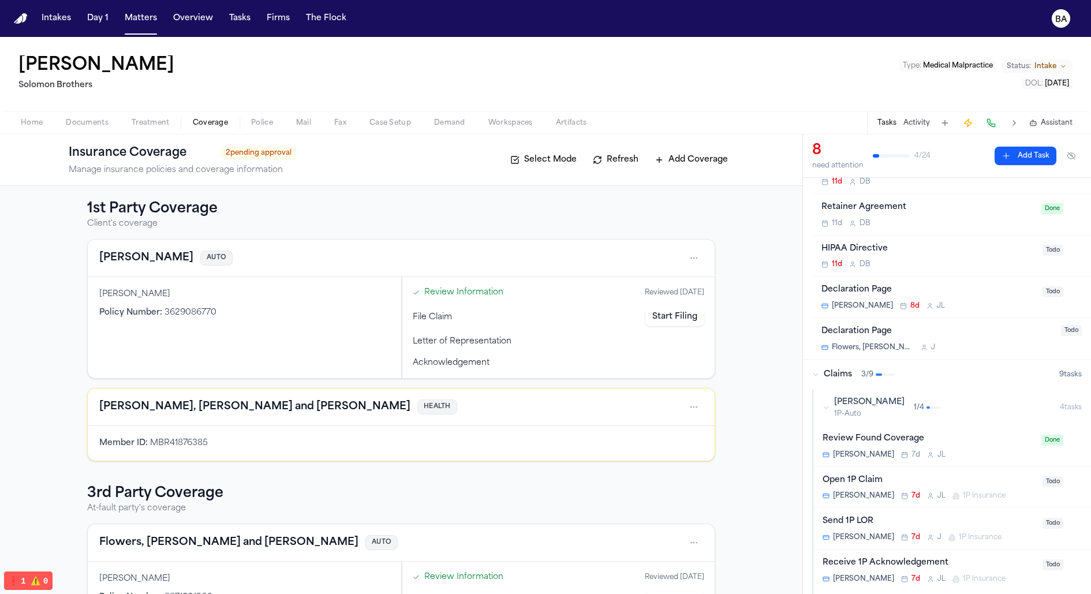
click at [951, 515] on div "Send 1P LOR" at bounding box center [928, 521] width 213 height 13
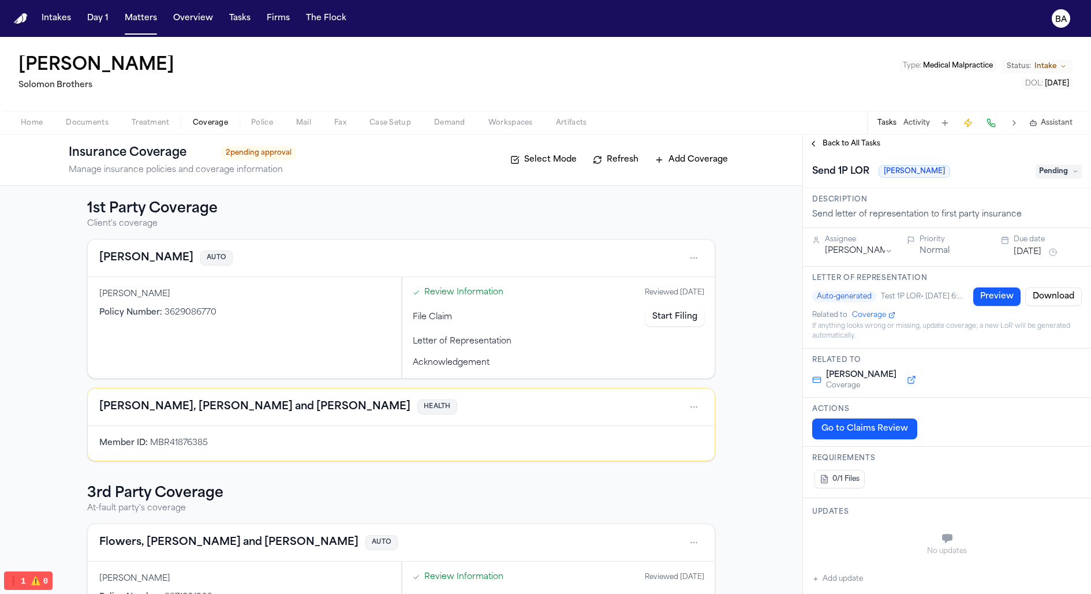
click at [880, 425] on button "Go to Claims Review" at bounding box center [864, 428] width 105 height 21
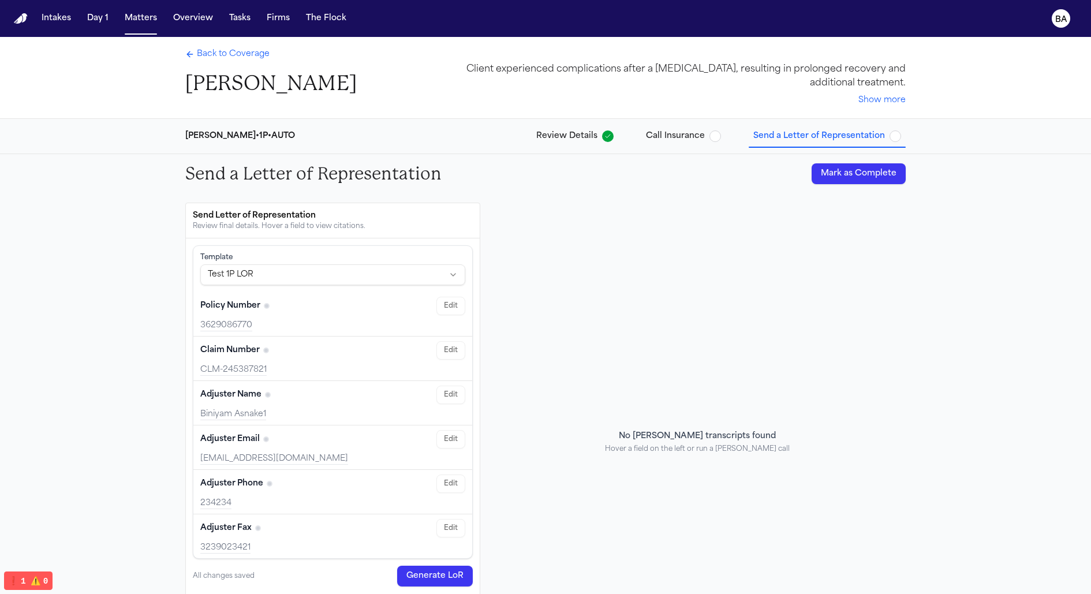
click at [212, 57] on span "Back to Coverage" at bounding box center [233, 54] width 73 height 12
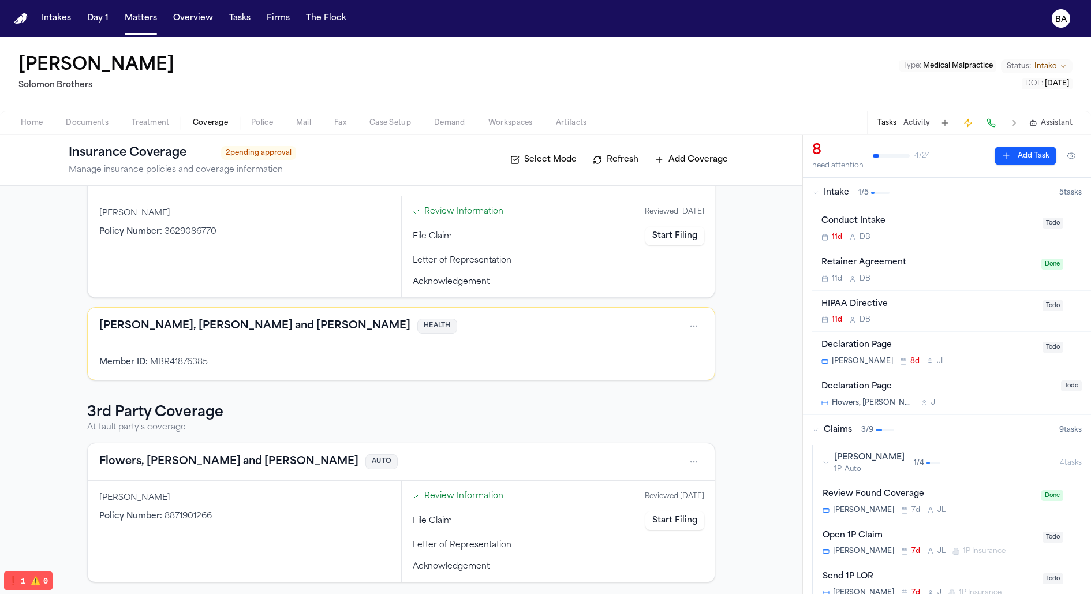
scroll to position [10, 0]
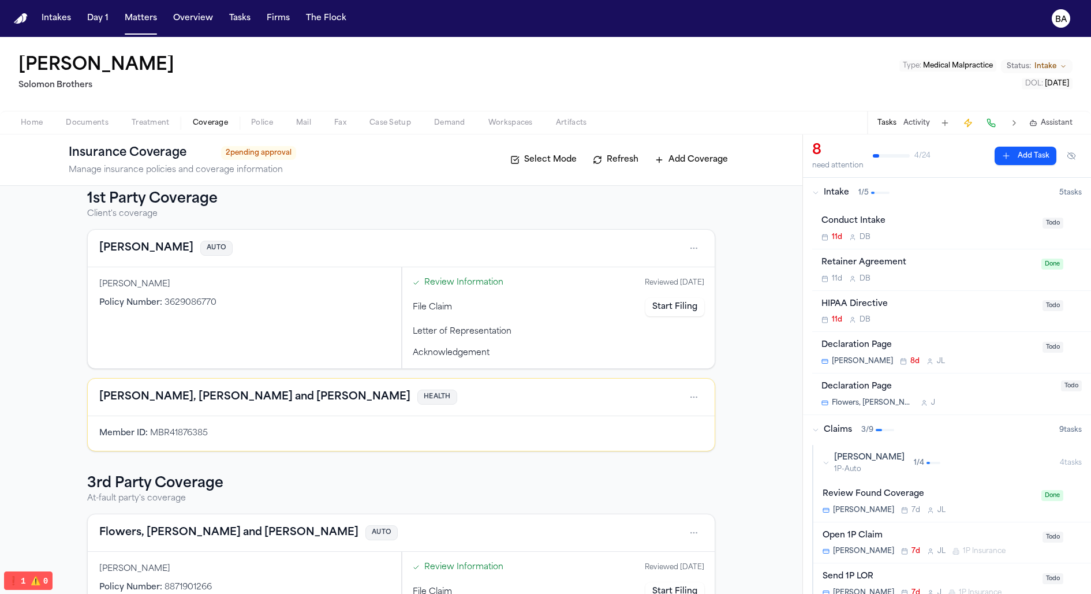
click at [672, 305] on link "Start Filing" at bounding box center [674, 307] width 59 height 18
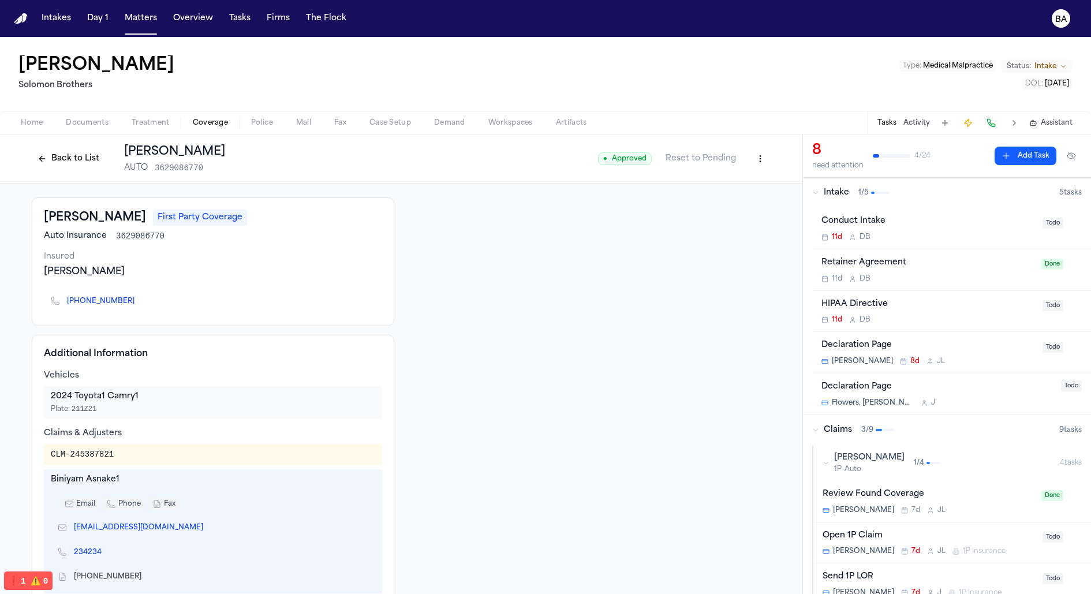
click at [76, 155] on button "Back to List" at bounding box center [68, 158] width 73 height 18
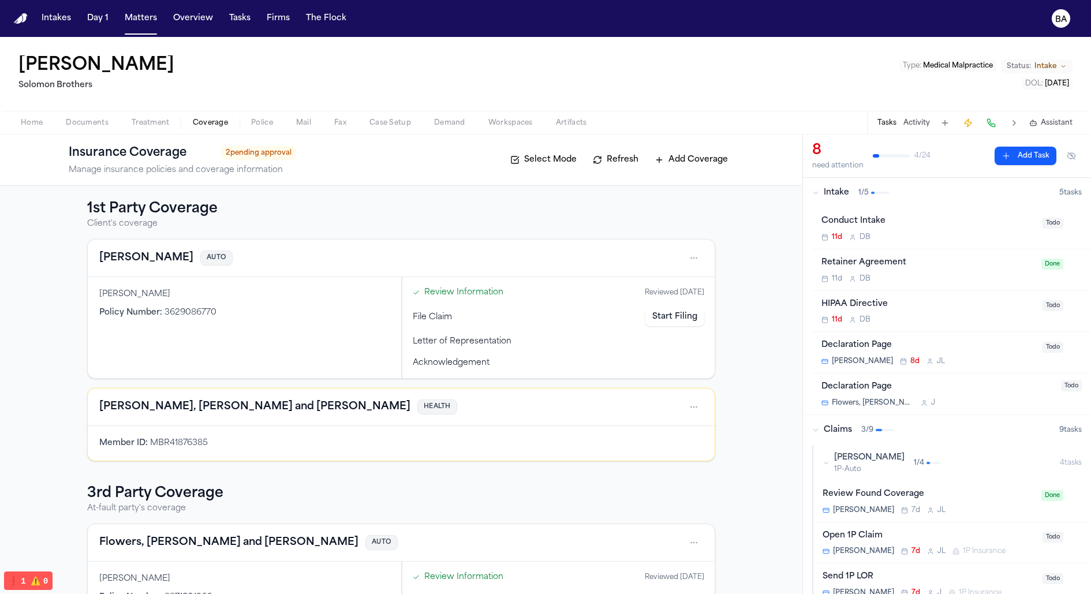
click at [429, 314] on span "File Claim" at bounding box center [432, 317] width 39 height 12
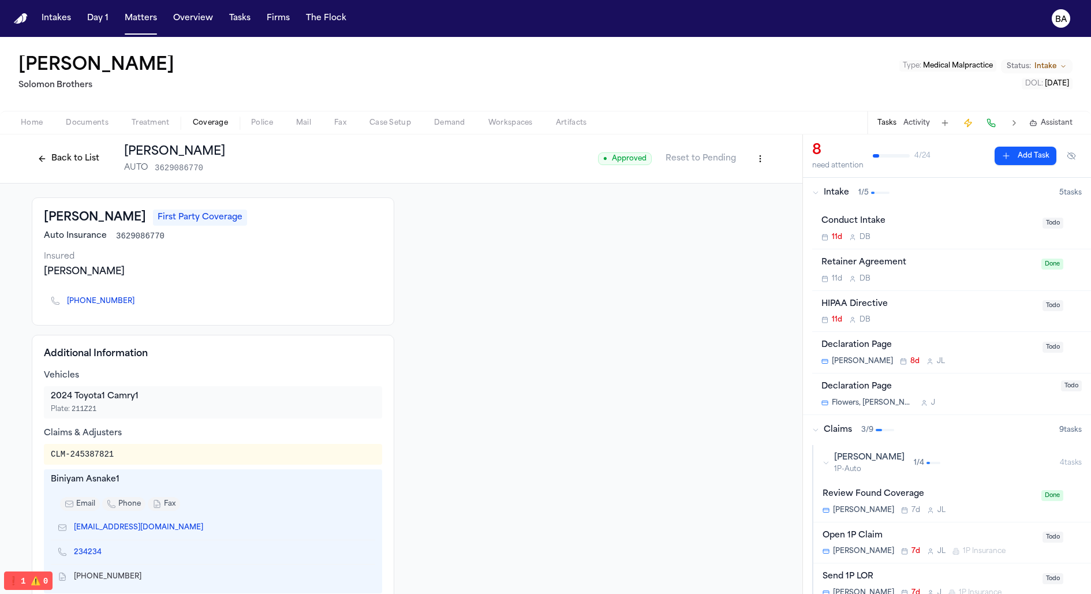
click at [91, 163] on button "Back to List" at bounding box center [68, 158] width 73 height 18
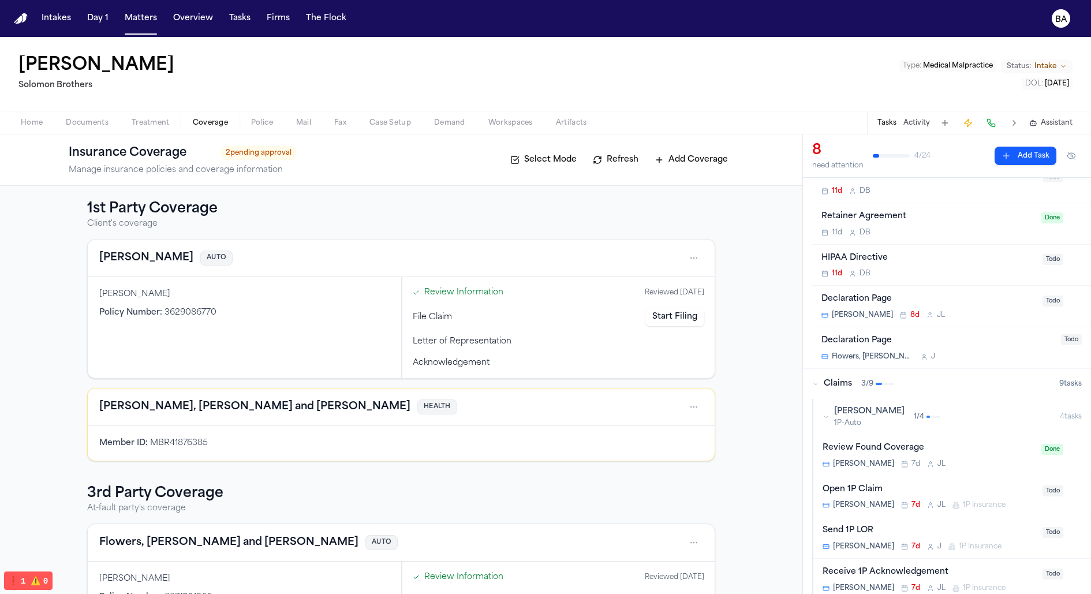
scroll to position [197, 0]
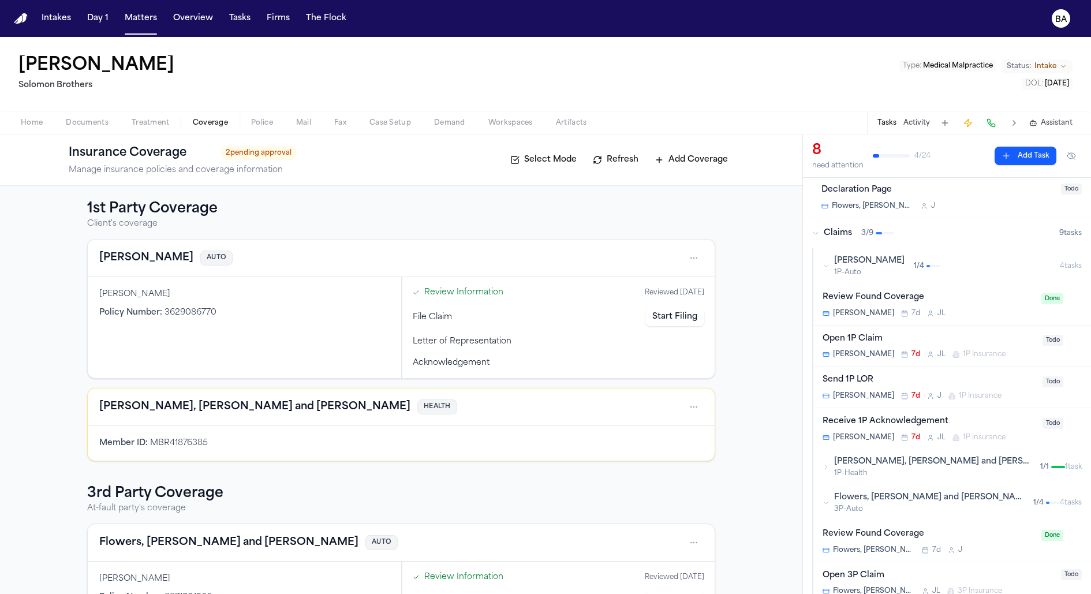
click at [936, 338] on div "Open 1P Claim" at bounding box center [928, 338] width 213 height 13
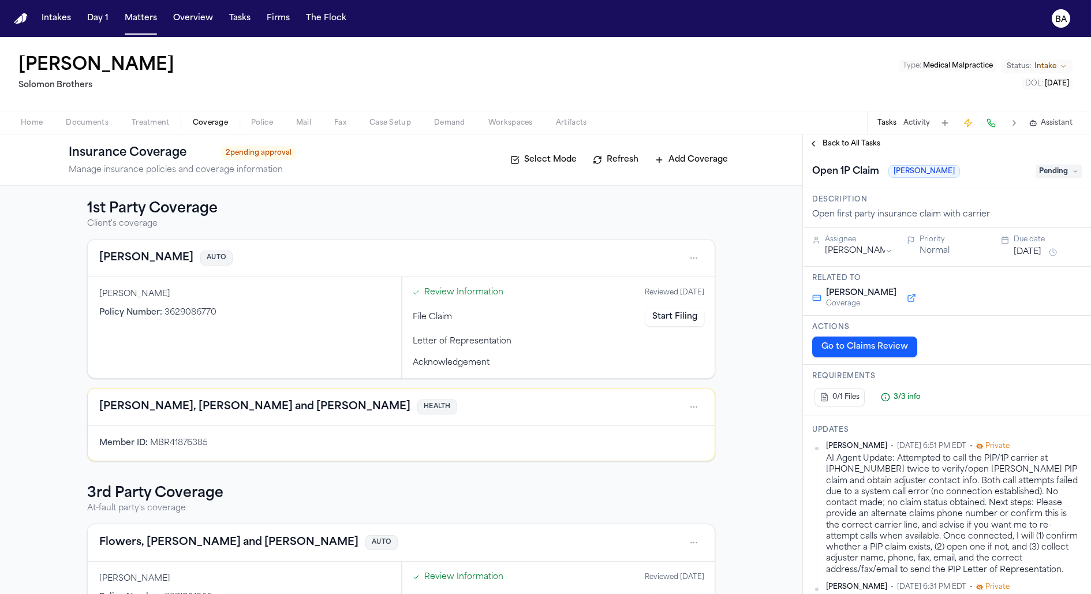
click at [892, 344] on button "Go to Claims Review" at bounding box center [864, 346] width 105 height 21
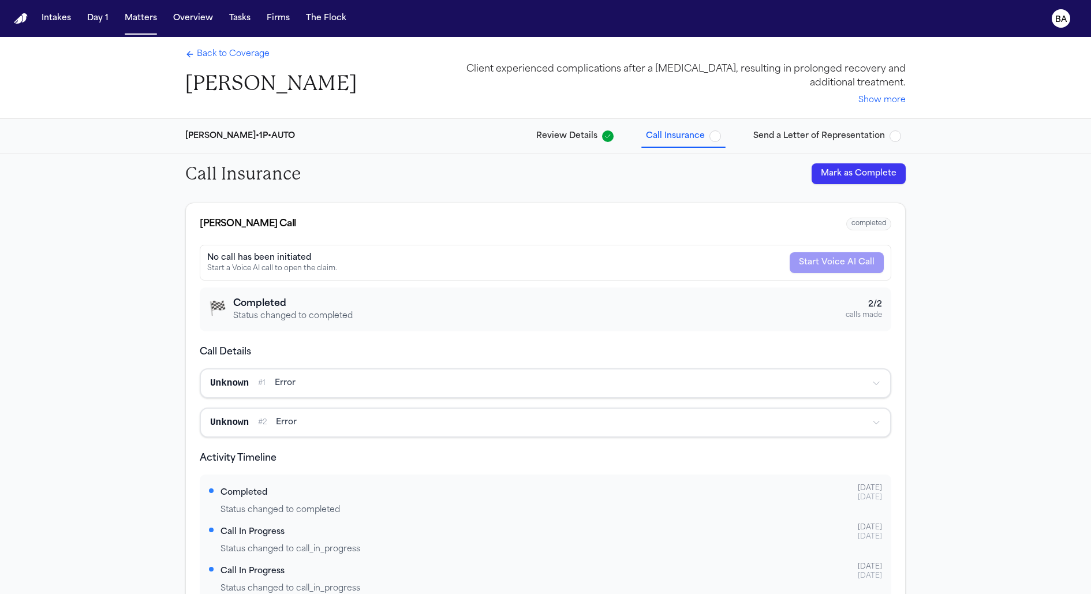
click at [822, 166] on button "Mark as Complete" at bounding box center [858, 173] width 94 height 21
click at [245, 57] on span "Back to Coverage" at bounding box center [233, 54] width 73 height 12
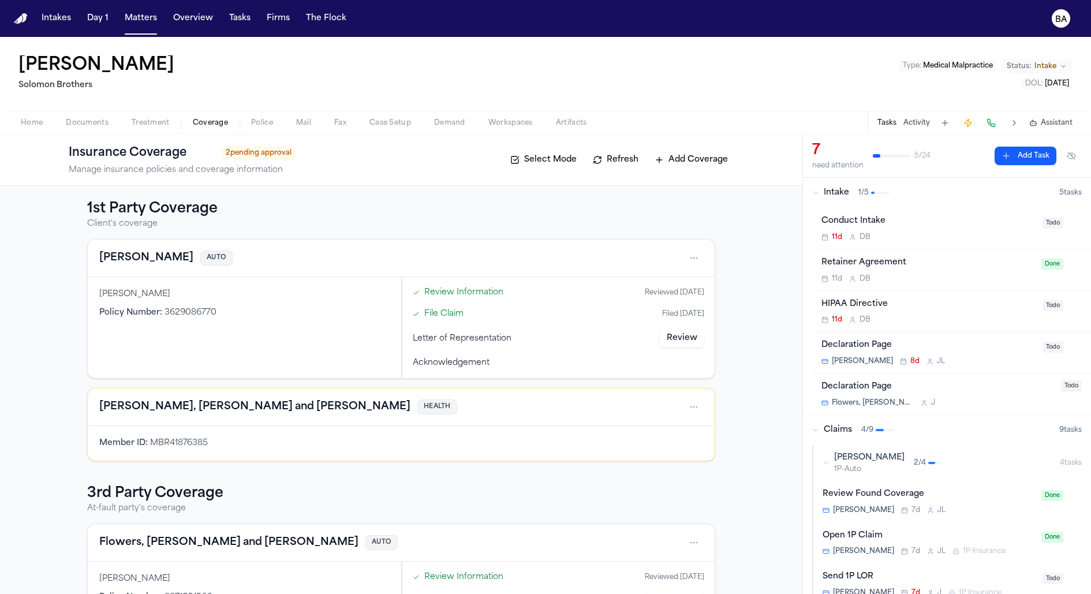
scroll to position [18, 0]
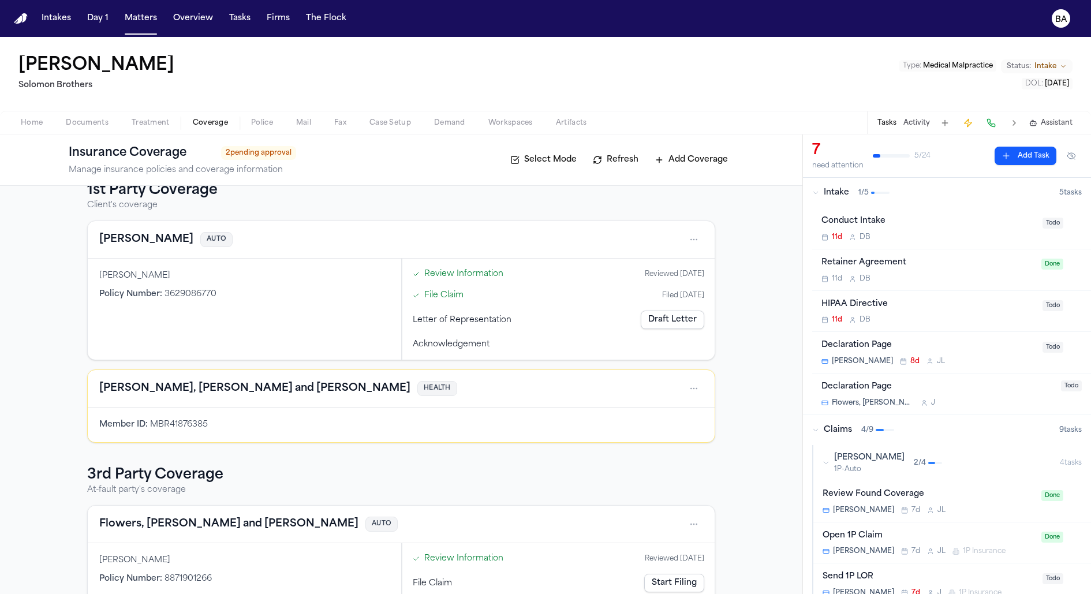
click at [660, 320] on link "Draft Letter" at bounding box center [671, 319] width 63 height 18
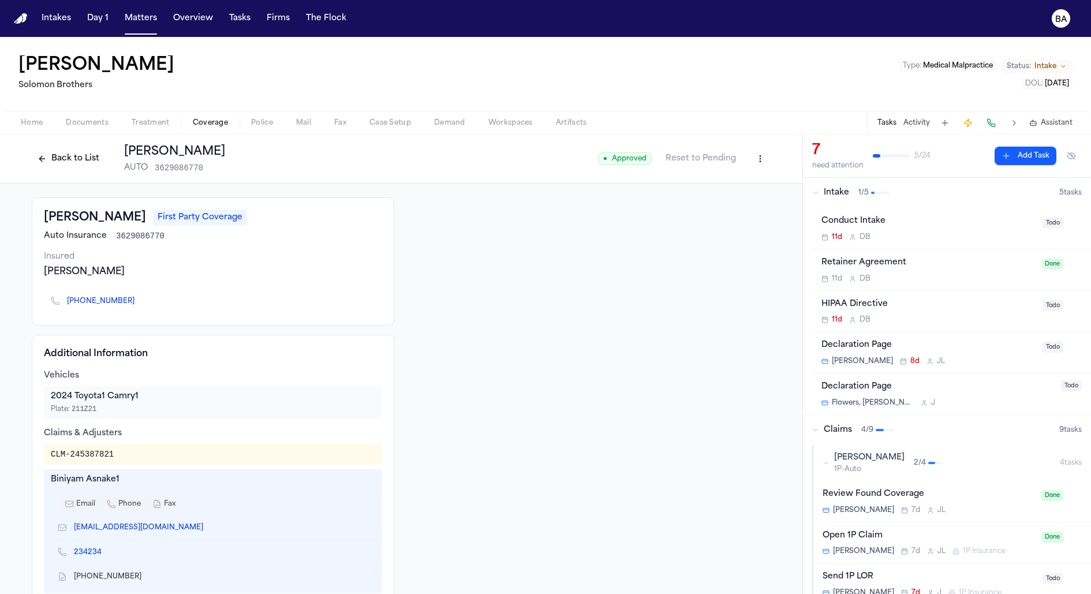
click at [47, 158] on button "Back to List" at bounding box center [68, 158] width 73 height 18
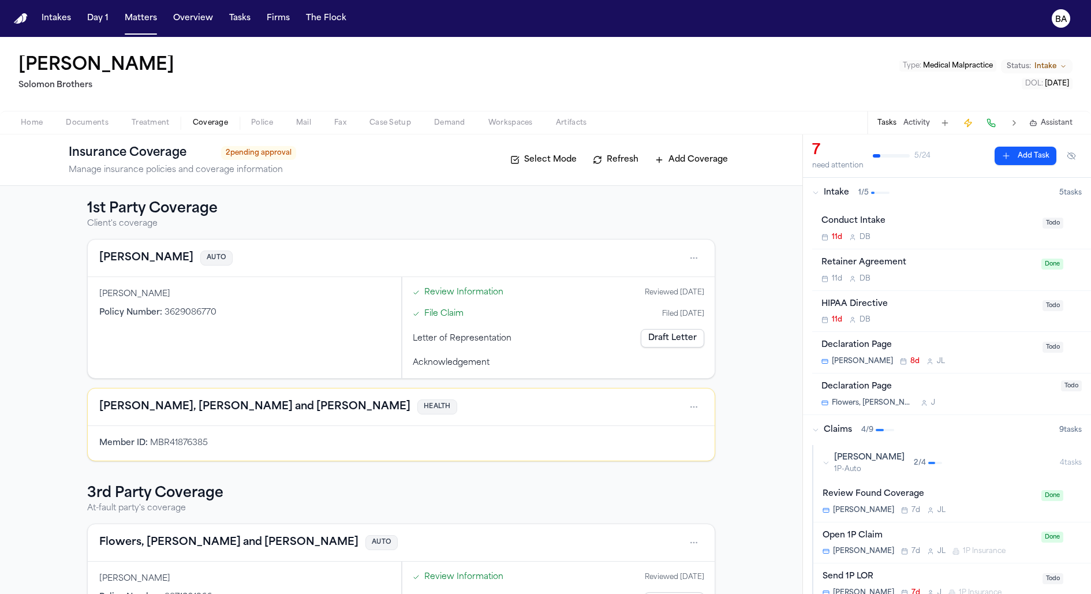
click at [606, 85] on div "Jimmy Gibson Solomon Brothers Type : Medical Malpractice Status: Intake DOL : 2…" at bounding box center [545, 74] width 1091 height 74
